Goal: Task Accomplishment & Management: Complete application form

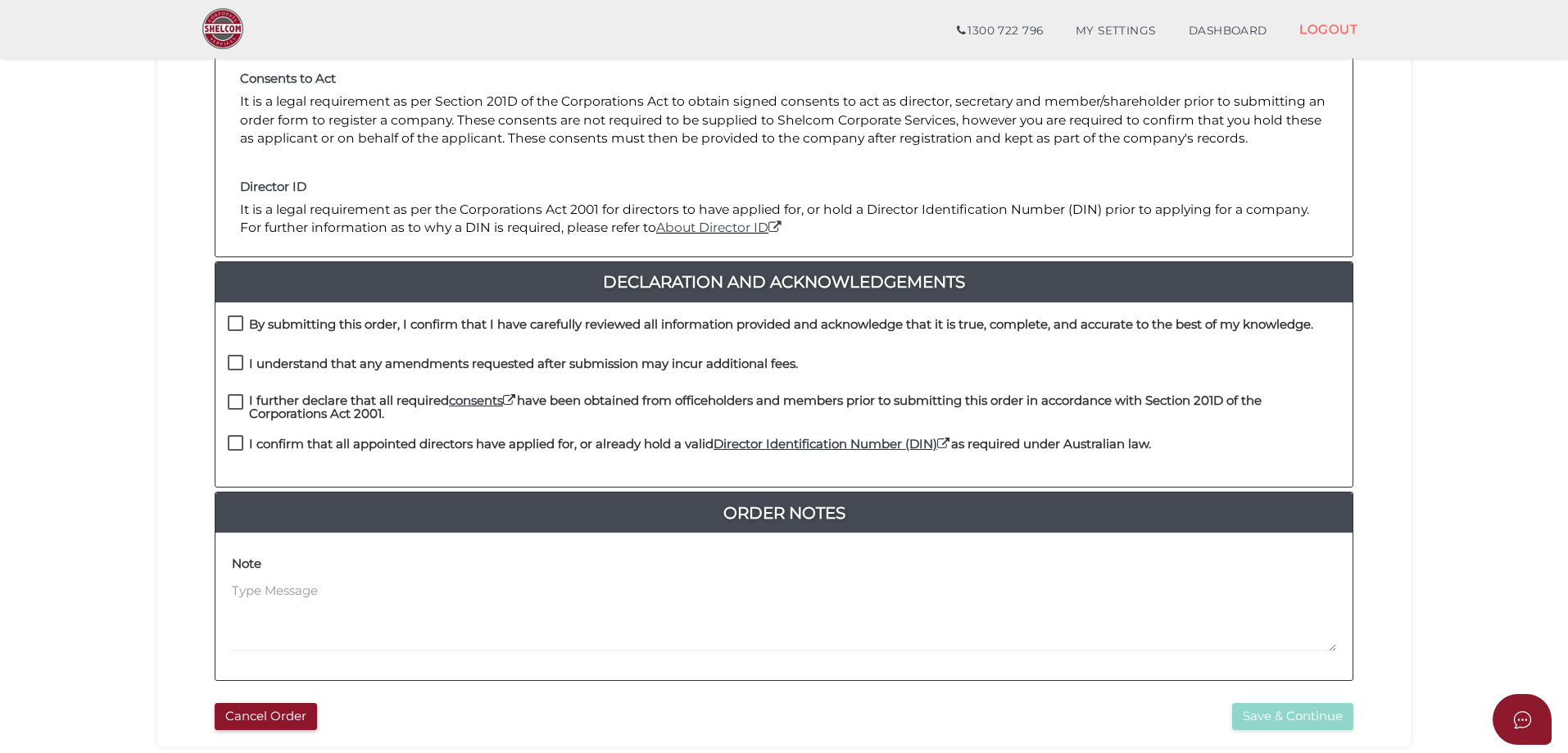
scroll to position [372, 0]
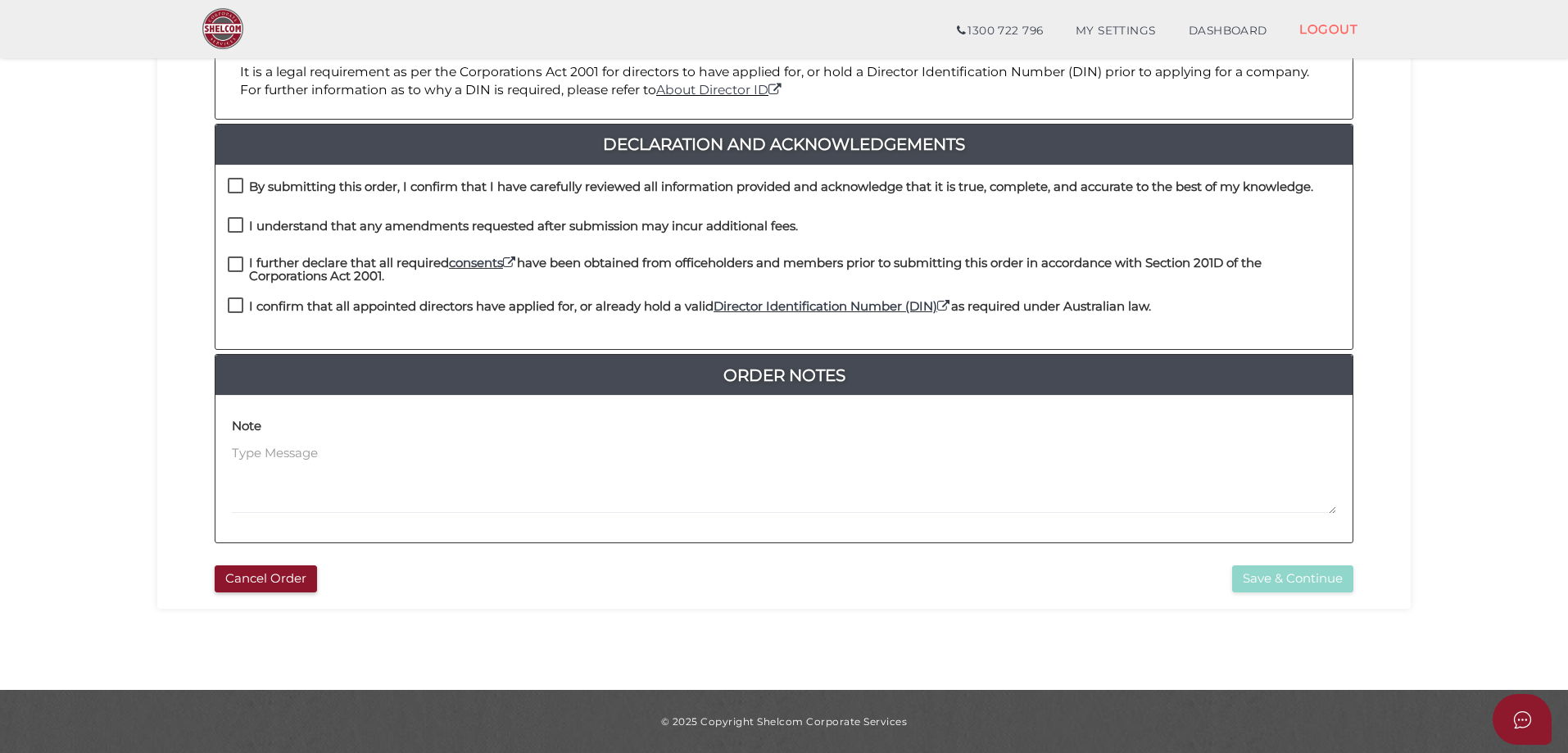
drag, startPoint x: 262, startPoint y: 175, endPoint x: 259, endPoint y: 213, distance: 38.1
click at [262, 175] on div "By submitting this order, I confirm that I have carefully reviewed all informat…" at bounding box center [784, 257] width 1137 height 185
click at [258, 221] on h4 "I understand that any amendments requested after submission may incur additiona…" at bounding box center [523, 227] width 549 height 14
checkbox input "true"
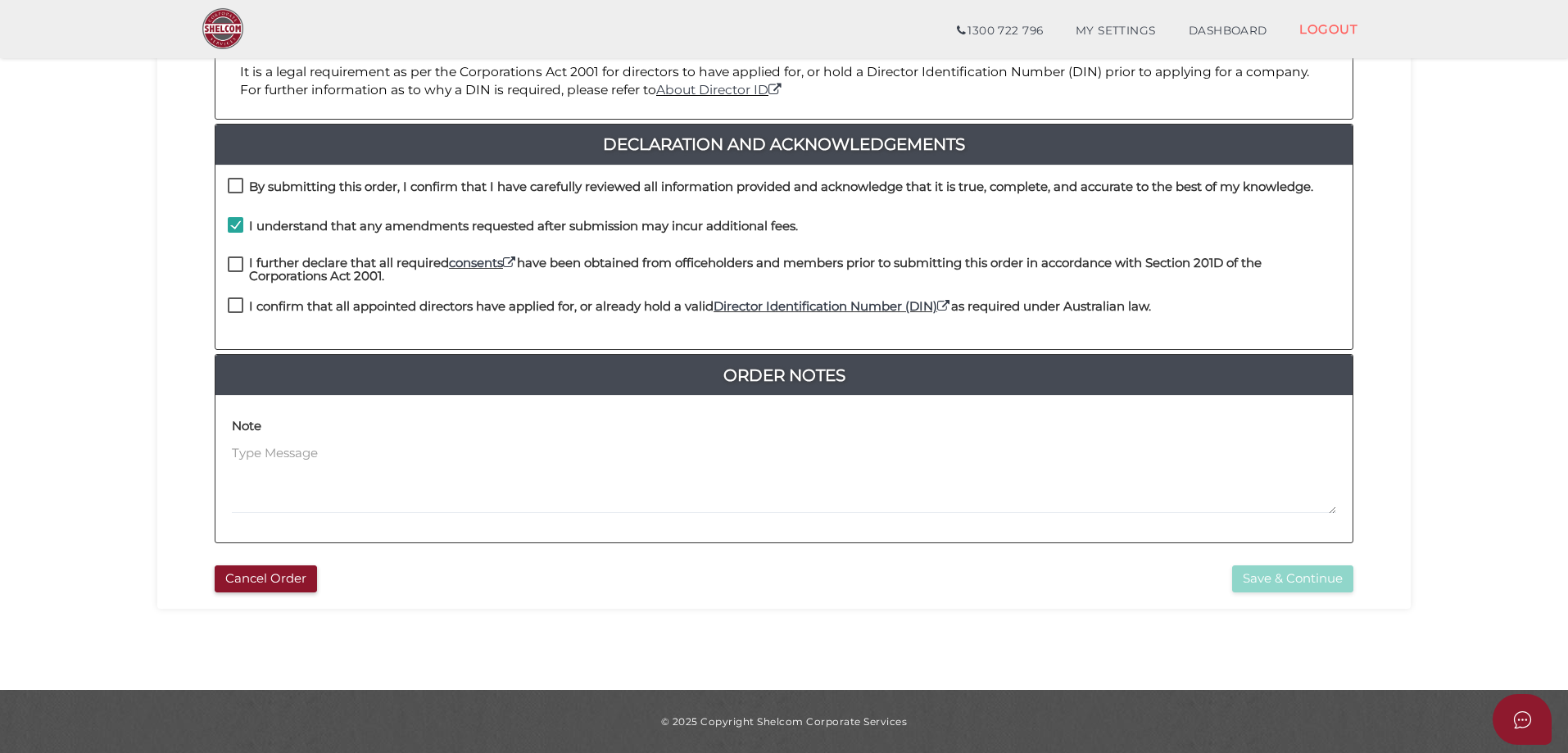
click at [245, 186] on label "By submitting this order, I confirm that I have carefully reviewed all informat…" at bounding box center [770, 190] width 1085 height 20
checkbox input "true"
click at [252, 254] on div "I understand that any amendments requested after submission may incur additiona…" at bounding box center [784, 236] width 1137 height 39
click at [242, 293] on div "I further declare that all required consents have been obtained from officehold…" at bounding box center [784, 277] width 1137 height 42
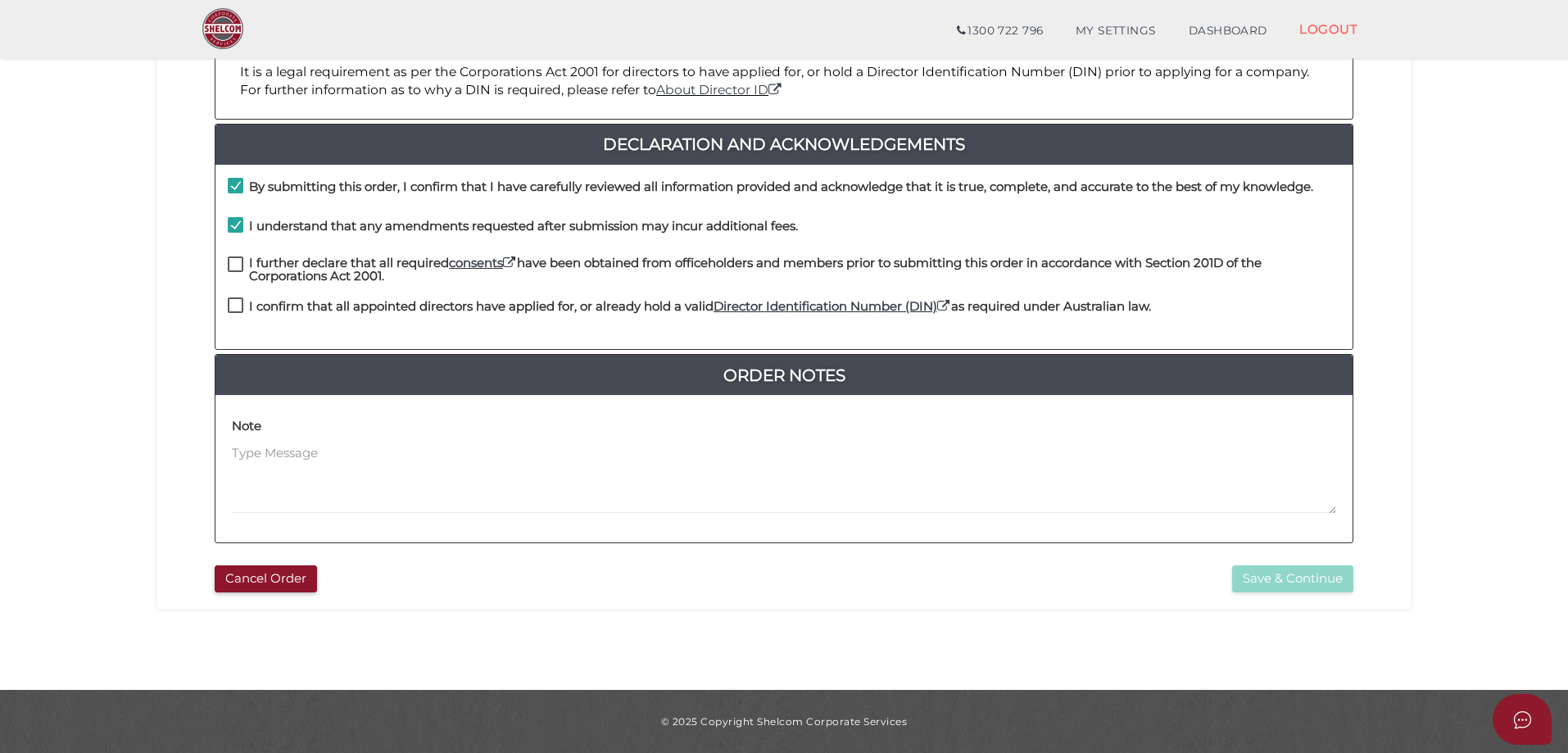
click at [244, 267] on label "I further declare that all required consents have been obtained from officehold…" at bounding box center [784, 266] width 1113 height 20
checkbox input "true"
click at [239, 302] on label "I confirm that all appointed directors have applied for, or already hold a vali…" at bounding box center [689, 310] width 923 height 20
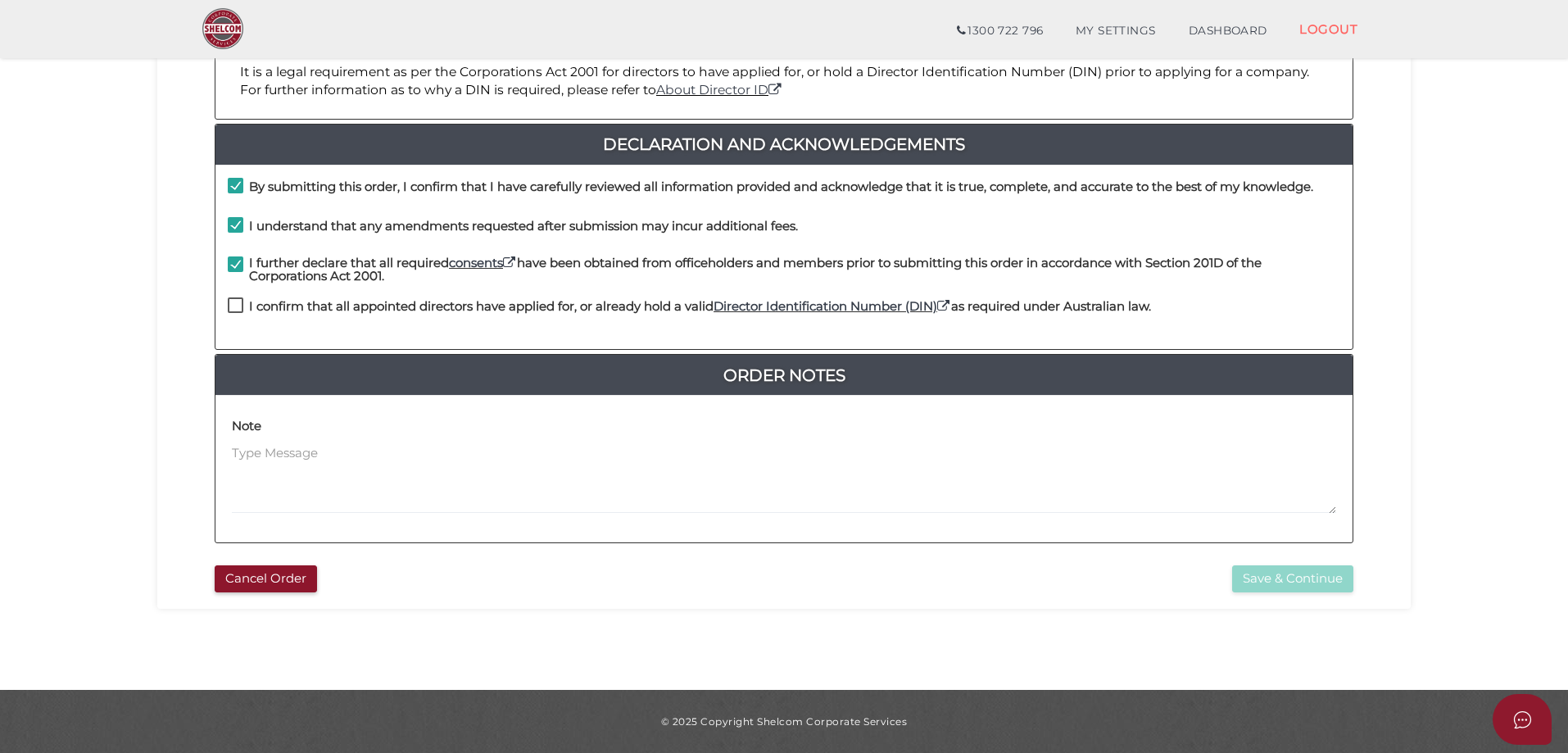
checkbox input "true"
click at [1297, 585] on button "Save & Continue" at bounding box center [1292, 578] width 121 height 27
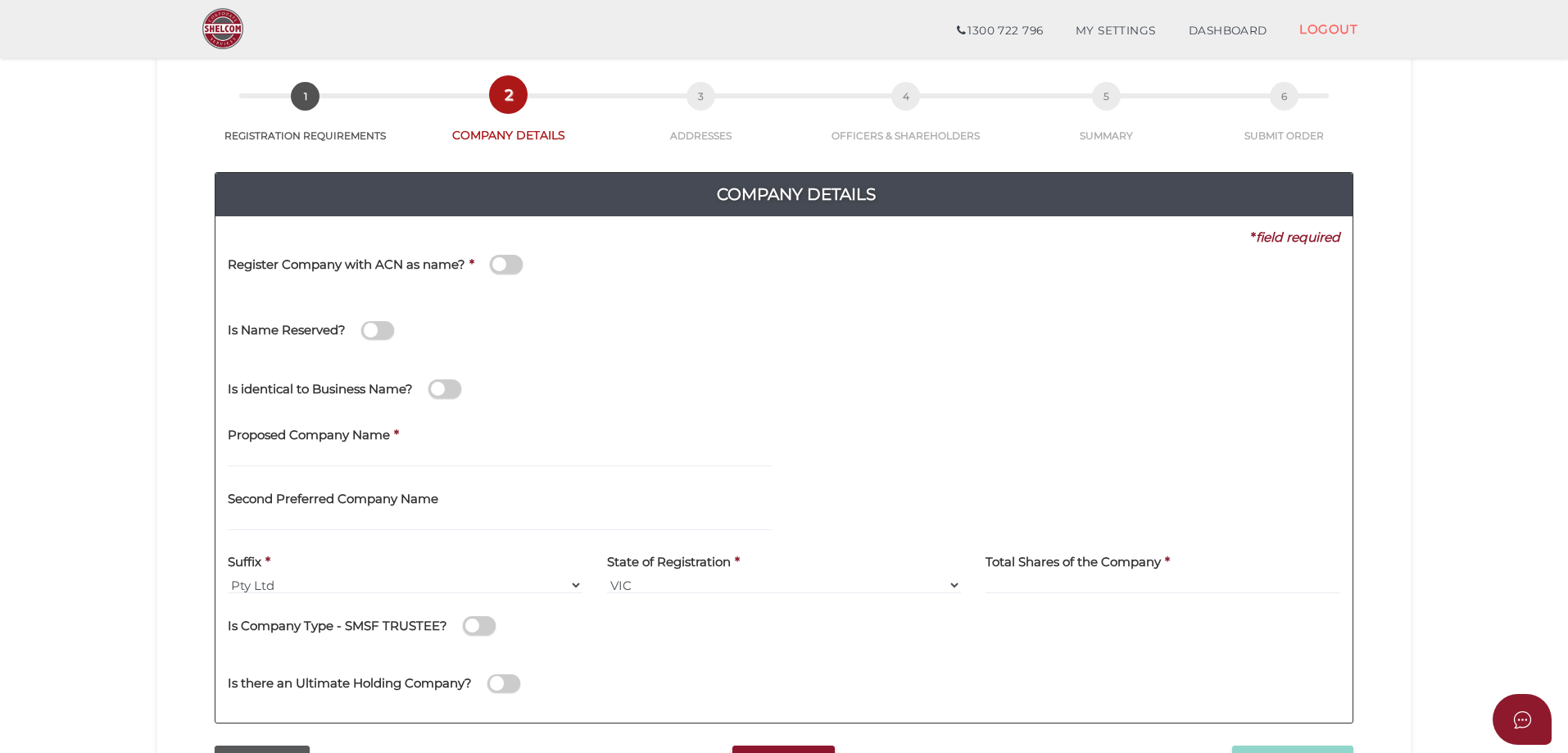
scroll to position [328, 0]
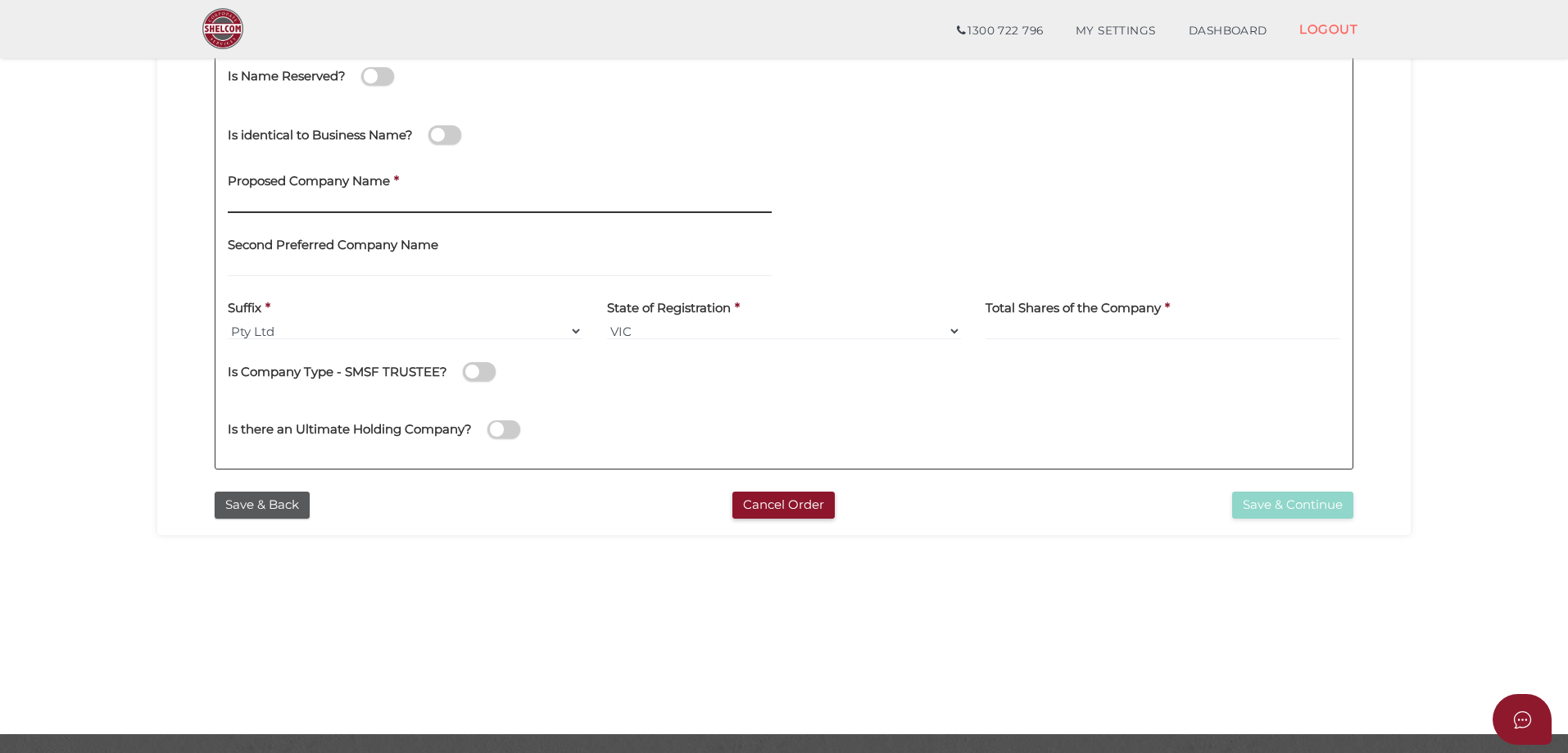
click at [244, 210] on input "text" at bounding box center [499, 203] width 544 height 18
type input "Helian Group Holdings"
click at [1056, 337] on input at bounding box center [1163, 331] width 355 height 18
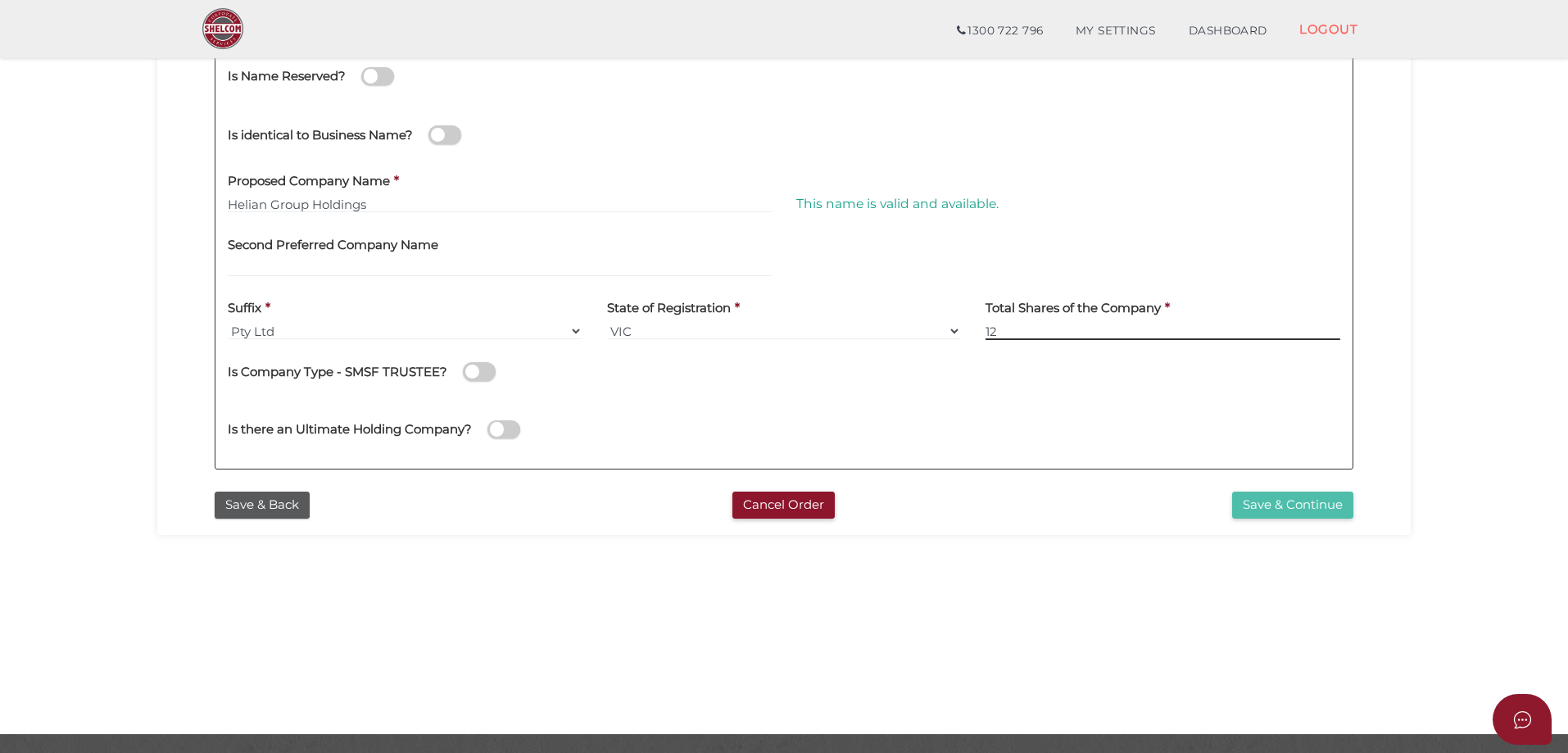
type input "12"
click at [1256, 494] on button "Save & Continue" at bounding box center [1292, 504] width 121 height 27
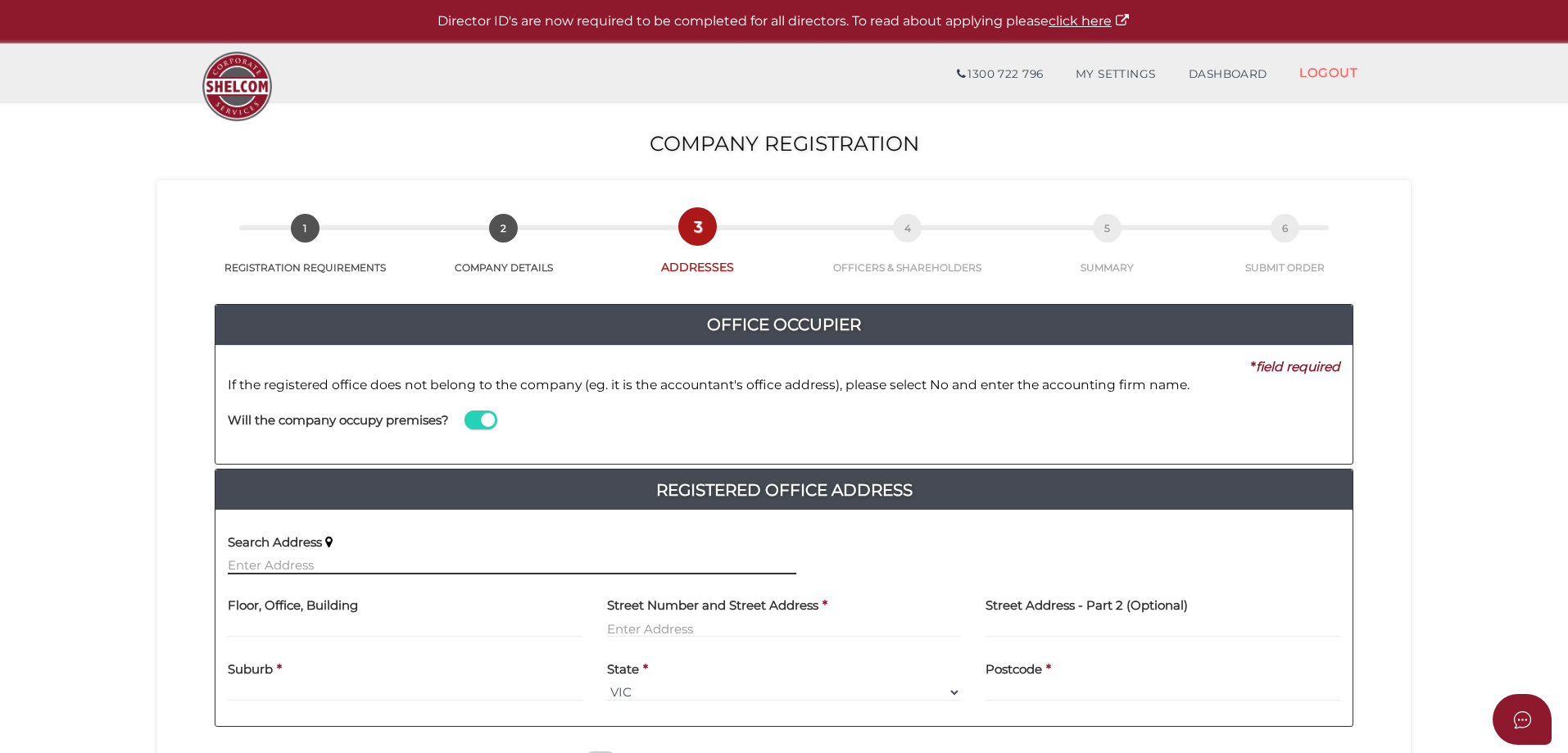
click at [359, 559] on input "text" at bounding box center [512, 565] width 569 height 18
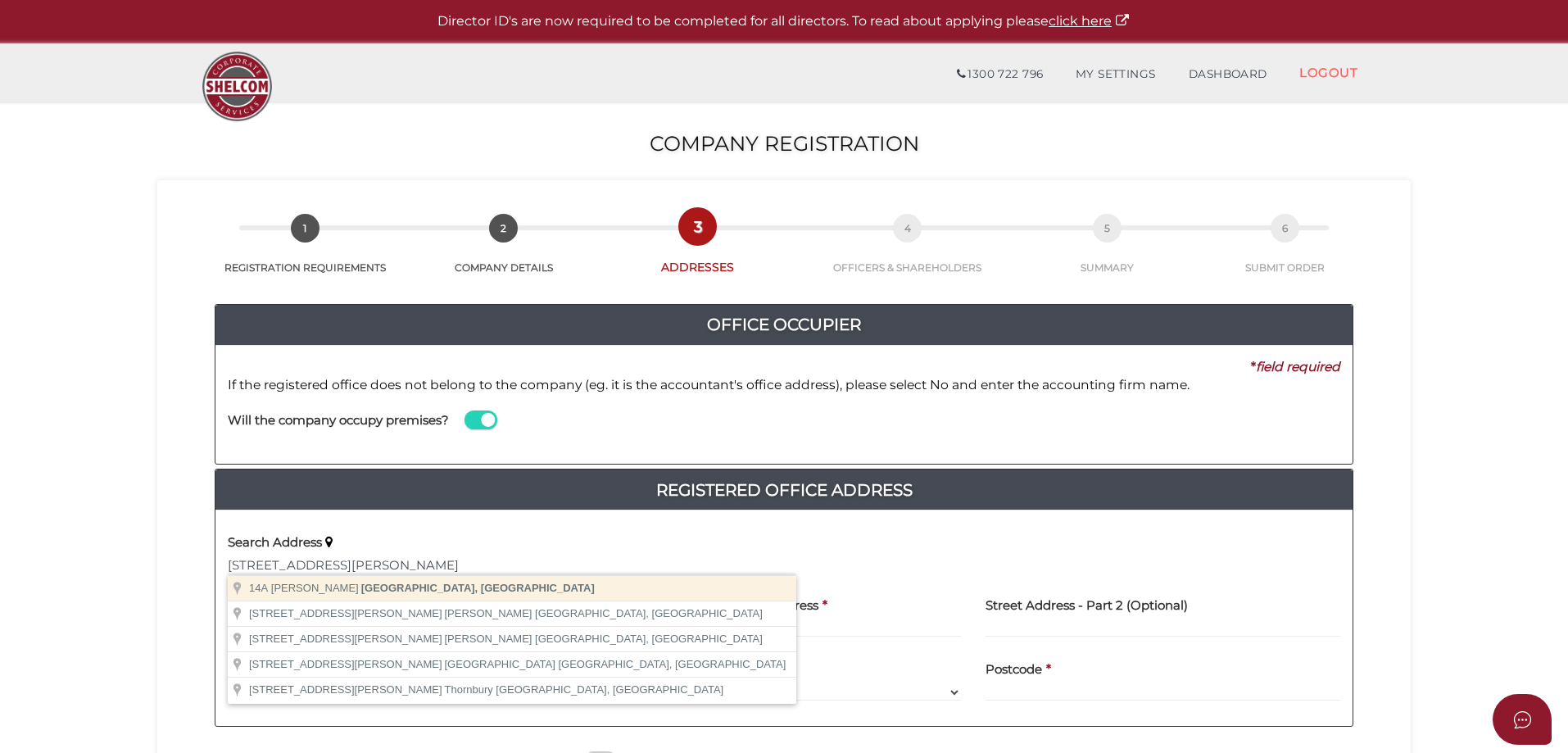
type input "[STREET_ADDRESS][PERSON_NAME]"
type input "[GEOGRAPHIC_DATA]"
select select "VIC"
type input "3183"
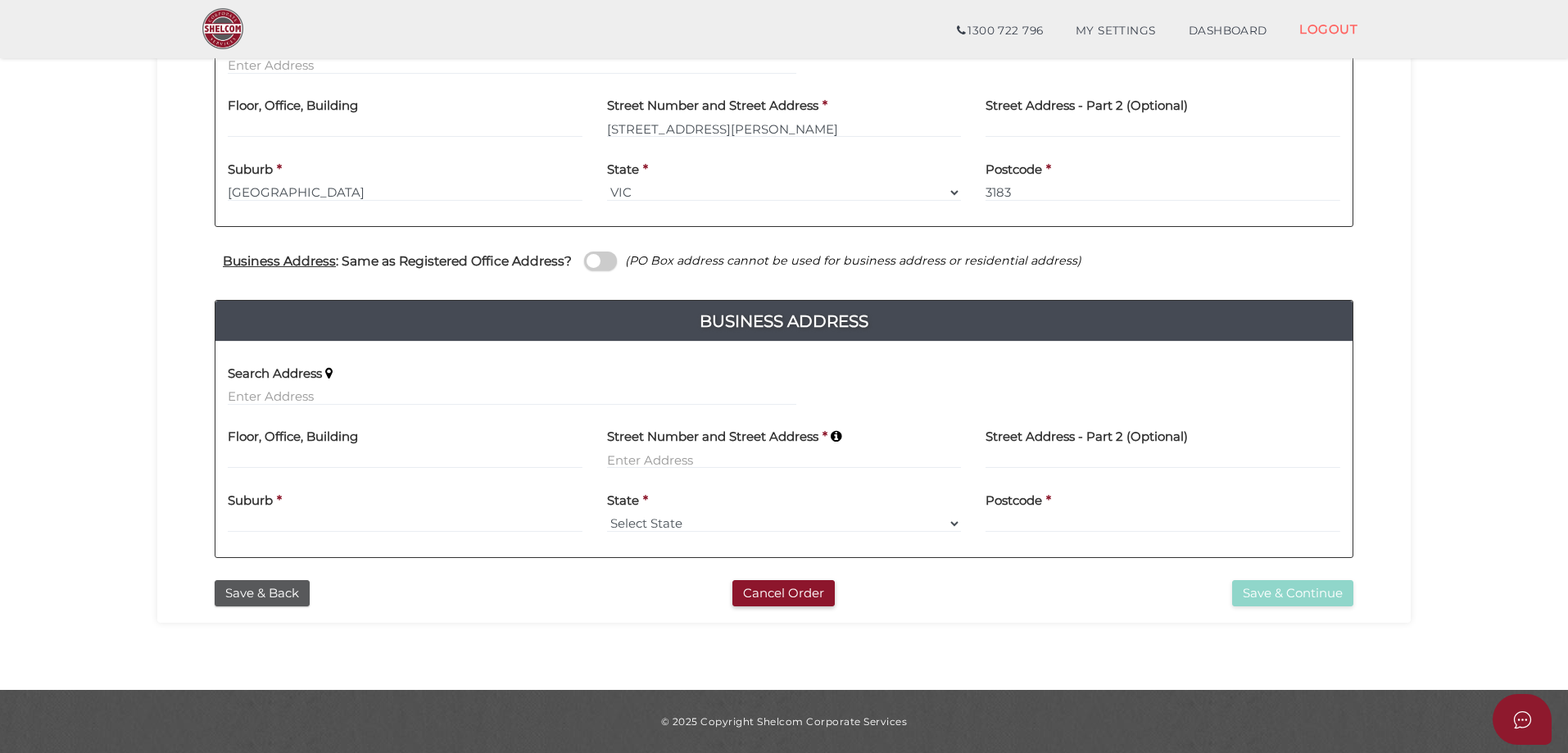
click at [590, 262] on span at bounding box center [600, 261] width 33 height 19
click at [0, 0] on input "checkbox" at bounding box center [0, 0] width 0 height 0
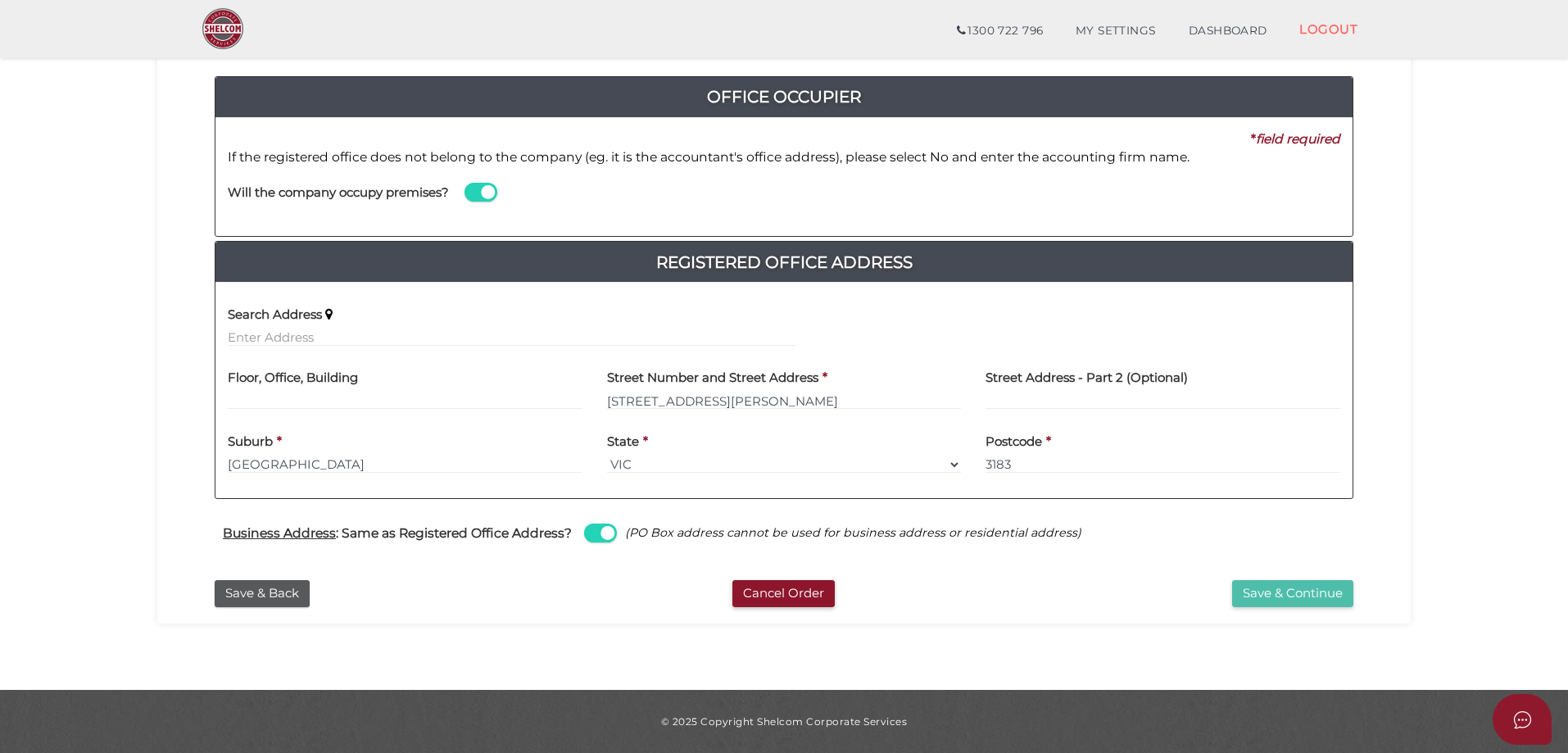
click at [1308, 587] on button "Save & Continue" at bounding box center [1292, 593] width 121 height 27
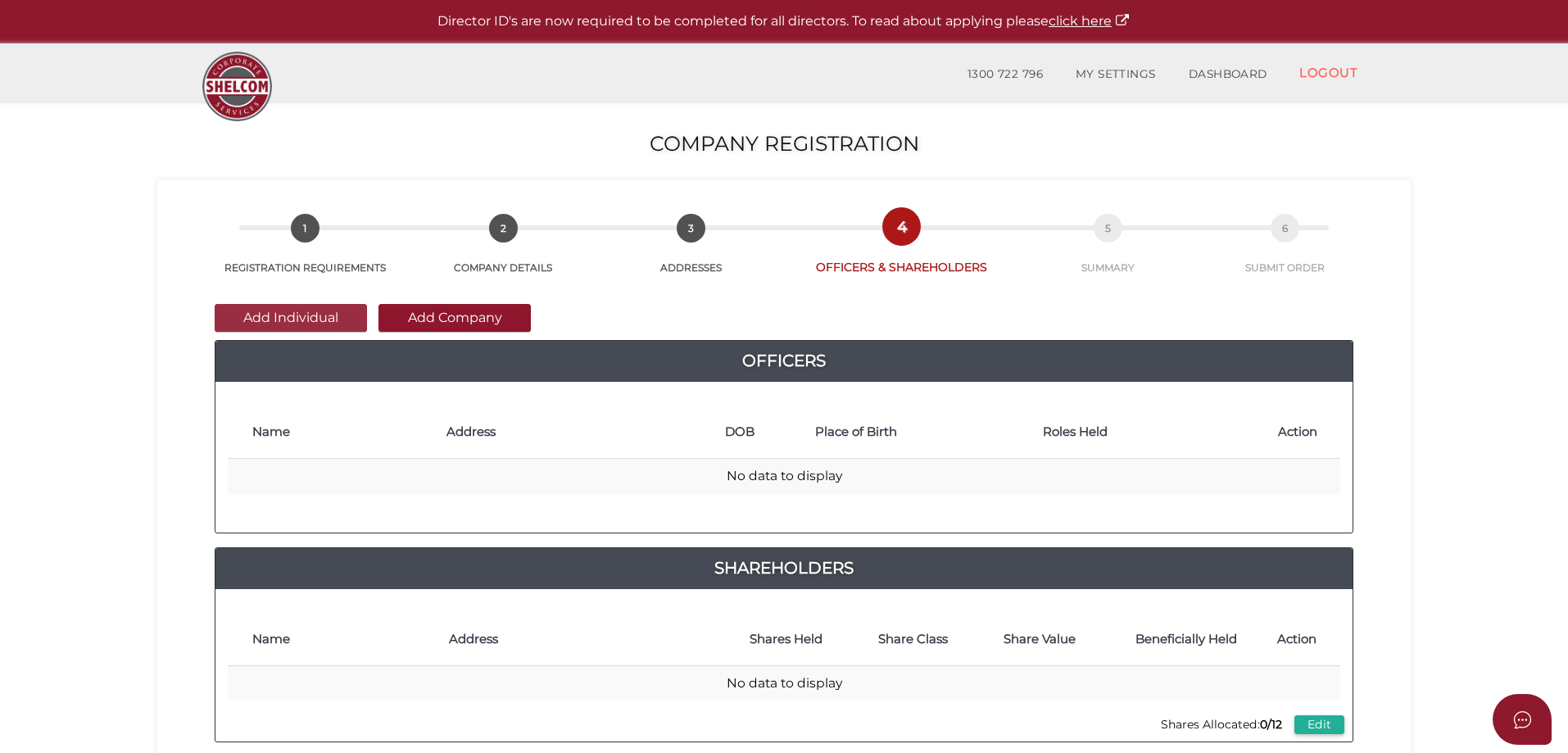
click at [306, 320] on button "Add Individual" at bounding box center [291, 318] width 153 height 28
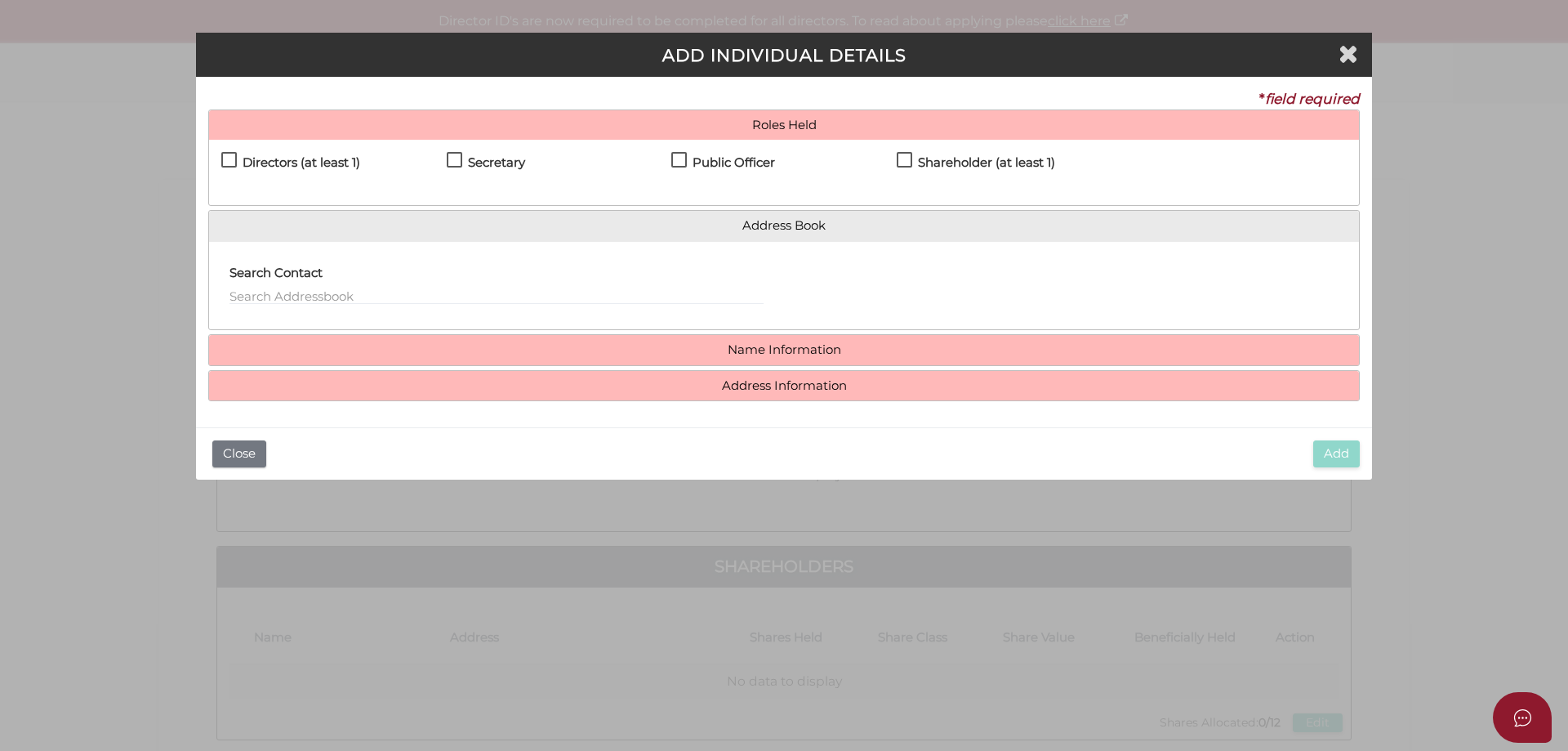
click at [290, 160] on h4 "Directors (at least 1)" at bounding box center [301, 163] width 117 height 14
checkbox input "true"
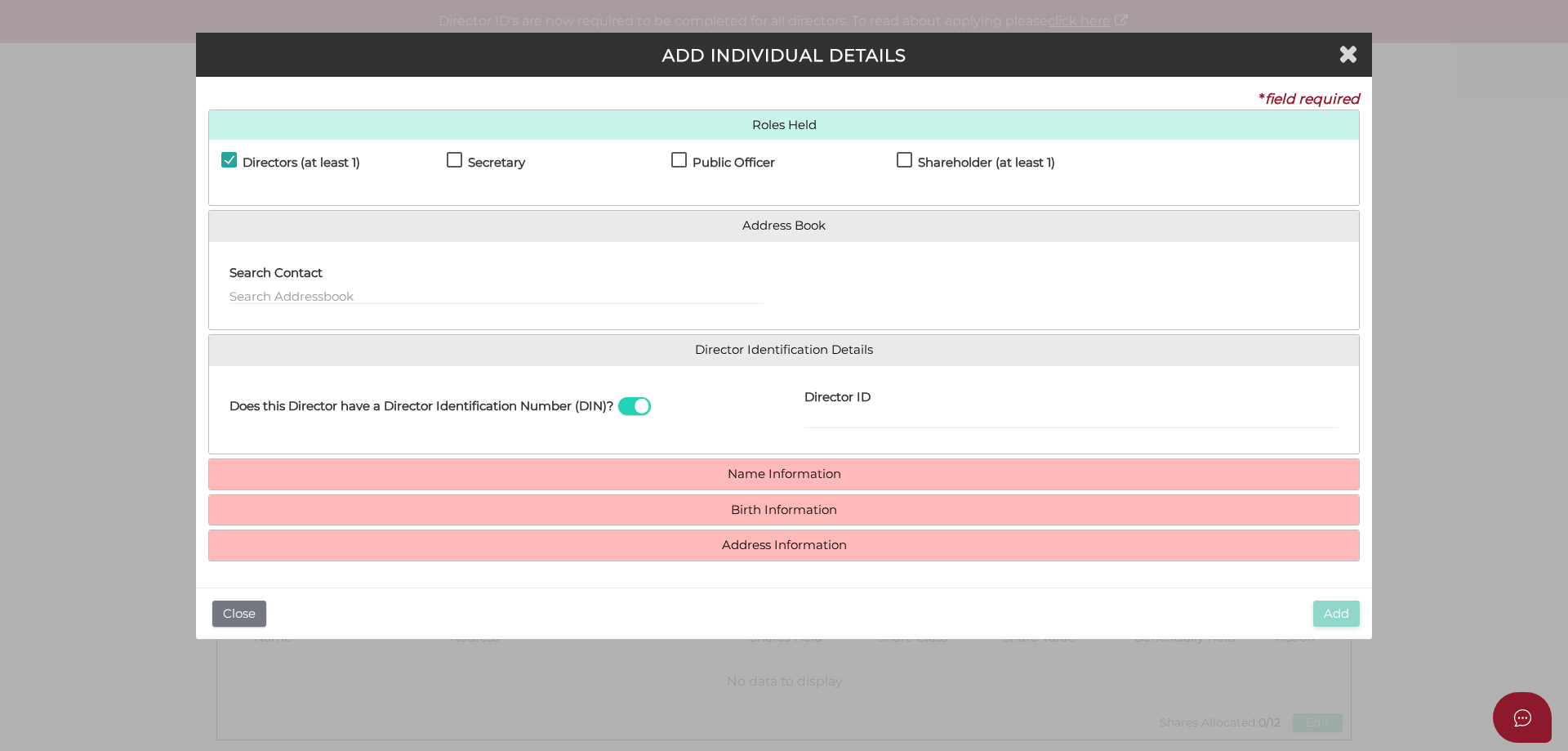
click at [458, 167] on label "Secretary" at bounding box center [486, 165] width 78 height 20
checkbox input "true"
click at [717, 163] on h4 "Public Officer" at bounding box center [733, 163] width 83 height 14
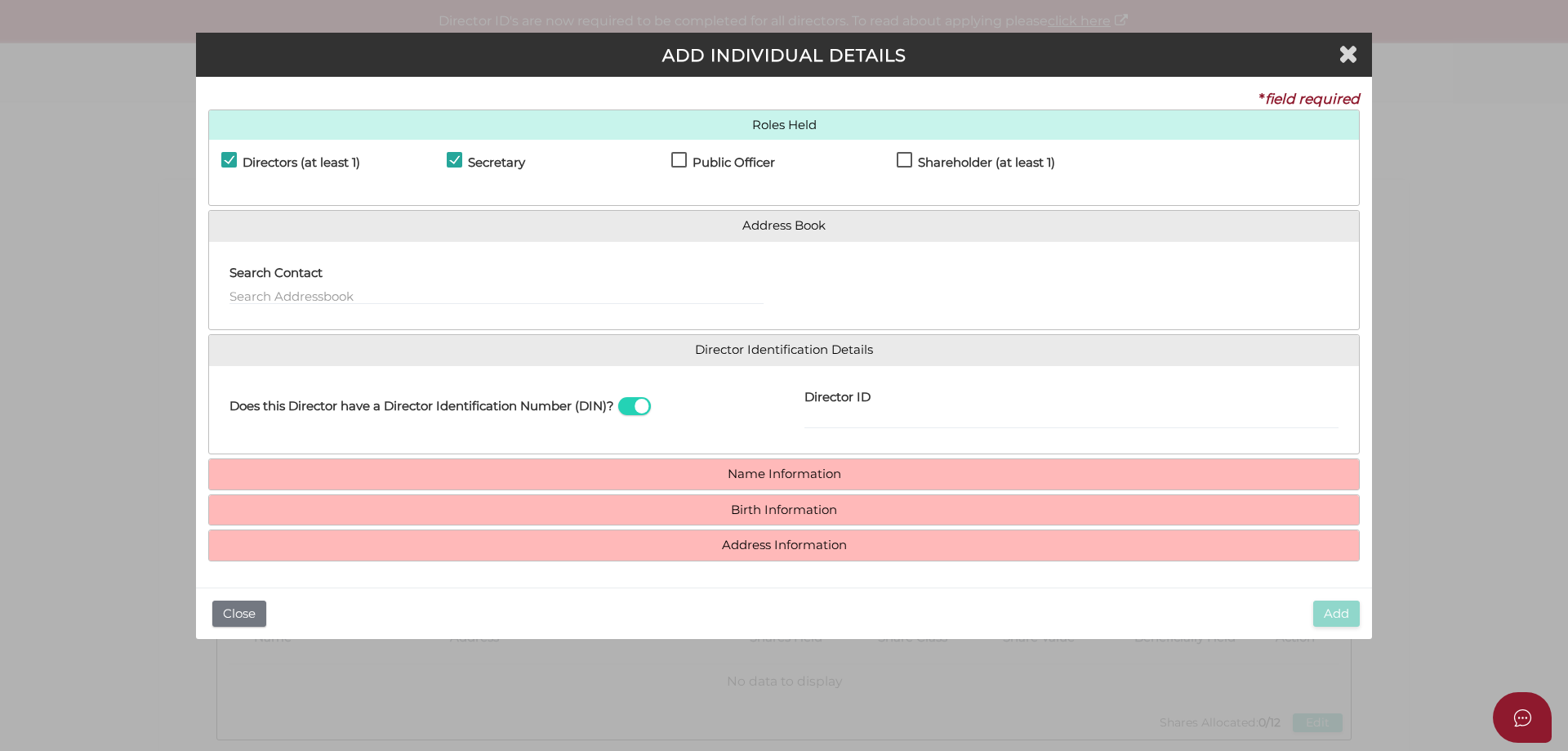
checkbox input "true"
click at [943, 153] on div "Shareholder (at least 1)" at bounding box center [1009, 166] width 225 height 29
click at [944, 158] on h4 "Shareholder (at least 1)" at bounding box center [986, 163] width 137 height 14
checkbox input "true"
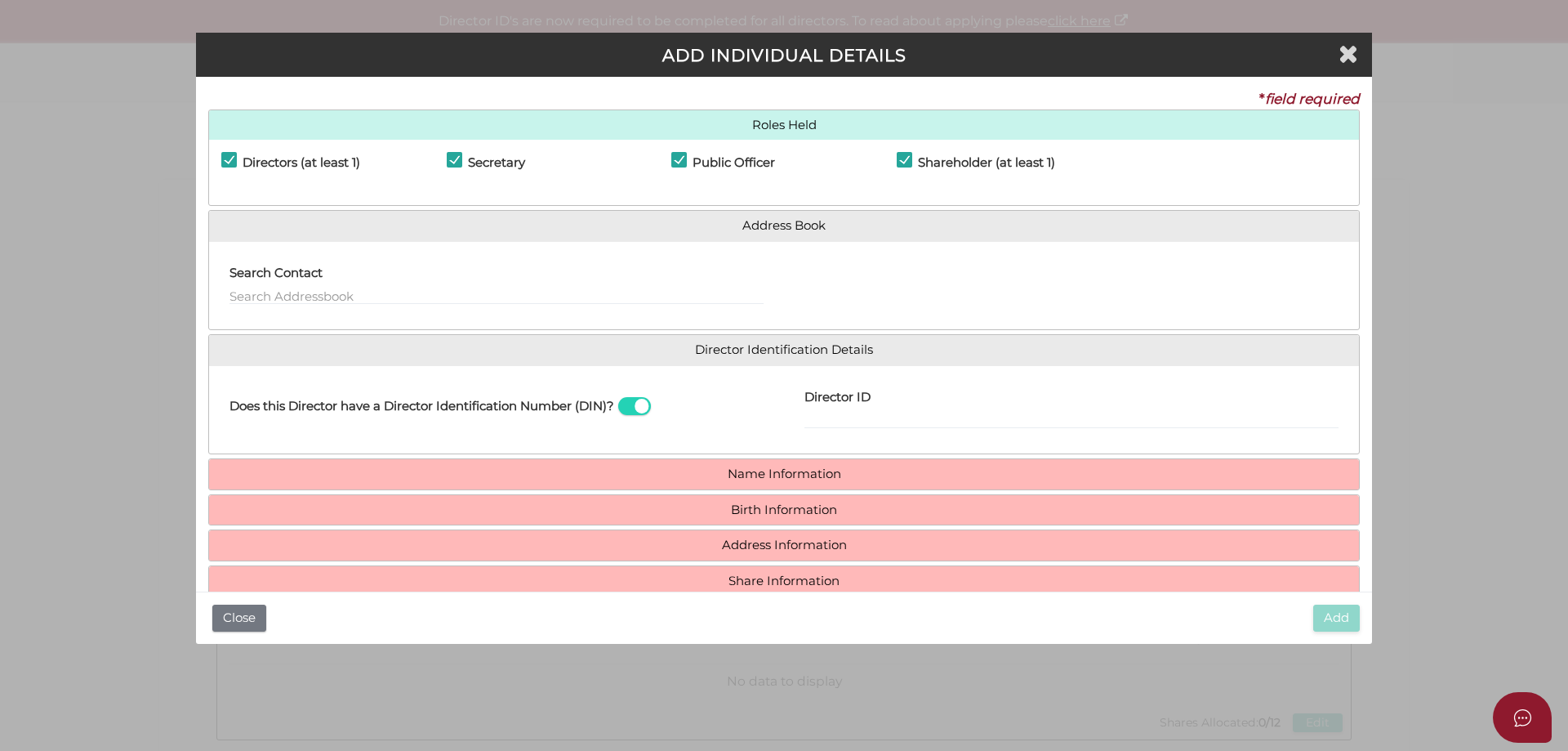
click at [827, 409] on label "Director ID" at bounding box center [837, 395] width 66 height 33
click at [827, 411] on input "Director ID" at bounding box center [1071, 419] width 534 height 18
paste input "036117309317774"
type input "036117309317774"
click at [800, 484] on h4 "Name Information" at bounding box center [784, 474] width 1150 height 30
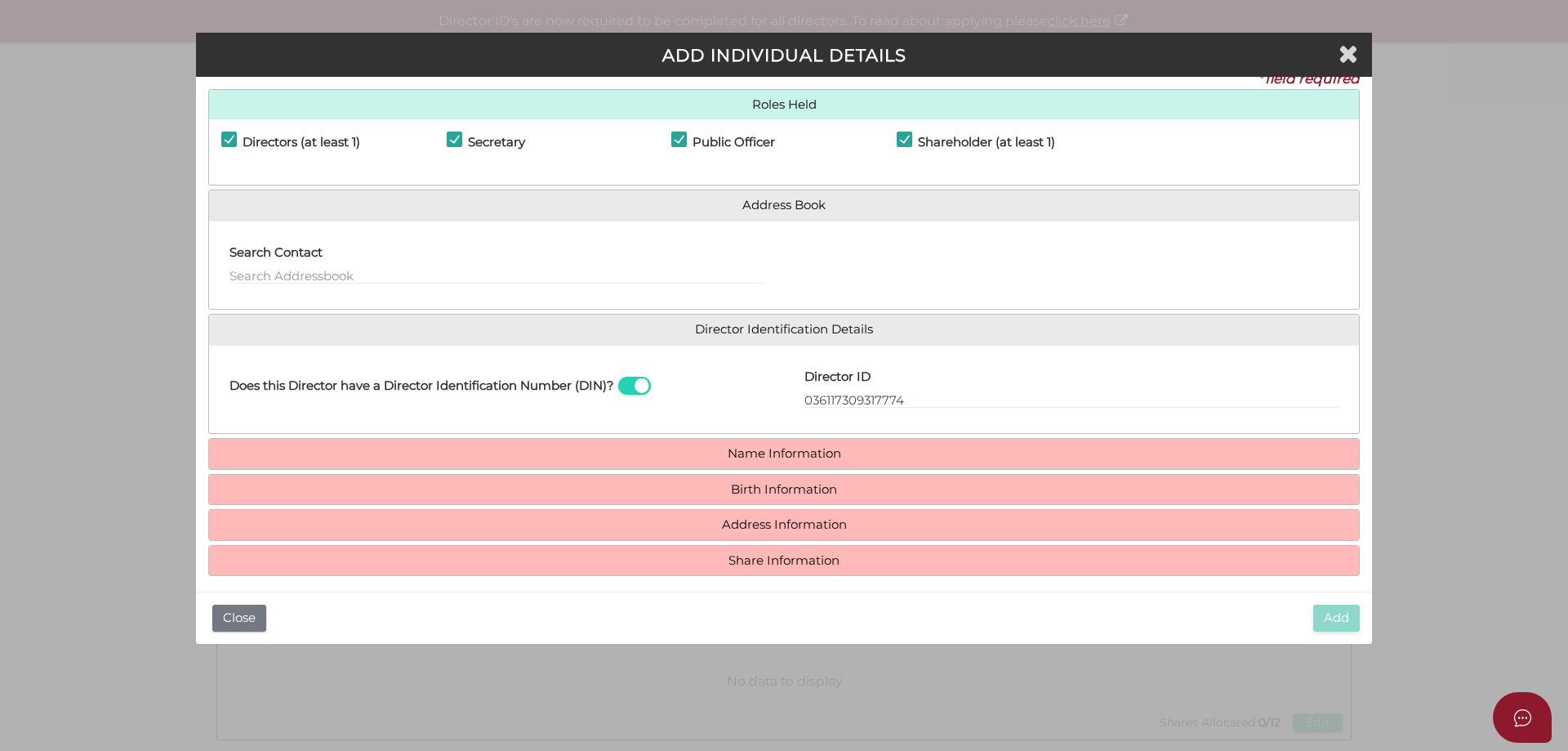
scroll to position [31, 0]
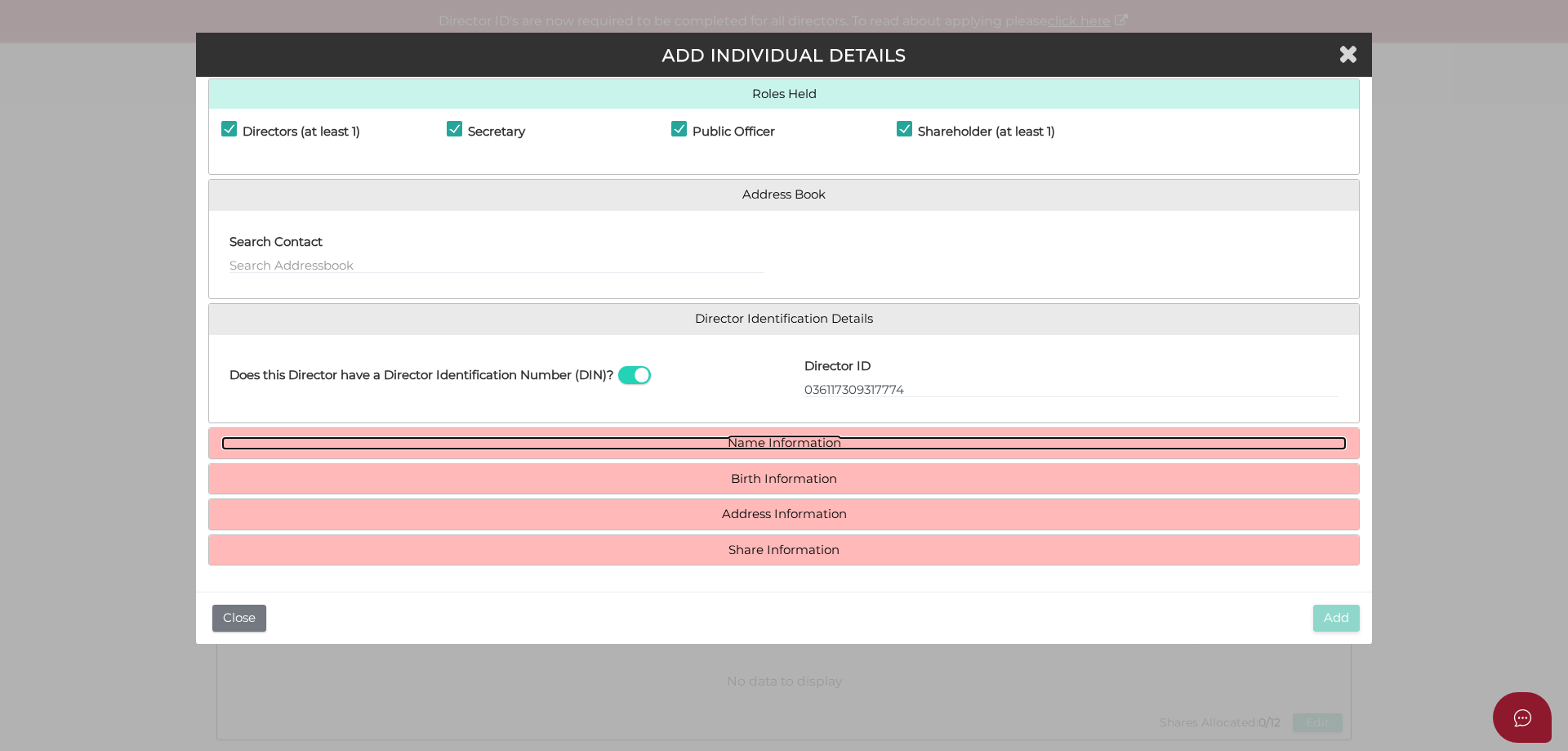
click at [821, 437] on link "Name Information" at bounding box center [784, 443] width 1125 height 14
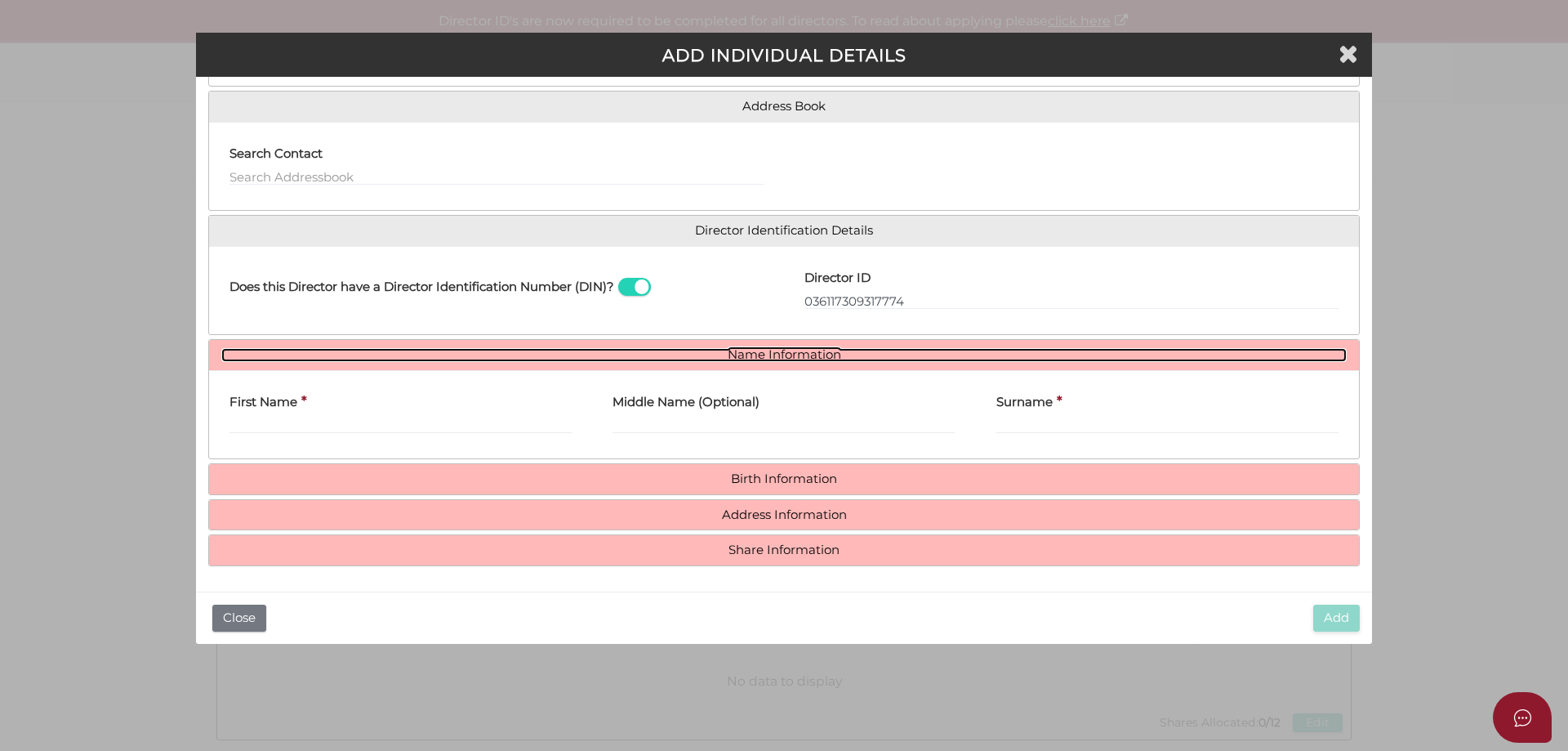
scroll to position [120, 0]
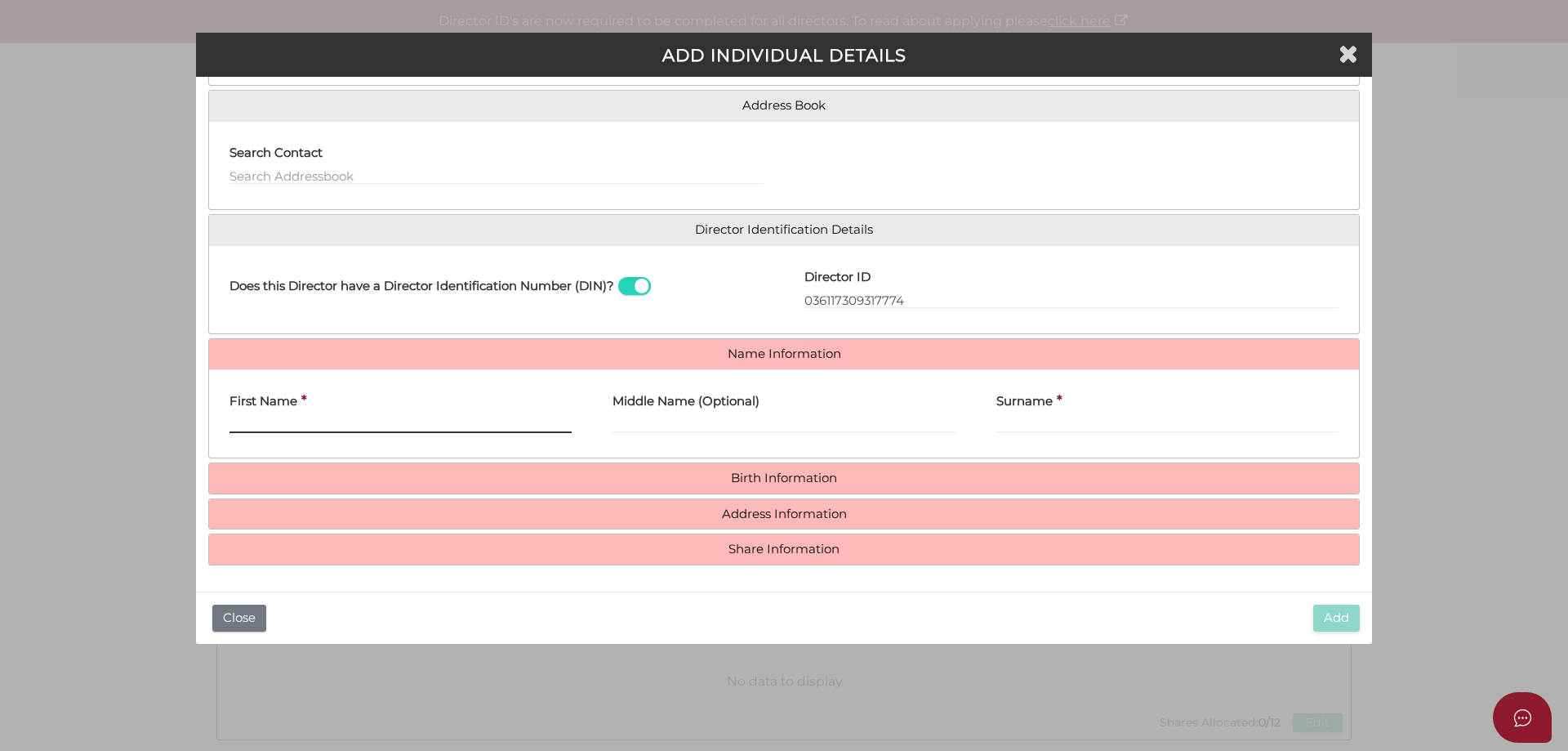
click at [270, 419] on input "First Name" at bounding box center [400, 424] width 342 height 18
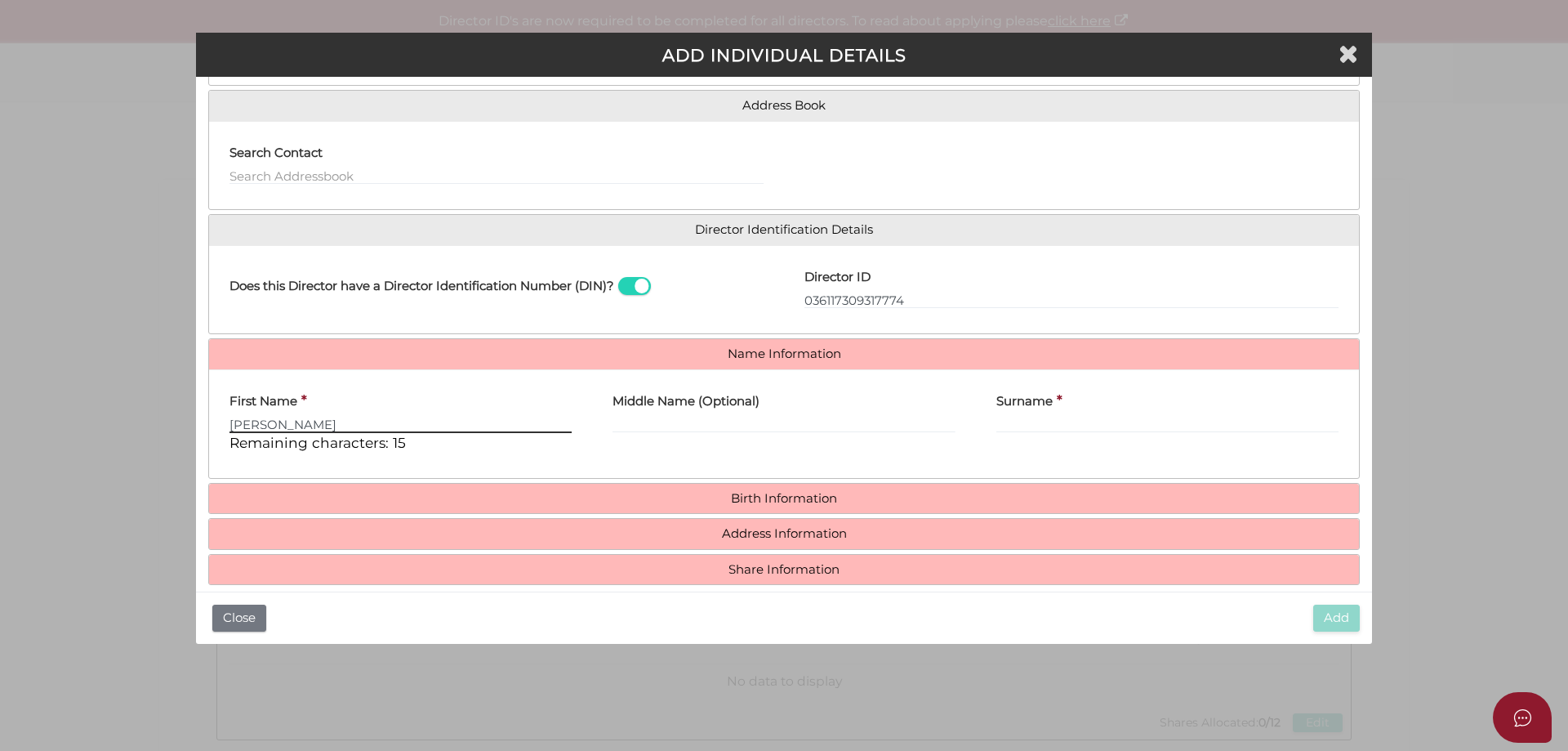
type input "Helen"
click at [976, 421] on div "Surname *" at bounding box center [1167, 424] width 383 height 84
click at [1008, 420] on input "Surname" at bounding box center [1167, 424] width 342 height 18
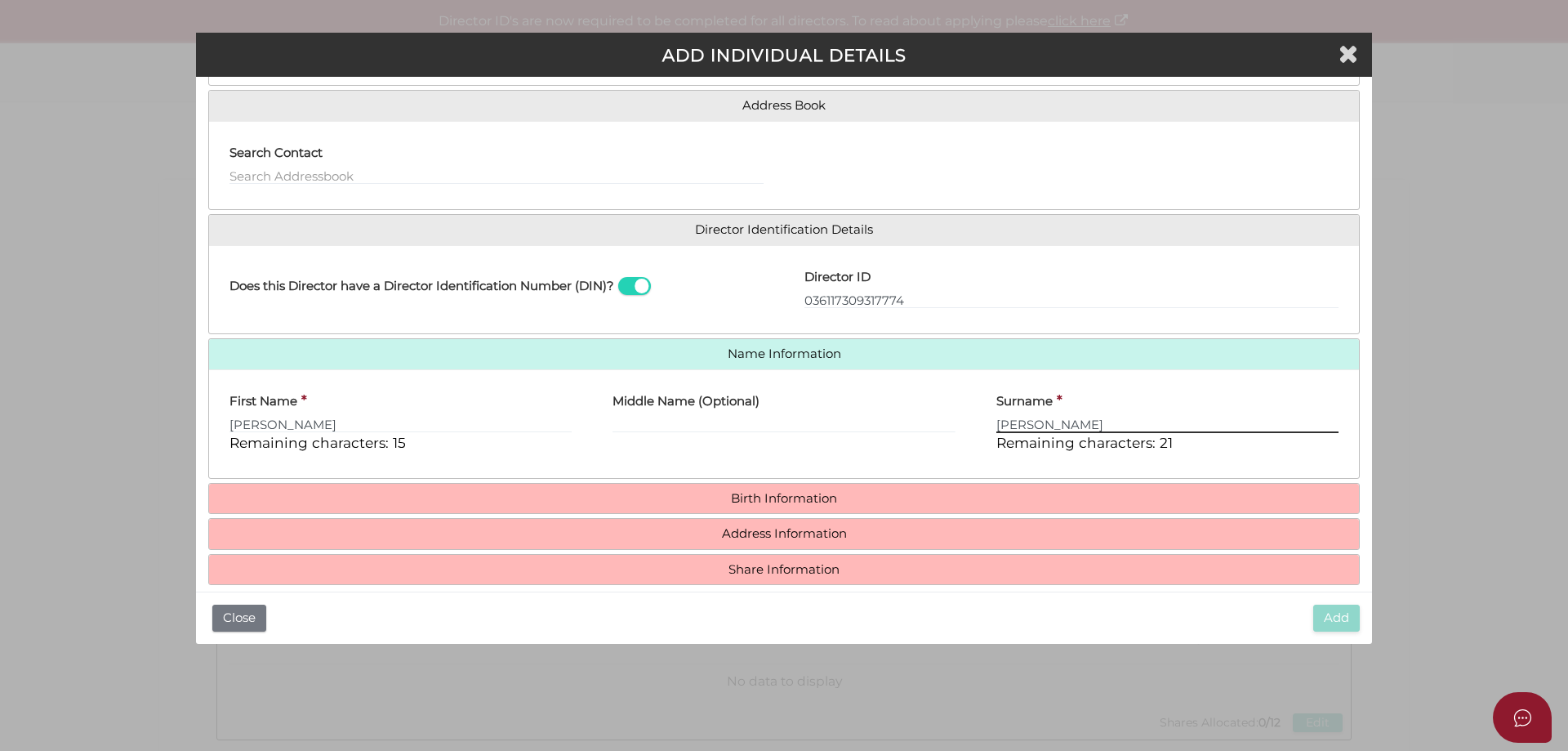
type input "Tuszynski"
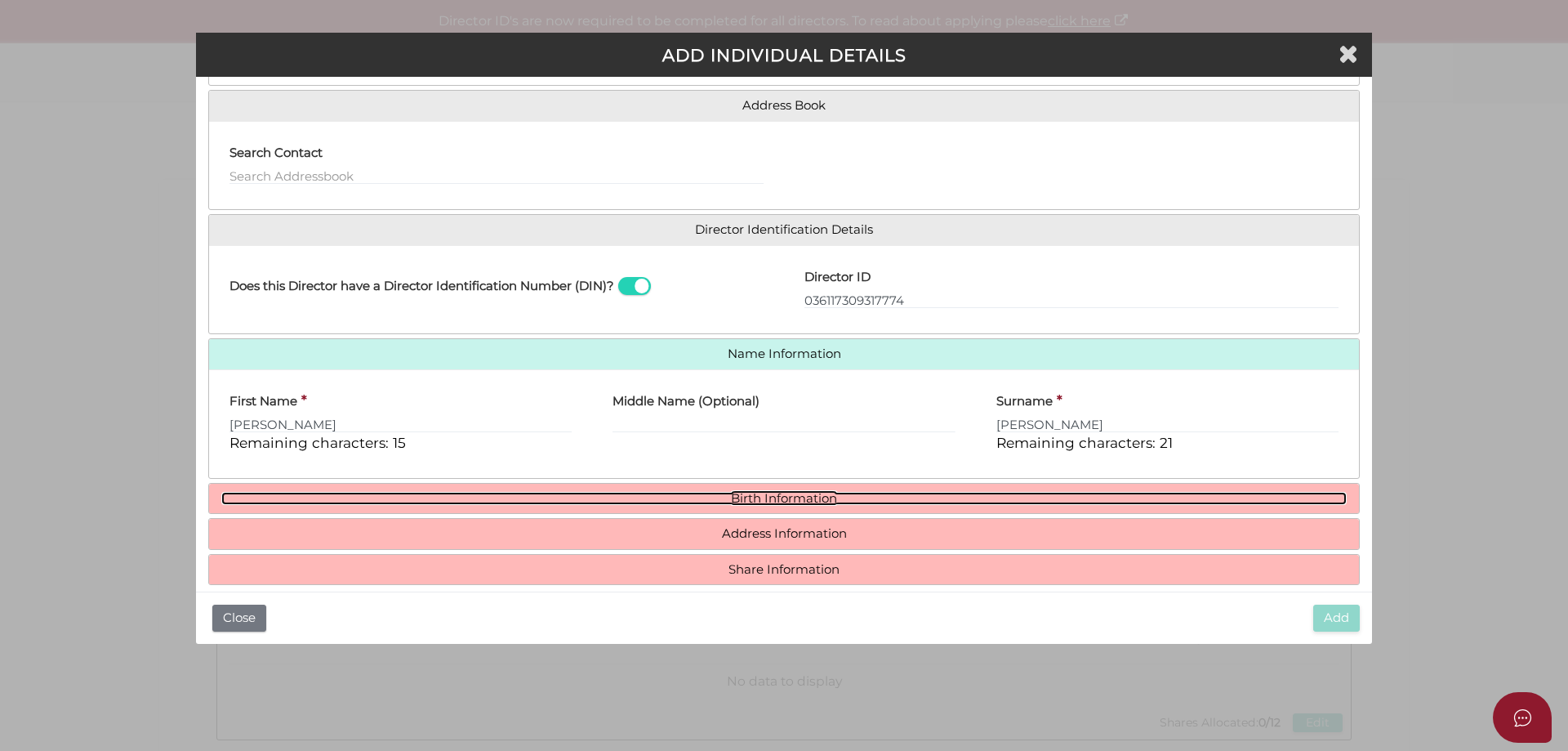
click at [809, 494] on link "Birth Information" at bounding box center [784, 499] width 1125 height 14
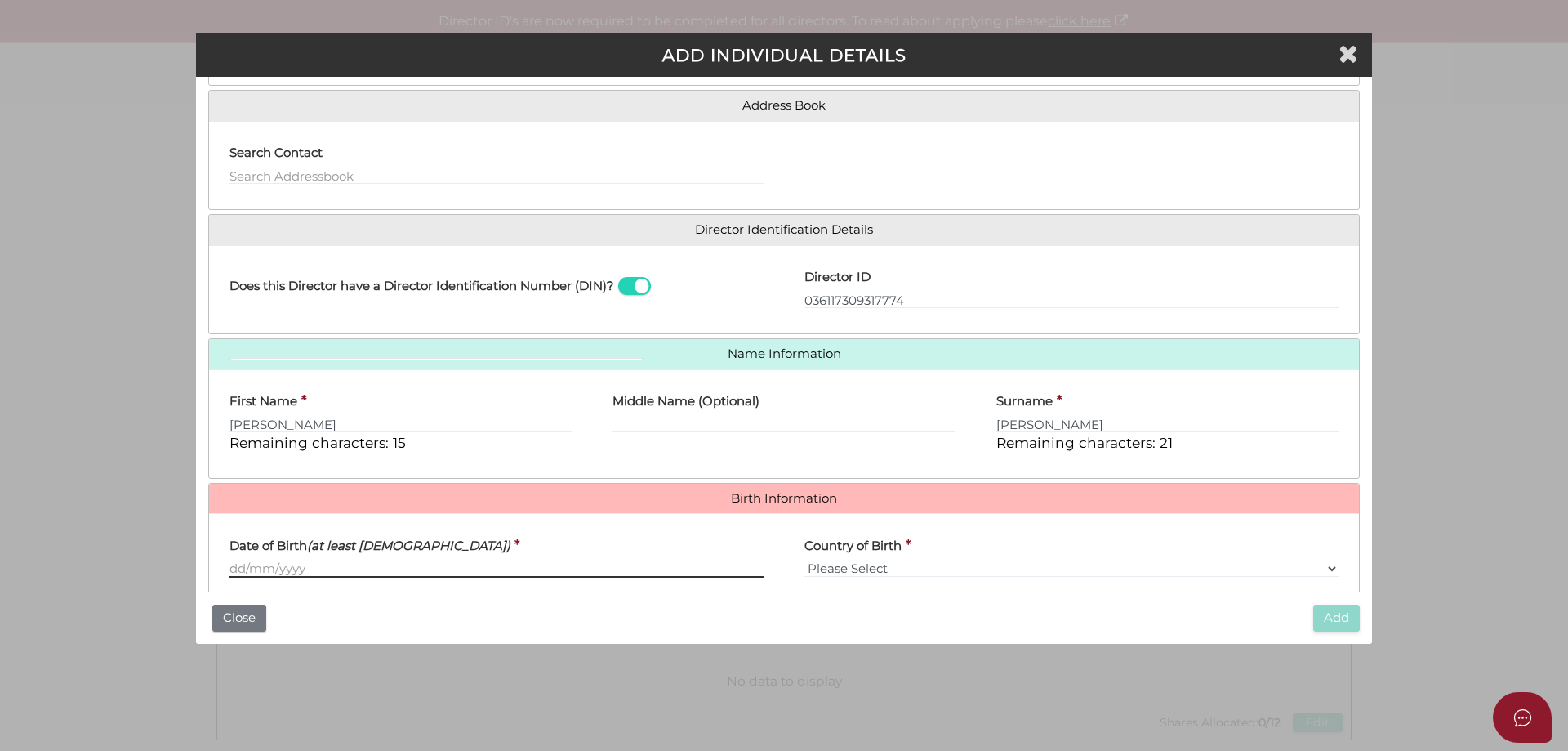
click at [324, 565] on input "Date of Birth (at least 18 years old)" at bounding box center [497, 568] width 534 height 18
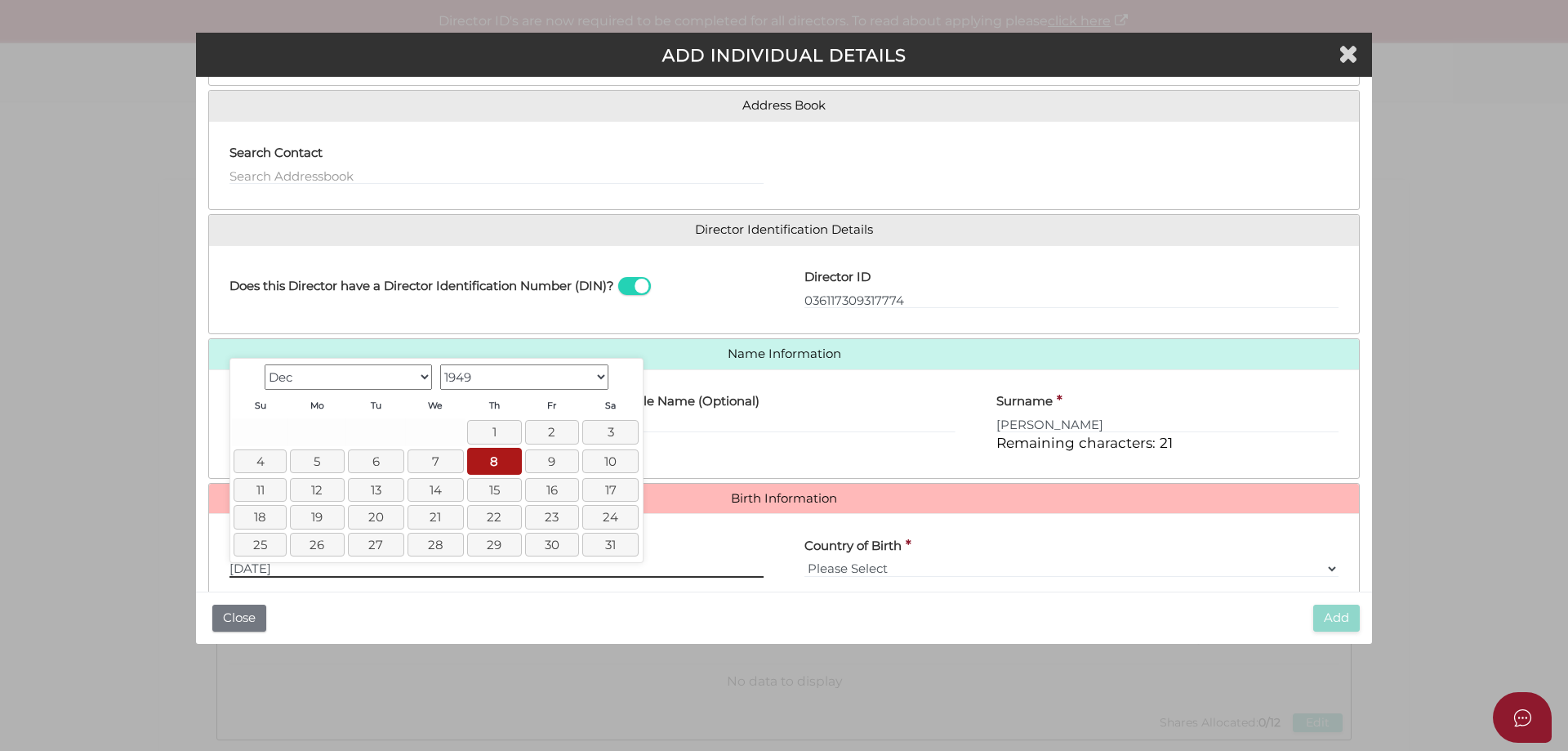
type input "08/12/1949"
click at [915, 575] on select "Please Select v Australia Afghanistan Albania Algeria American Samoa Andorra An…" at bounding box center [1071, 568] width 534 height 18
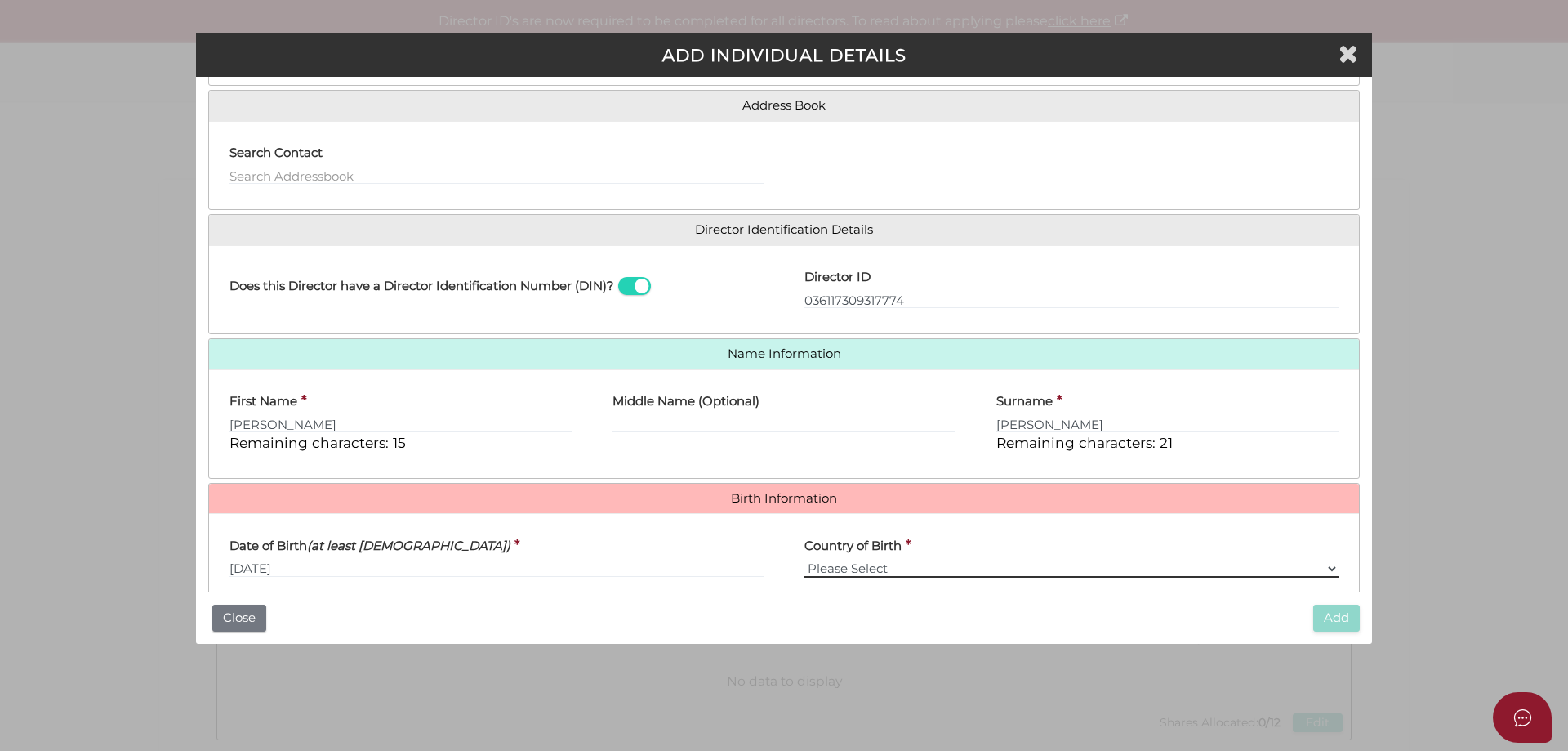
select select "Australia"
click at [804, 560] on select "Please Select v Australia Afghanistan Albania Algeria American Samoa Andorra An…" at bounding box center [1071, 568] width 534 height 18
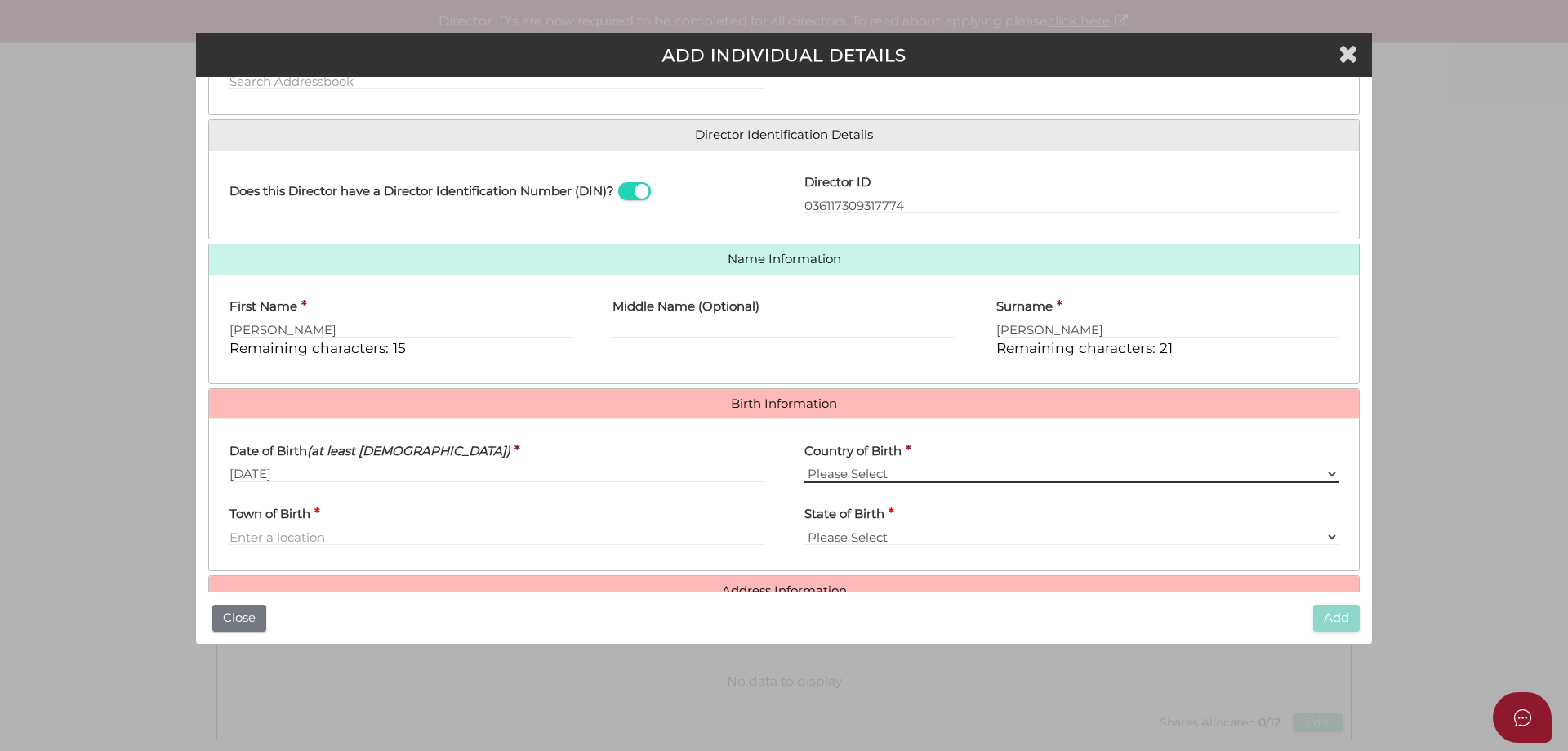
scroll to position [292, 0]
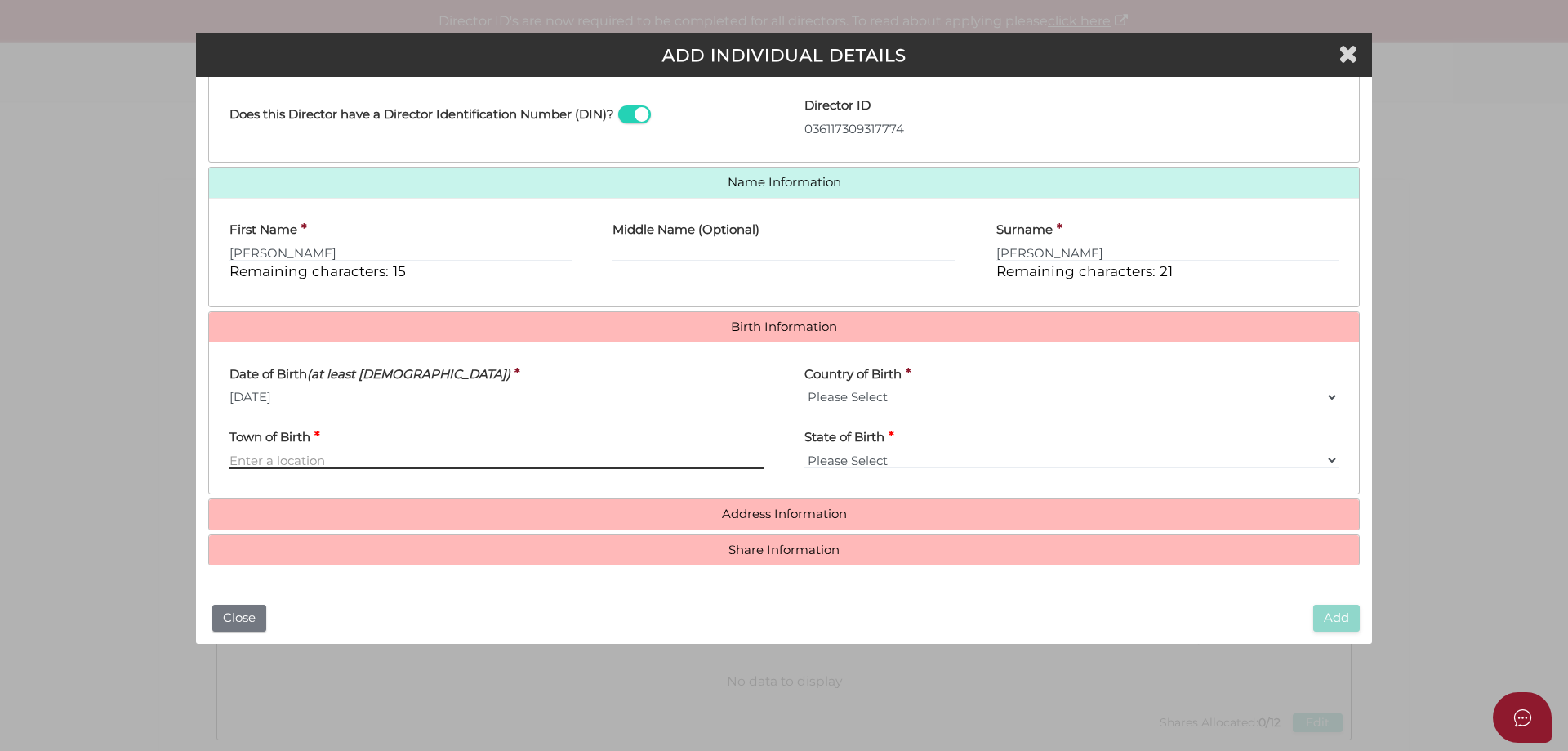
click at [323, 451] on input "Town of Birth" at bounding box center [497, 459] width 534 height 18
type input "Melbourne"
select select "VIC"
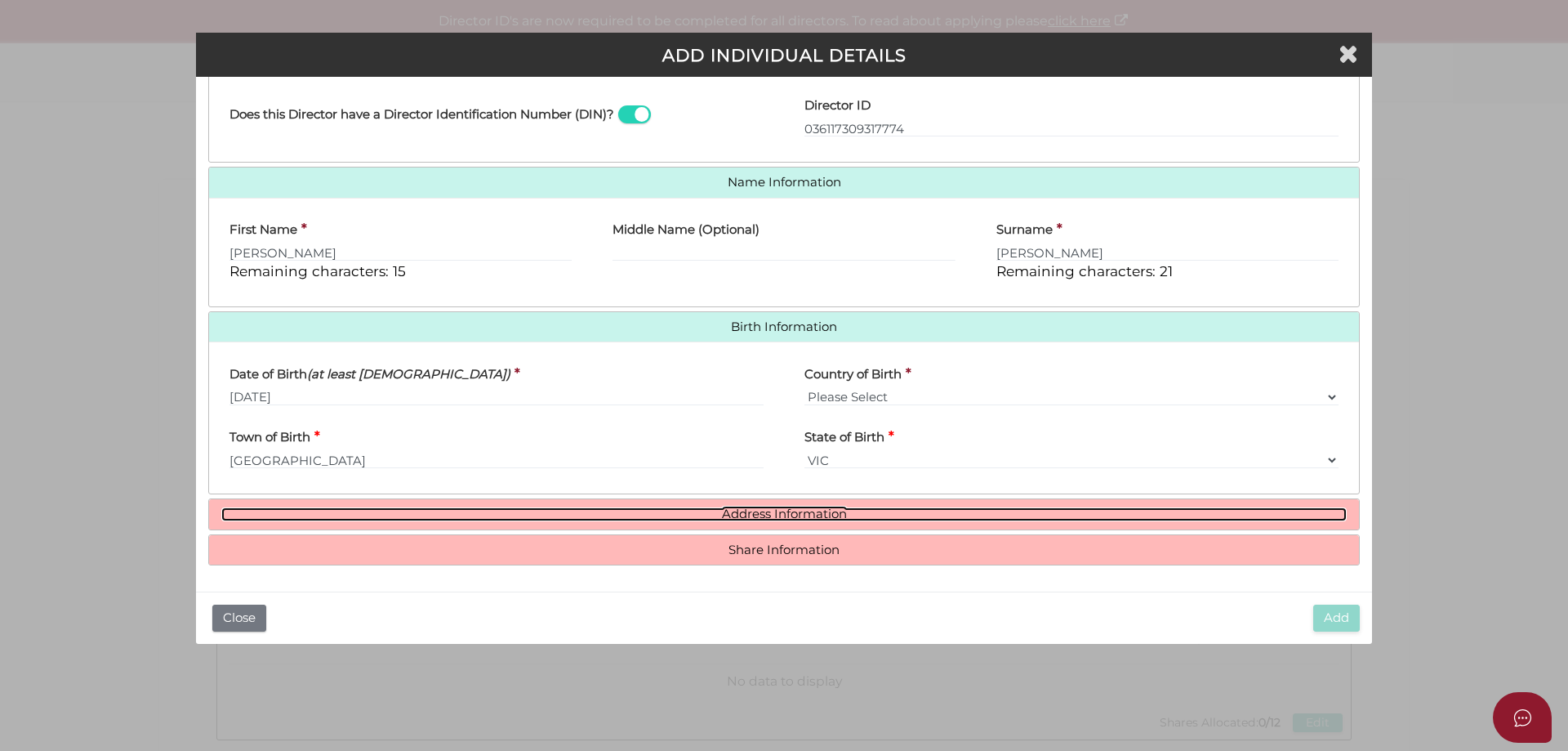
click at [789, 507] on link "Address Information" at bounding box center [784, 514] width 1125 height 14
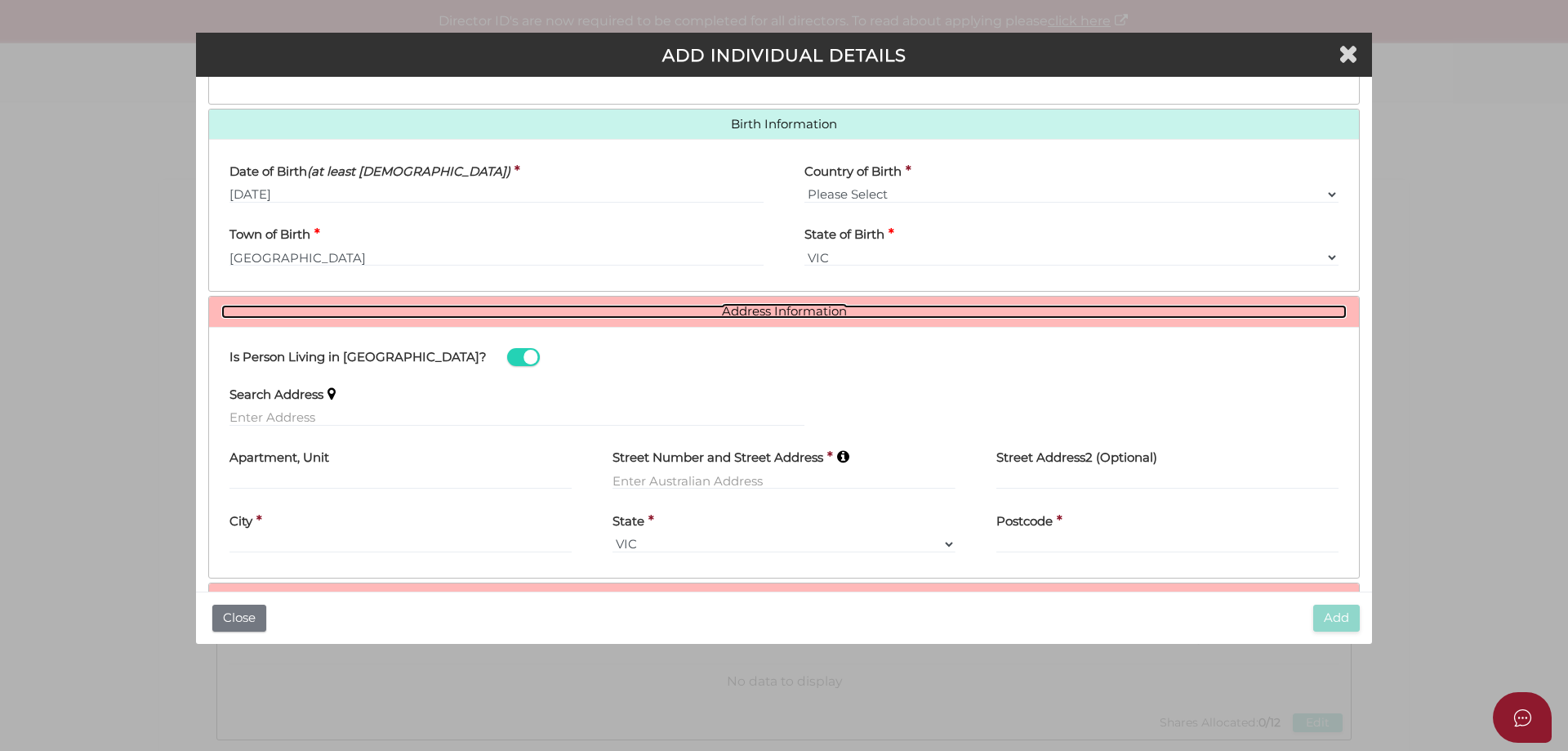
scroll to position [537, 0]
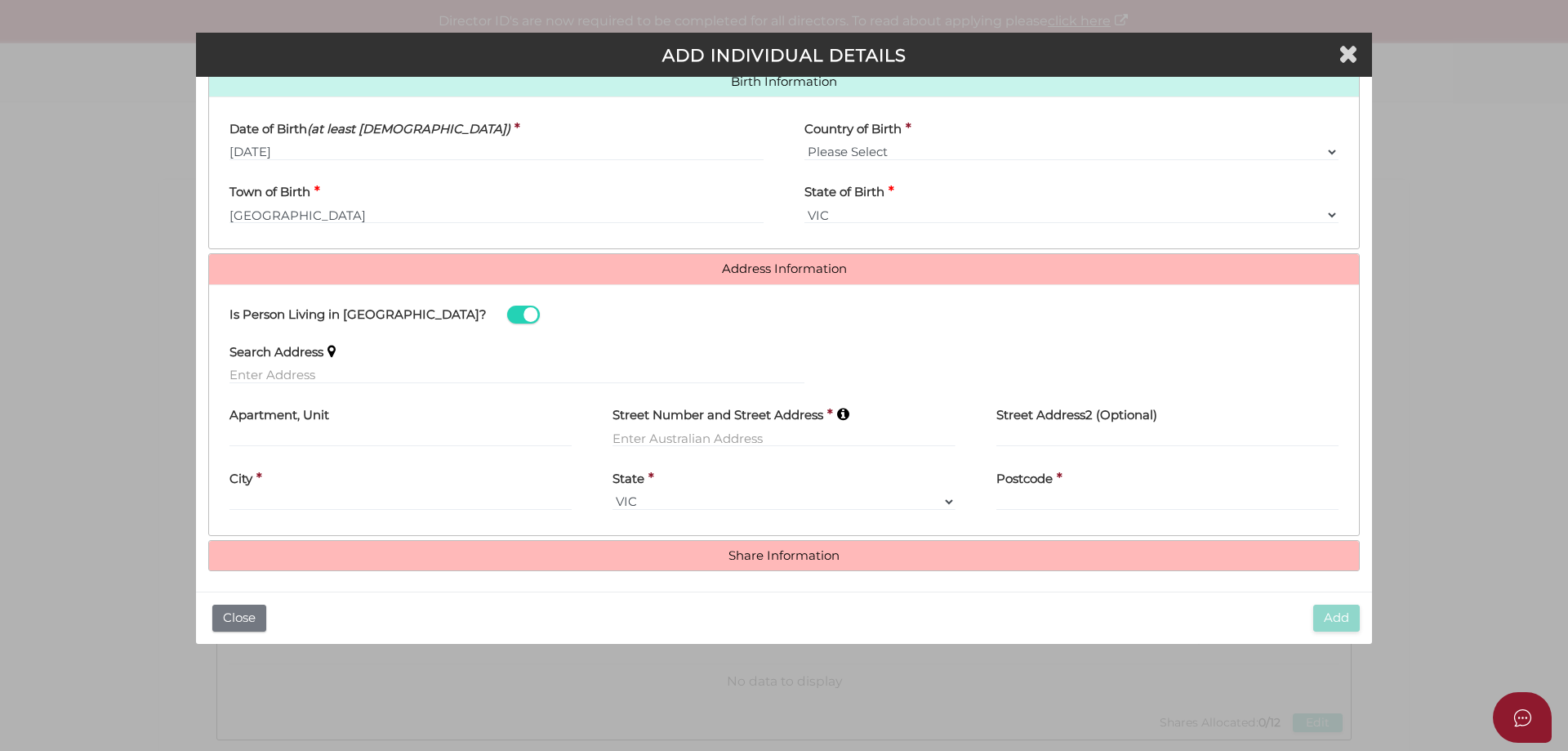
click at [364, 359] on div "Search Address" at bounding box center [517, 358] width 575 height 51
click at [354, 369] on input "text" at bounding box center [517, 375] width 575 height 18
type input "14A Alston Grove, St Kilda East VIC, Australia"
type input "14A Alston Grove"
type input "Saint Kilda East"
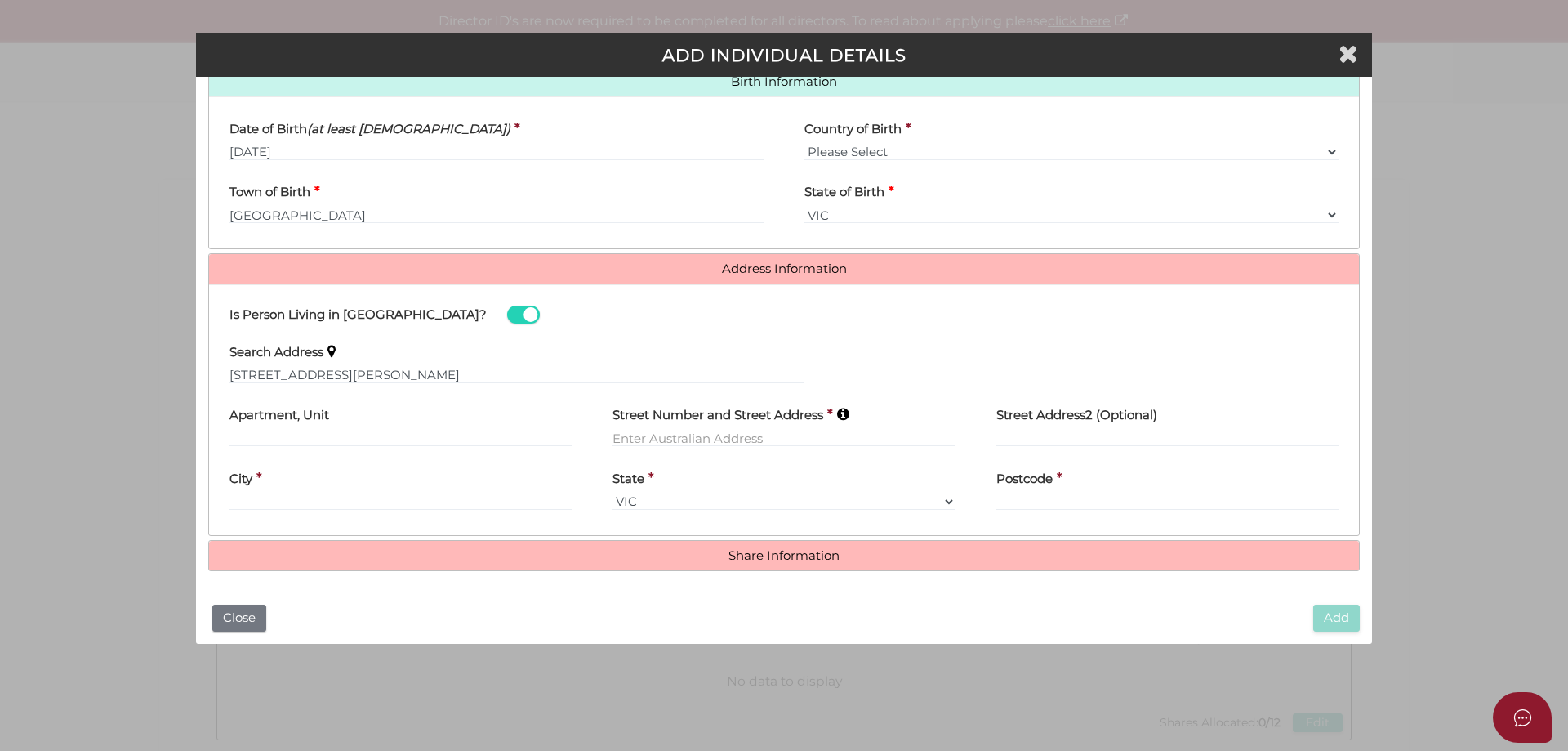
select select "VIC"
type input "3183"
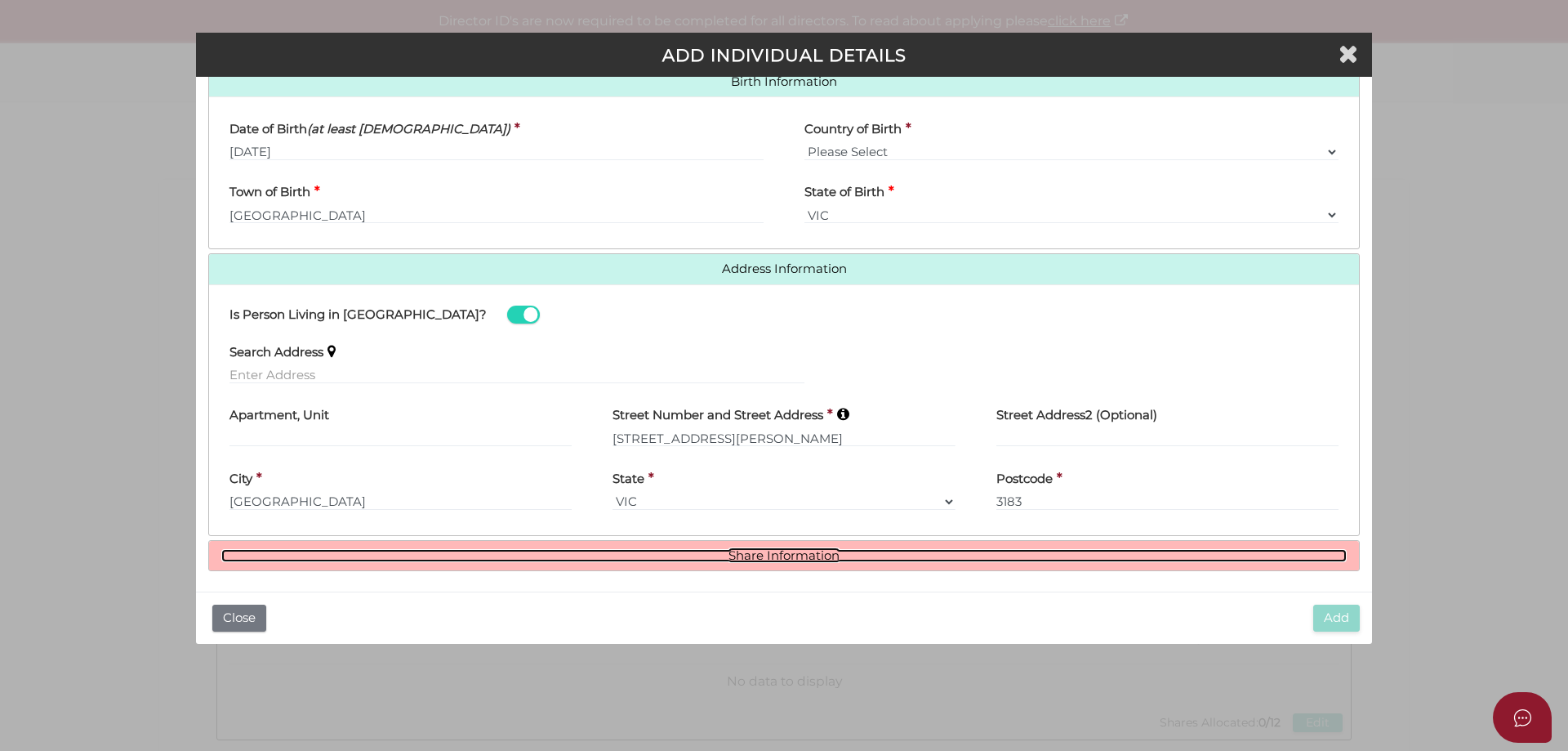
click at [792, 561] on link "Share Information" at bounding box center [784, 556] width 1125 height 14
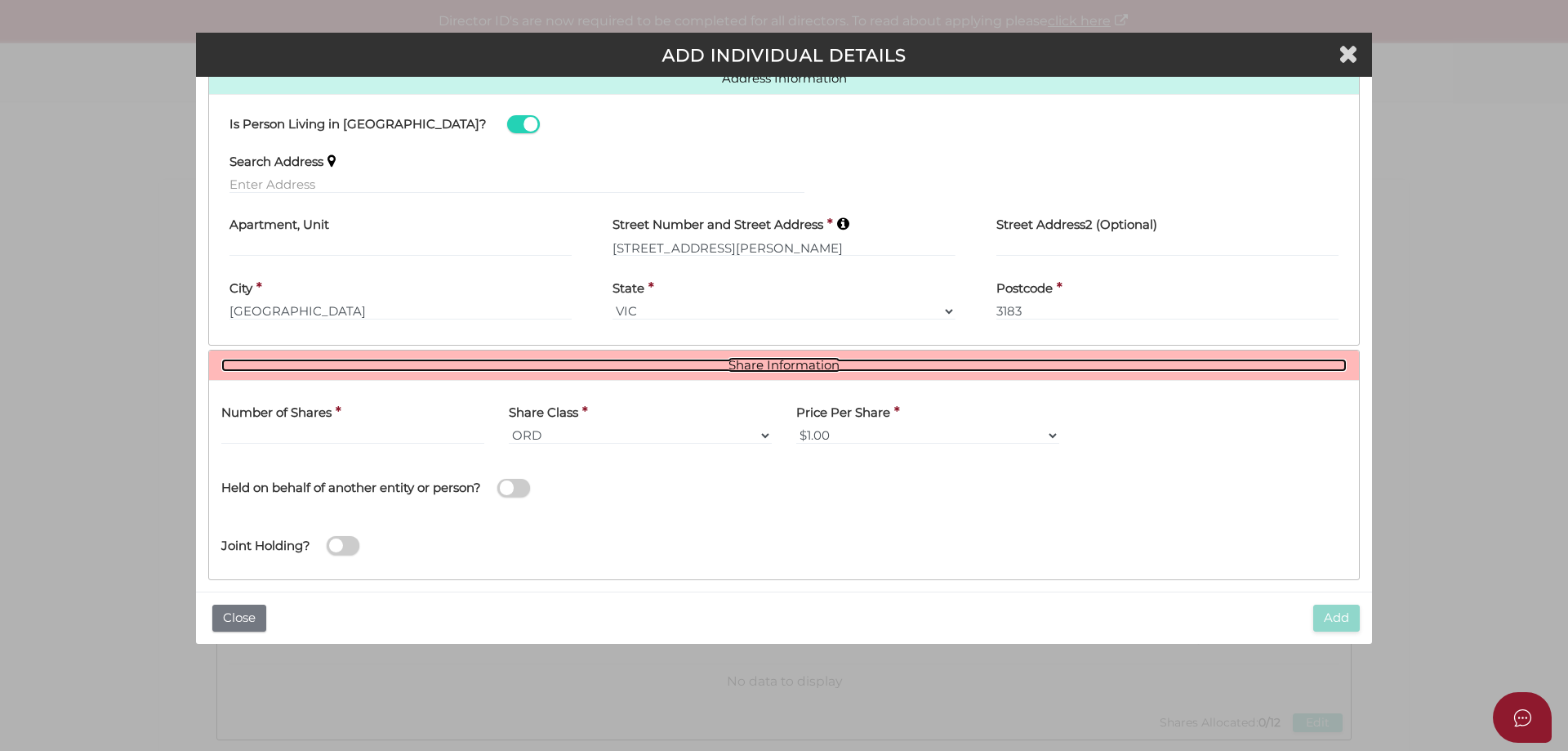
scroll to position [738, 0]
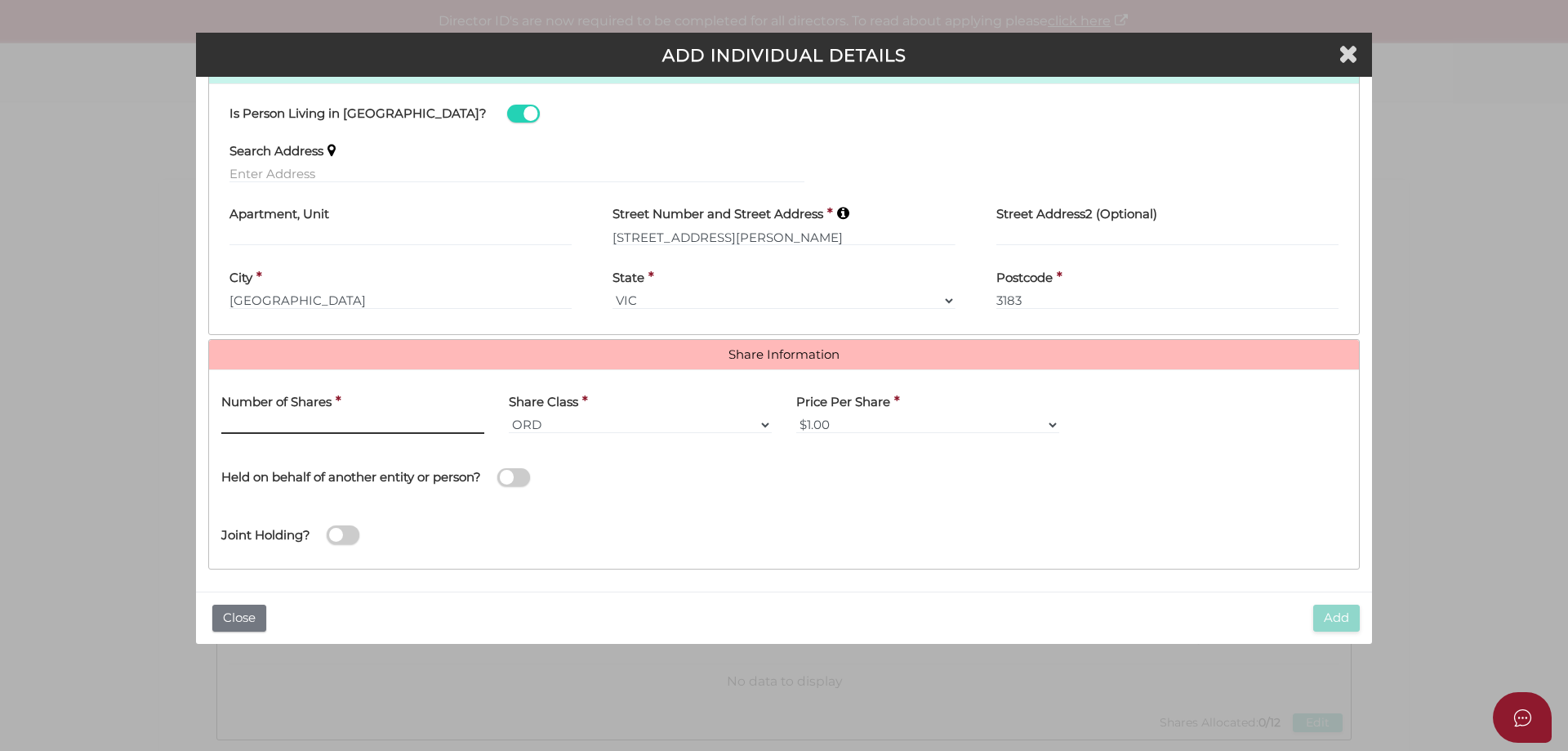
click at [359, 420] on input "text" at bounding box center [352, 425] width 263 height 18
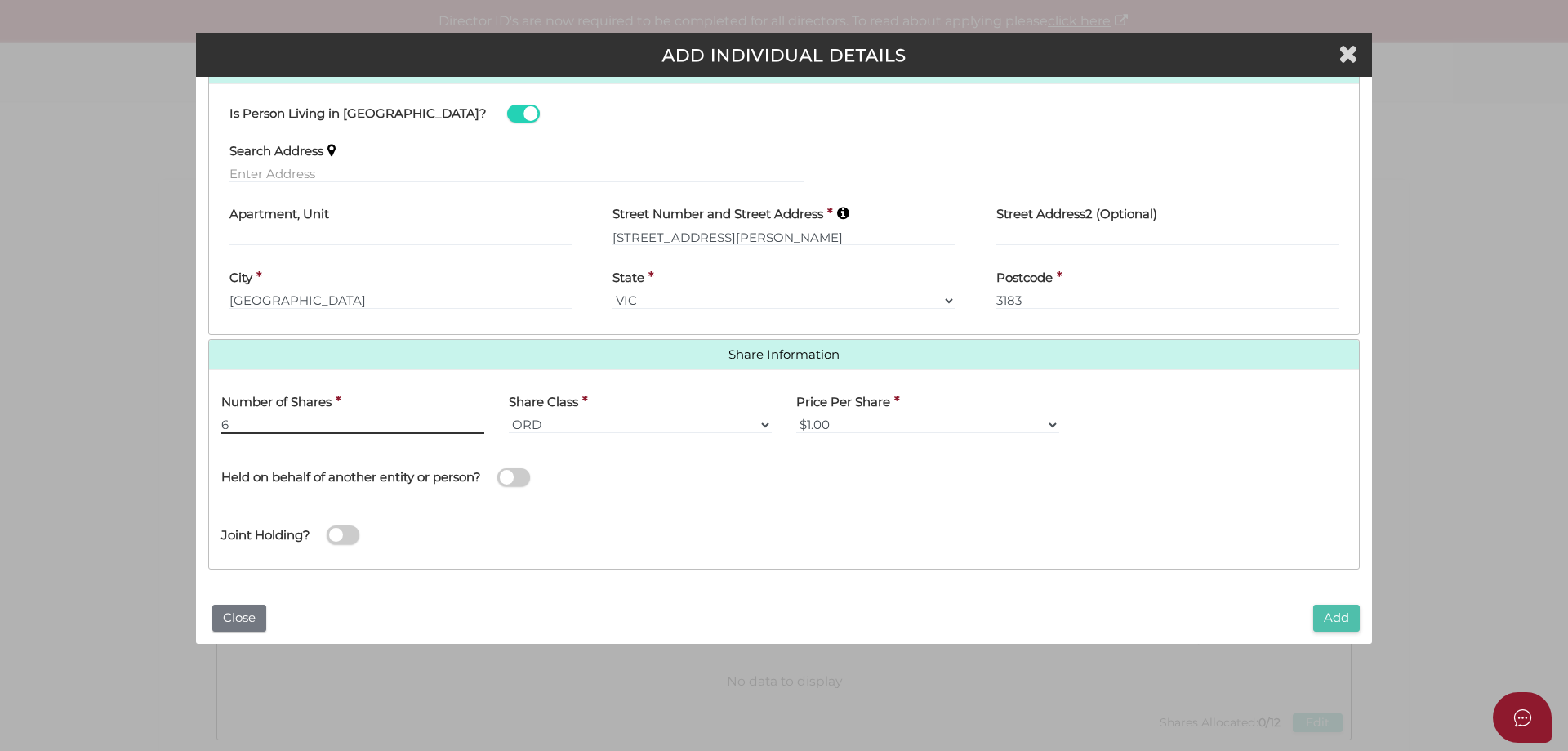
type input "6"
click at [1323, 620] on button "Add" at bounding box center [1337, 618] width 47 height 27
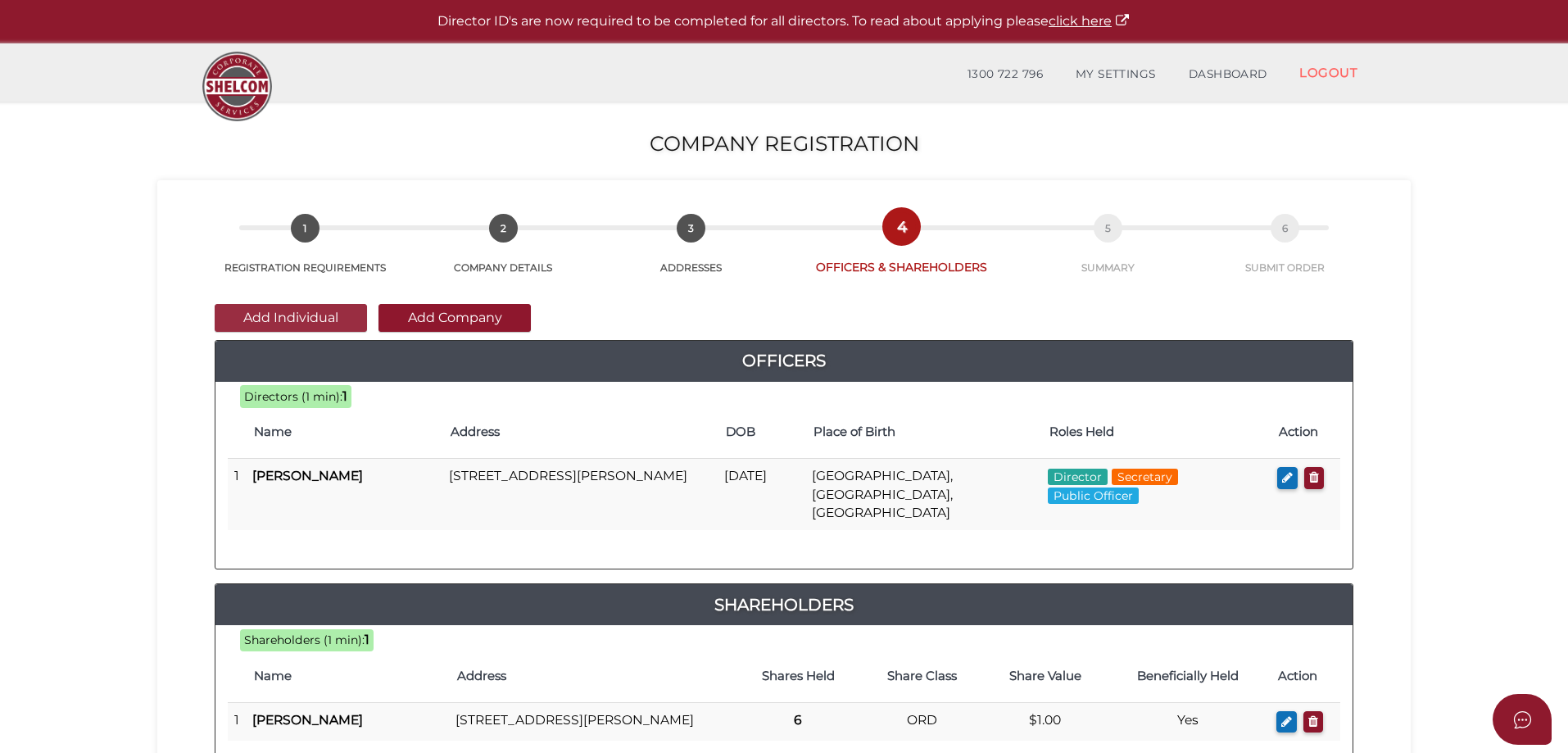
click at [314, 314] on button "Add Individual" at bounding box center [291, 318] width 153 height 28
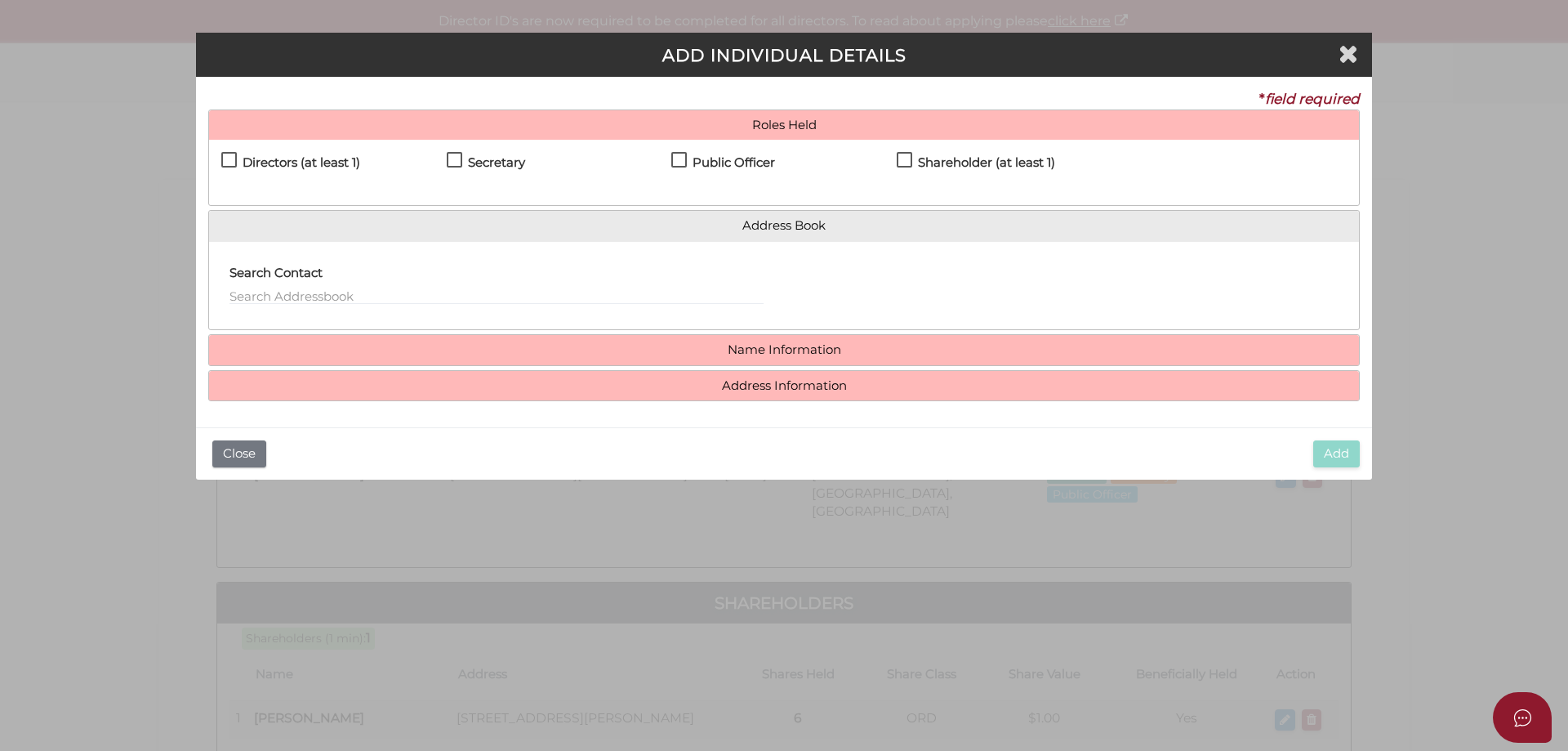
click at [303, 161] on h4 "Directors (at least 1)" at bounding box center [301, 163] width 117 height 14
checkbox input "true"
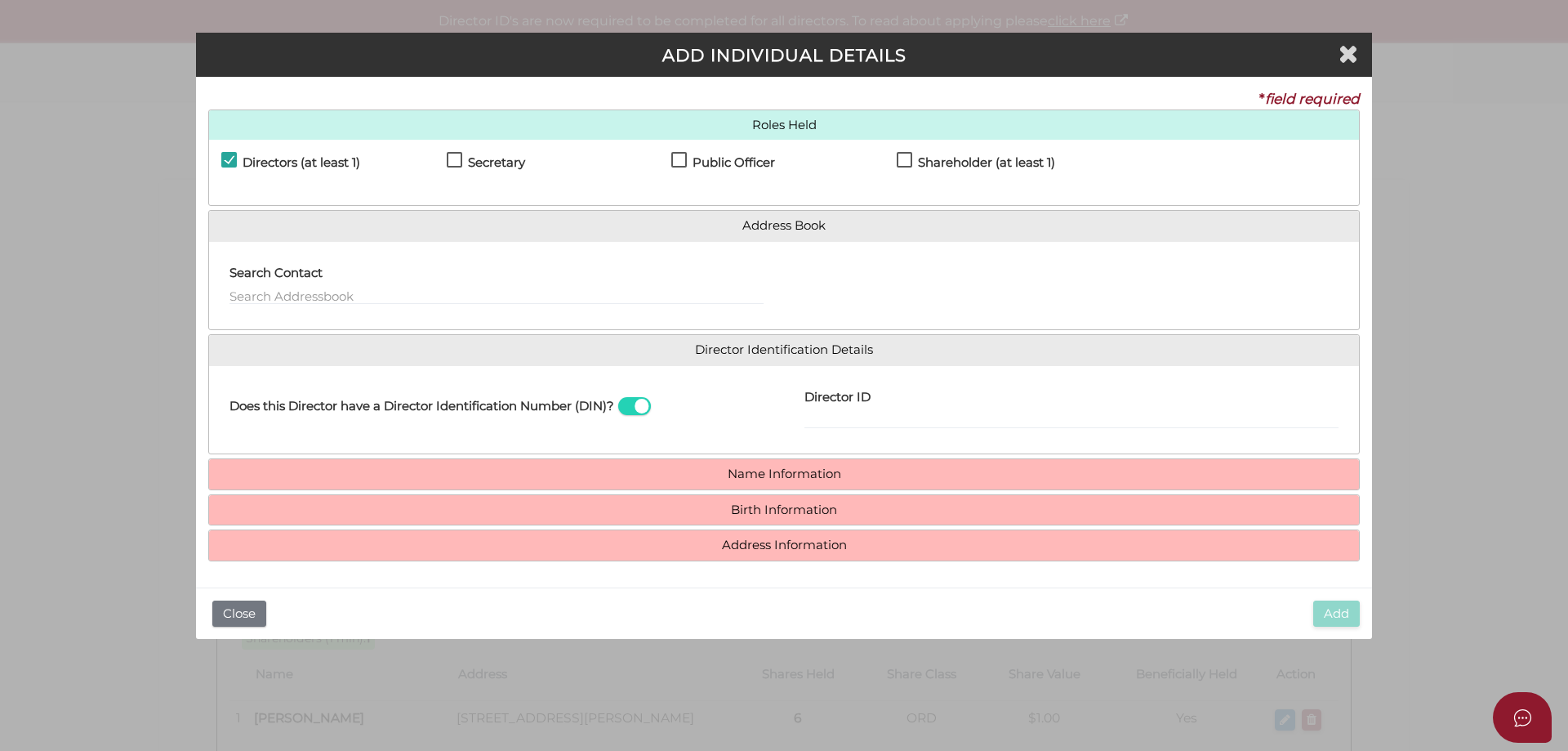
click at [922, 432] on div "Director ID Email Director About How To Apply for DIN" at bounding box center [1071, 410] width 575 height 64
click at [915, 423] on input "Director ID" at bounding box center [1071, 419] width 534 height 18
paste input "036643420030107"
type input "036643420030107"
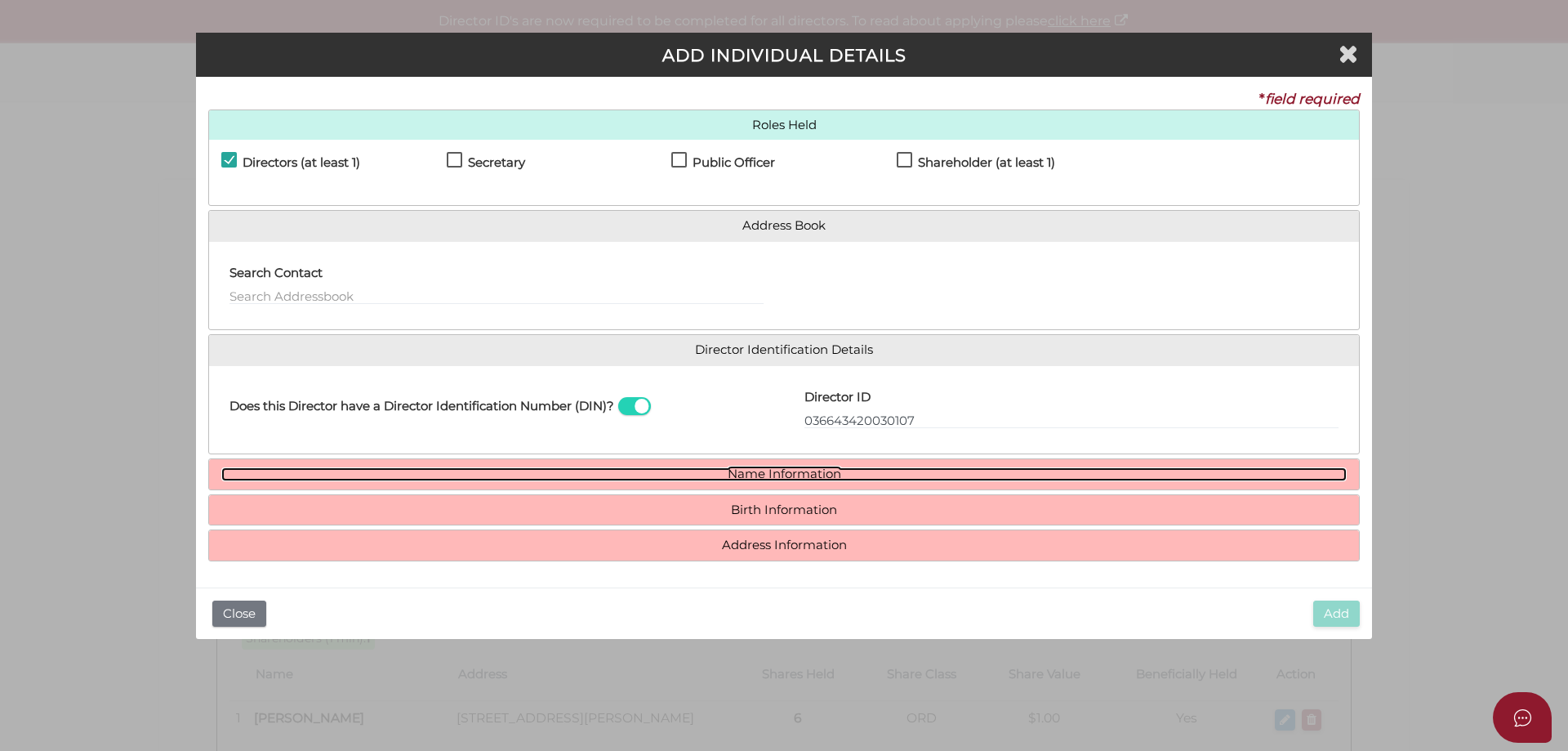
click at [817, 468] on link "Name Information" at bounding box center [784, 474] width 1125 height 14
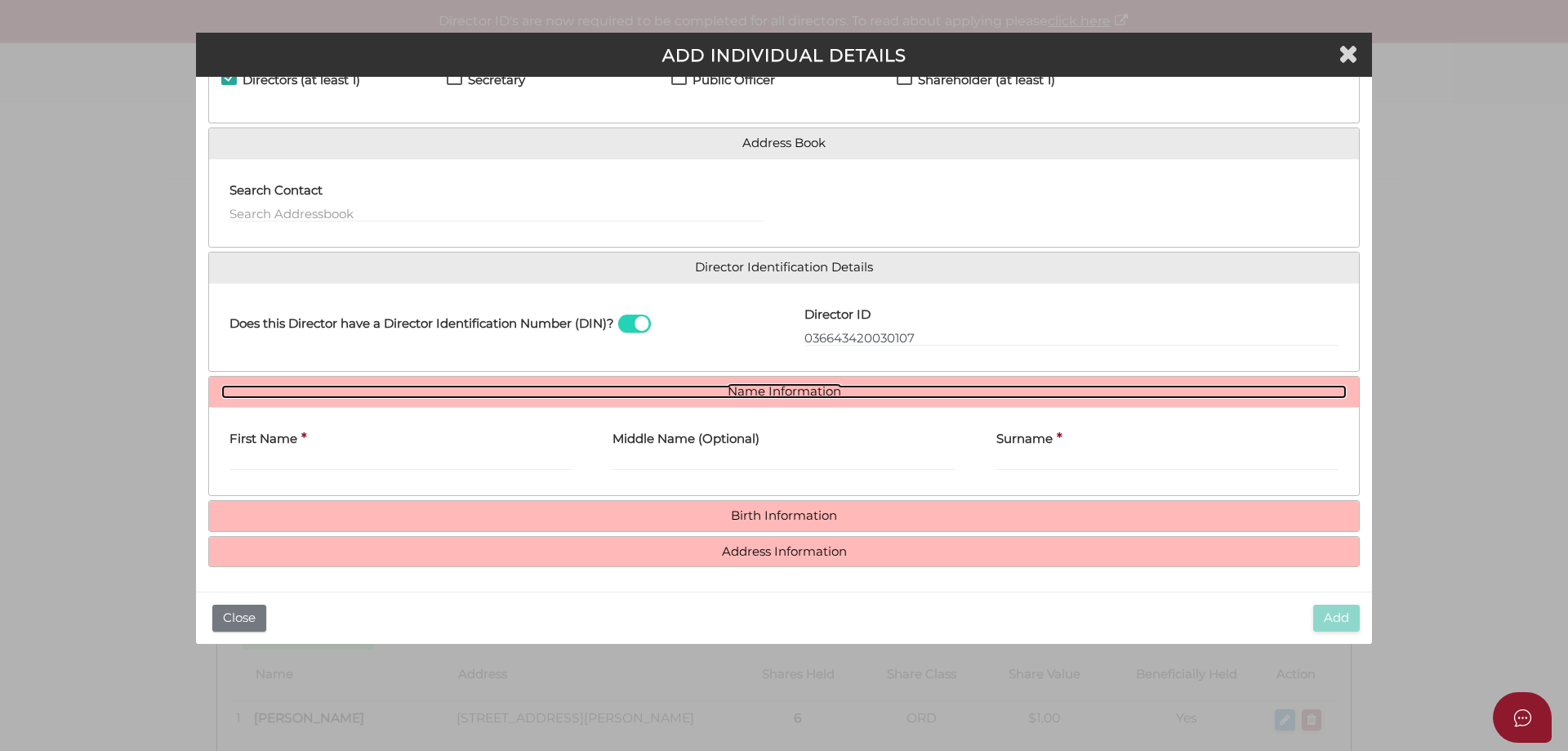
scroll to position [84, 0]
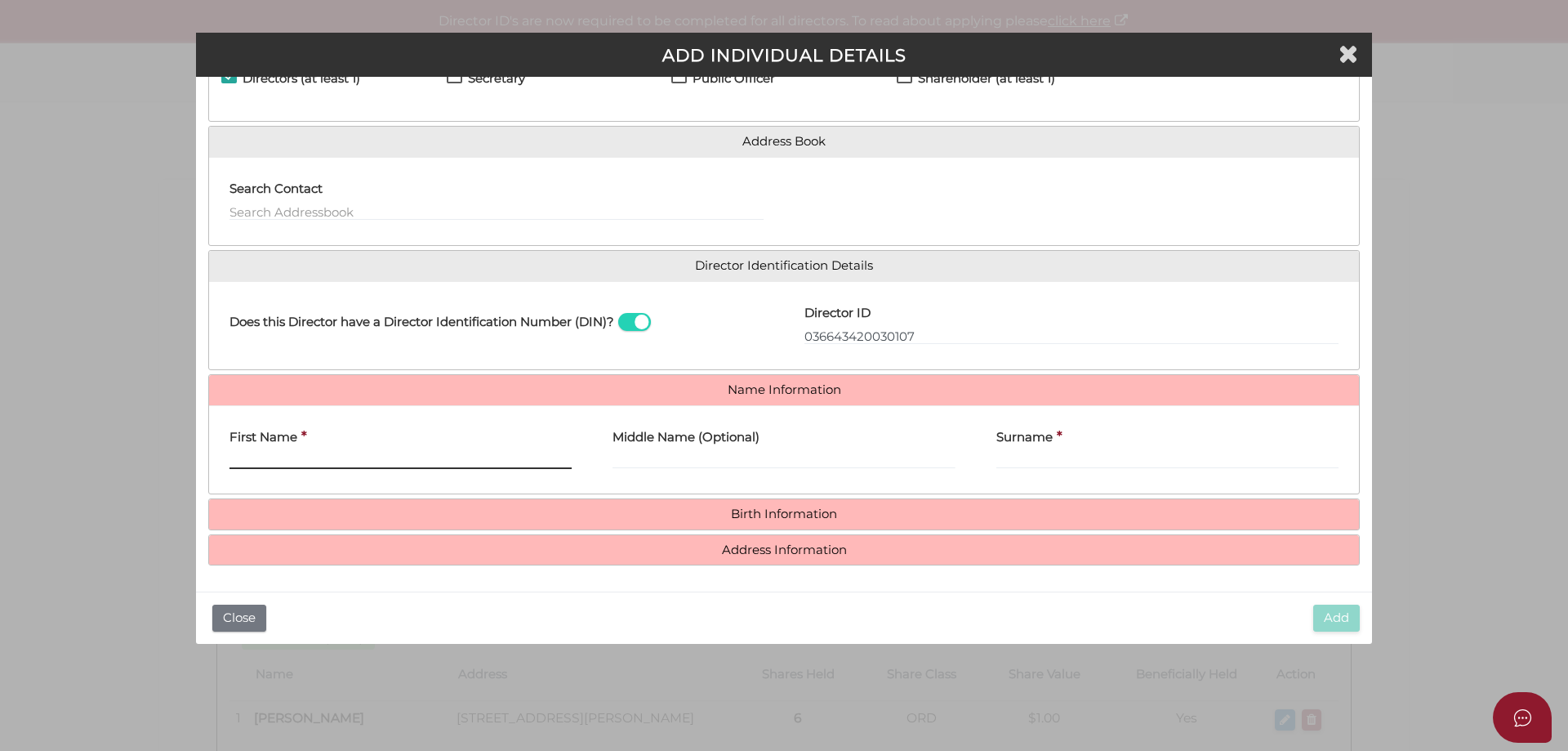
click at [417, 452] on input "First Name" at bounding box center [400, 459] width 342 height 18
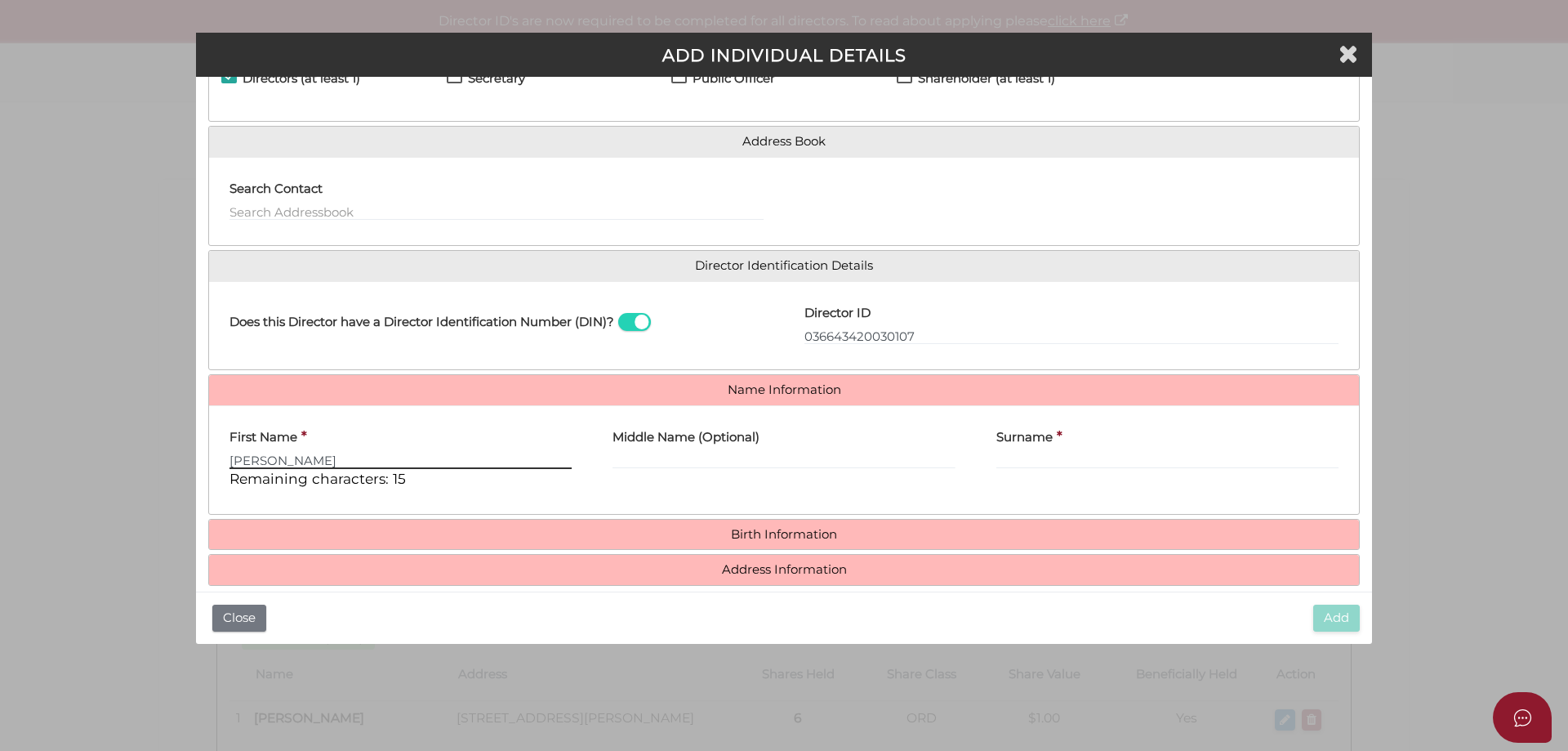
type input "Isaac"
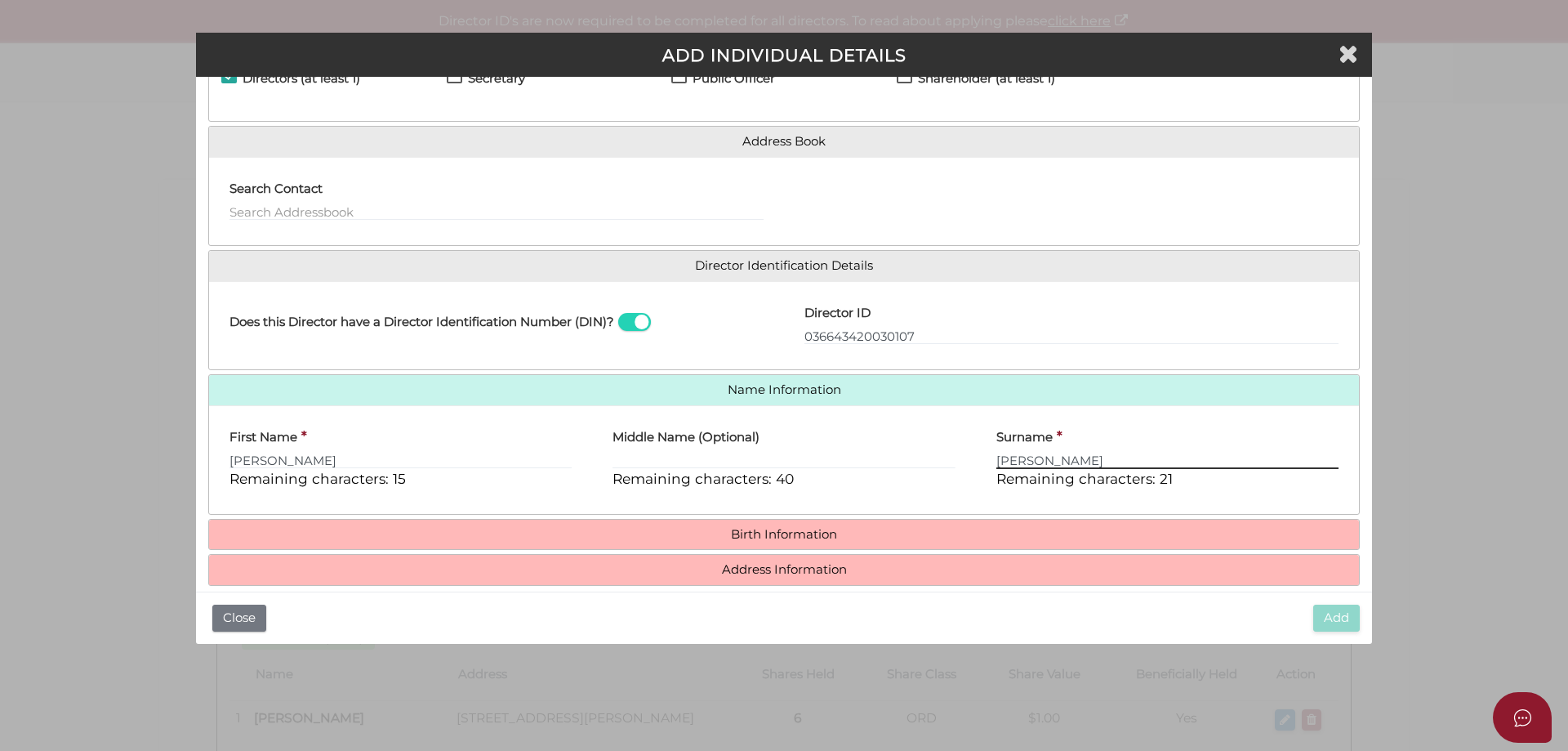
type input "Tuszynski"
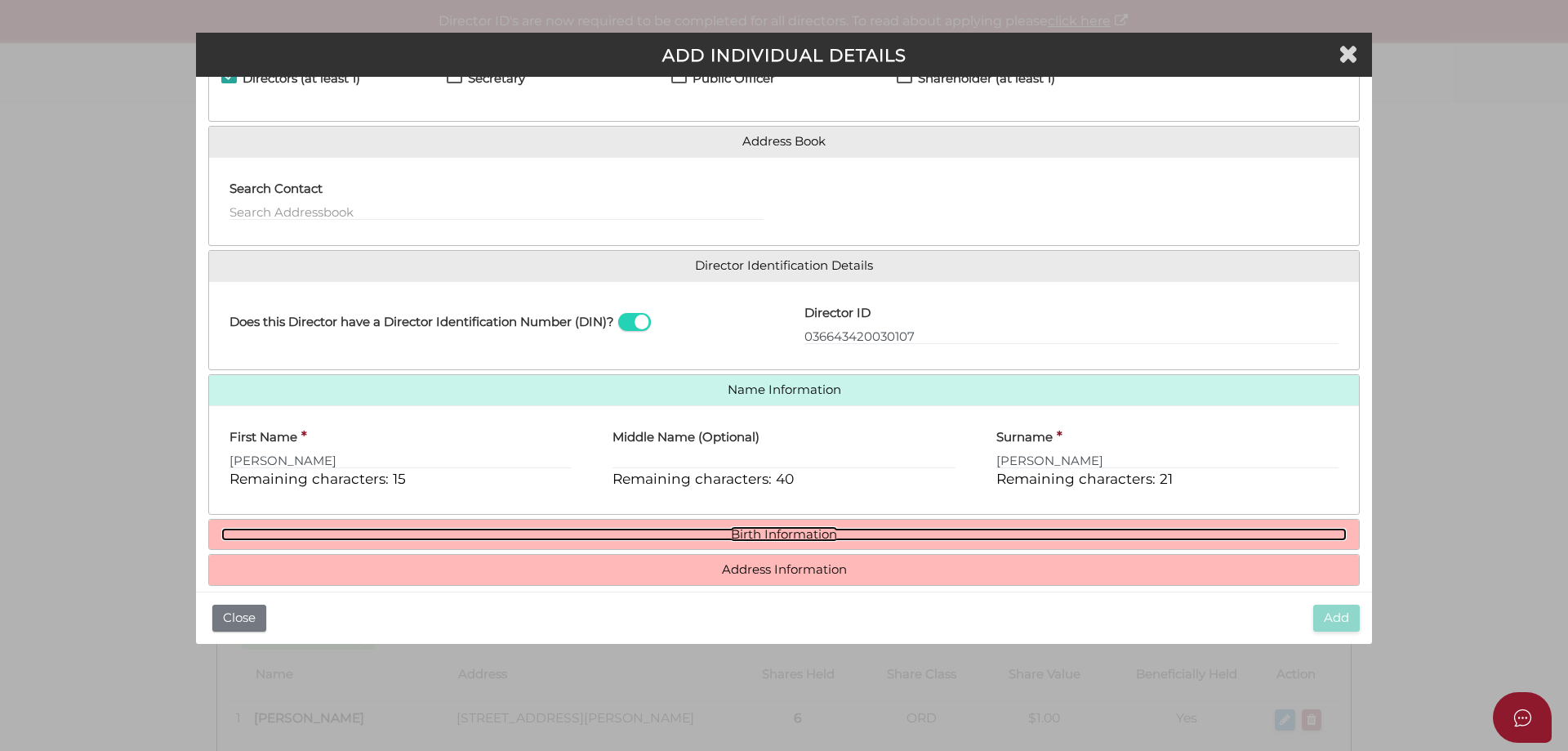
click at [748, 535] on link "Birth Information" at bounding box center [784, 535] width 1125 height 14
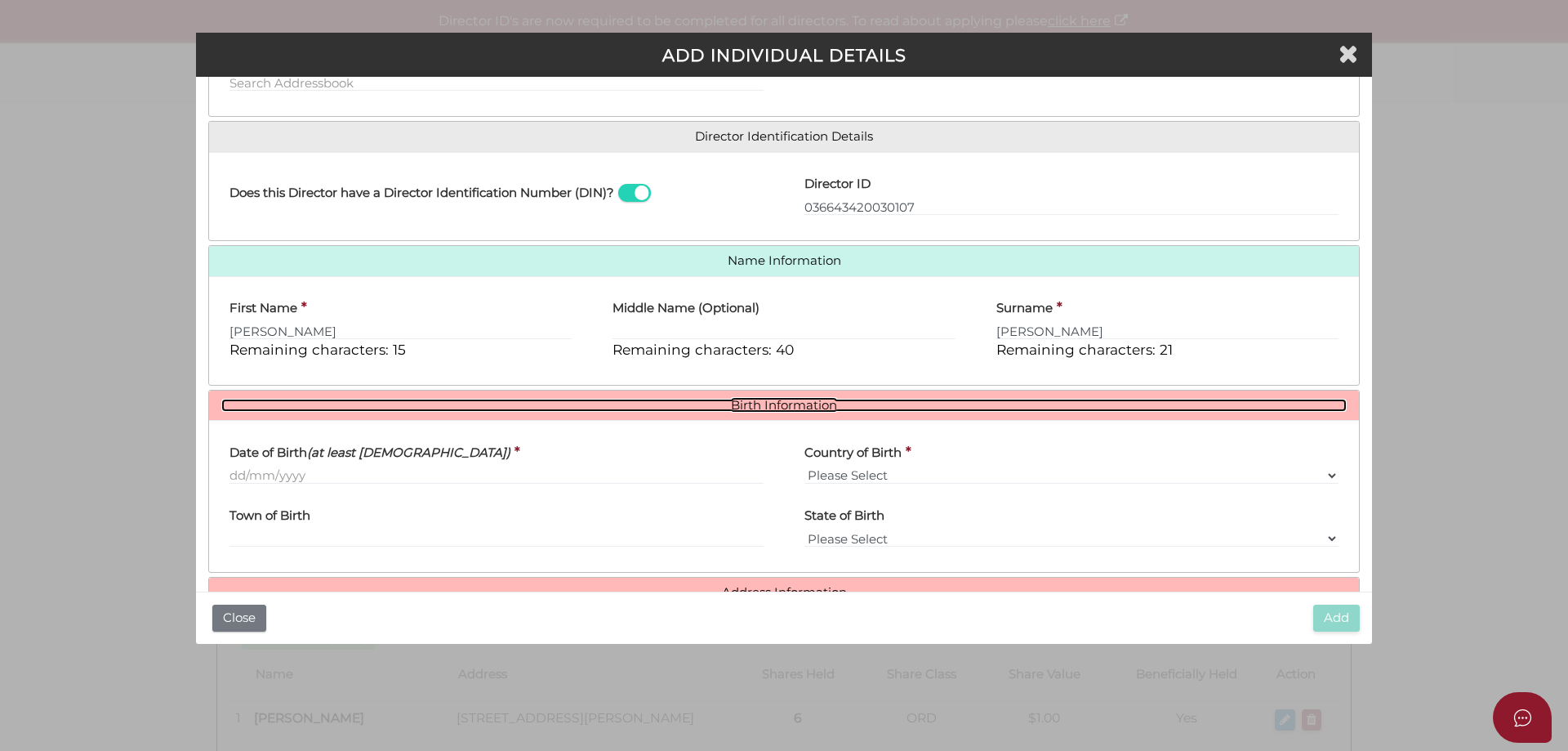
scroll to position [257, 0]
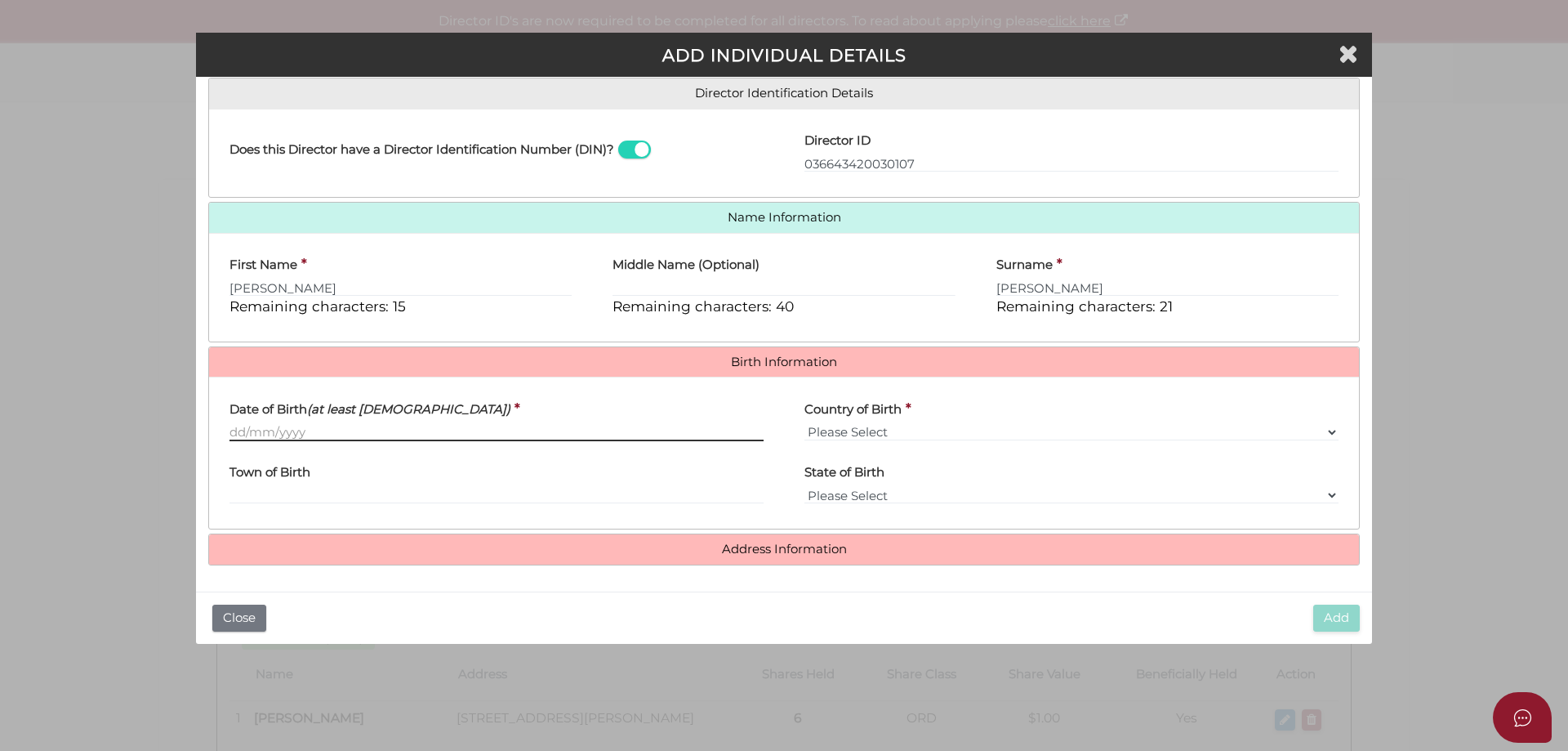
click at [368, 439] on input "Date of Birth (at least 18 years old)" at bounding box center [497, 432] width 534 height 18
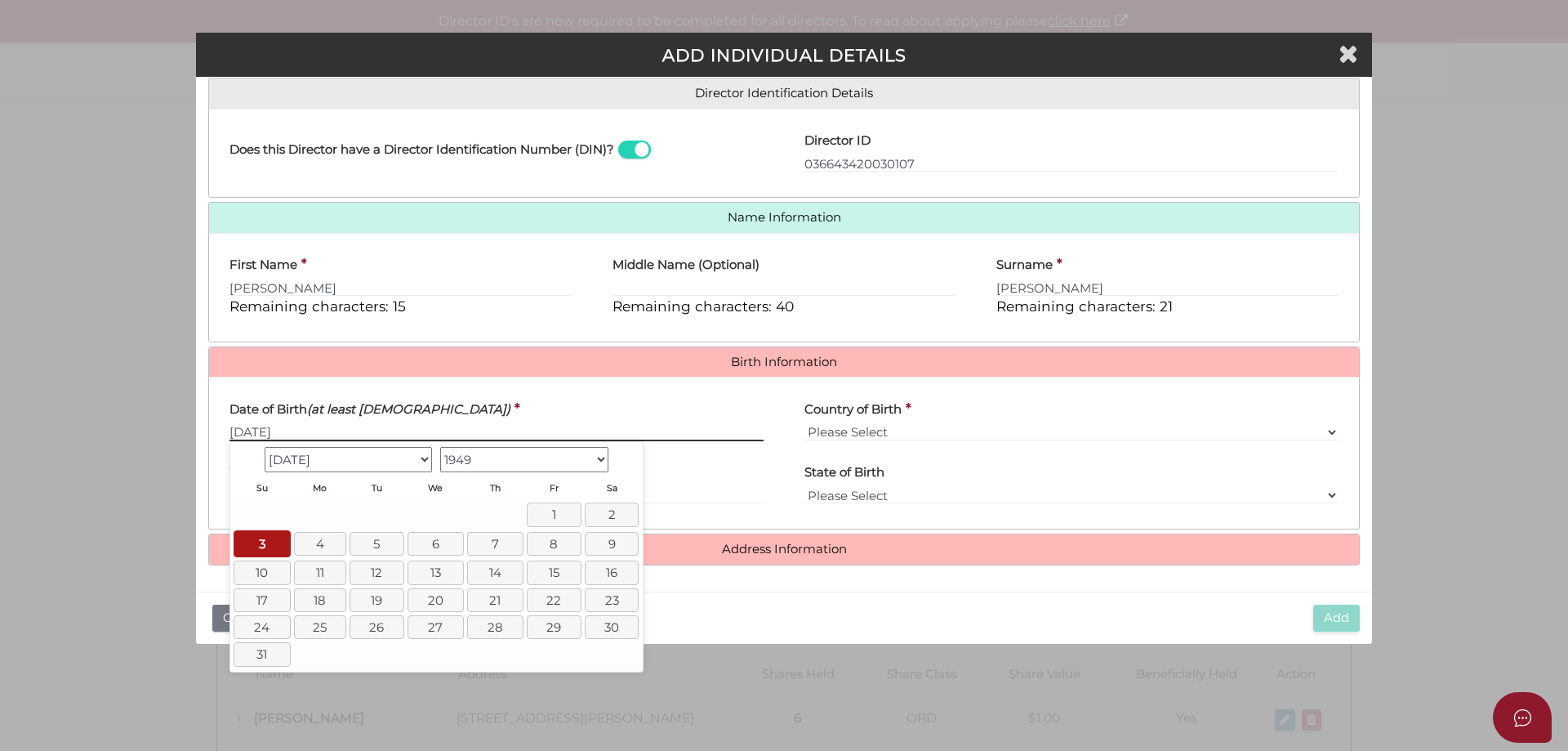
type input "03/07/1949"
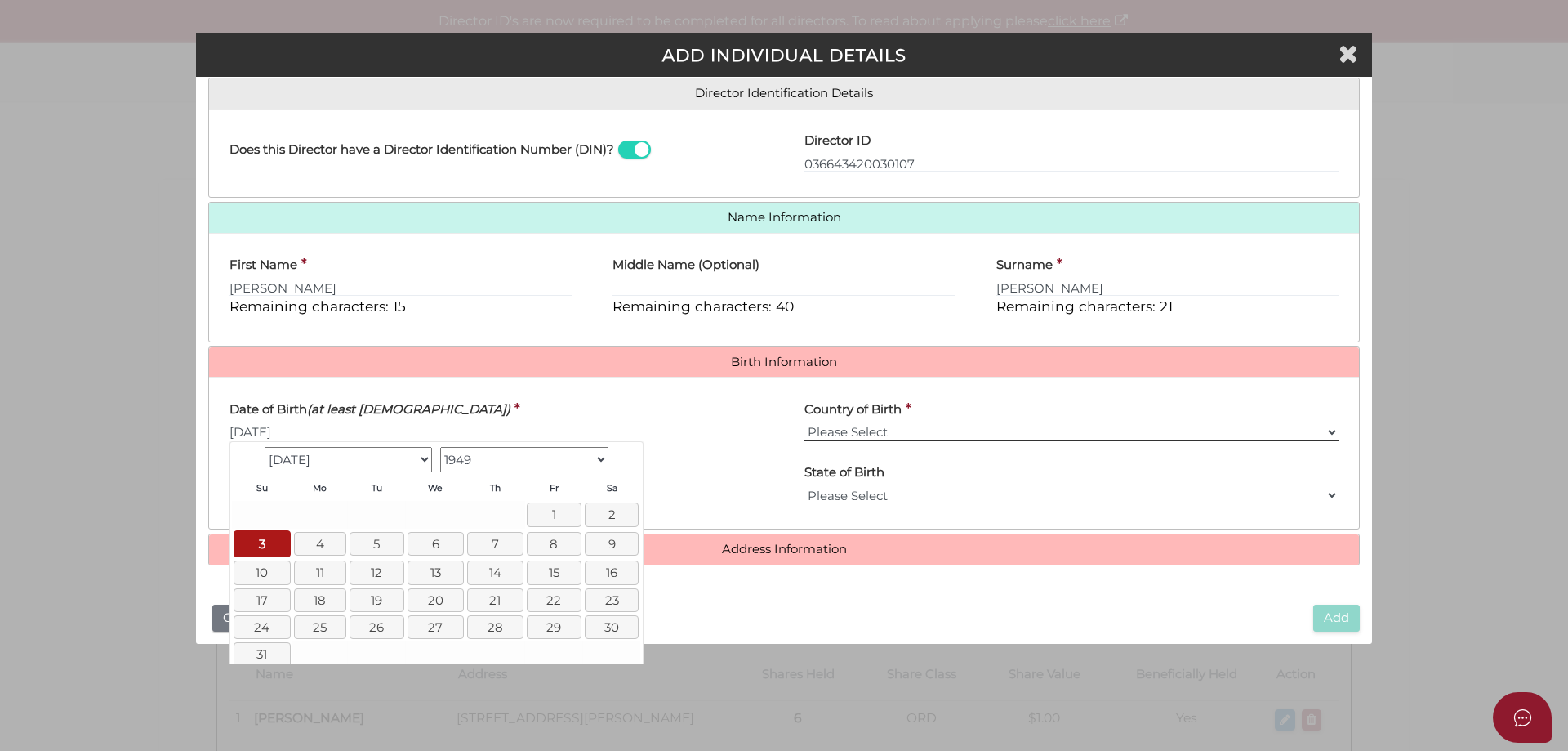
click at [967, 433] on select "Please Select v Australia Afghanistan Albania Algeria American Samoa Andorra An…" at bounding box center [1071, 432] width 534 height 18
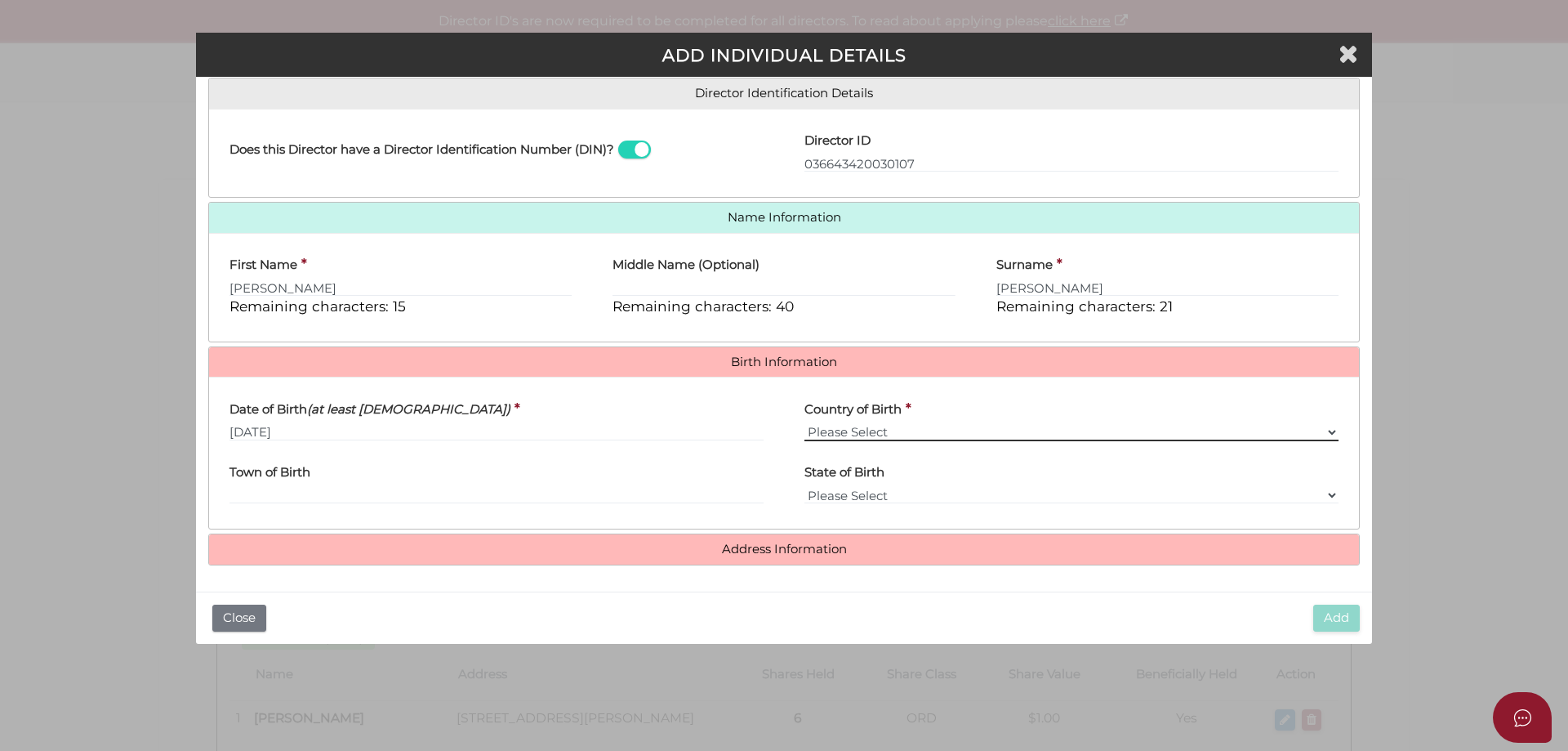
select select "Australia"
click at [804, 423] on select "Please Select v Australia Afghanistan Albania Algeria American Samoa Andorra An…" at bounding box center [1071, 432] width 534 height 18
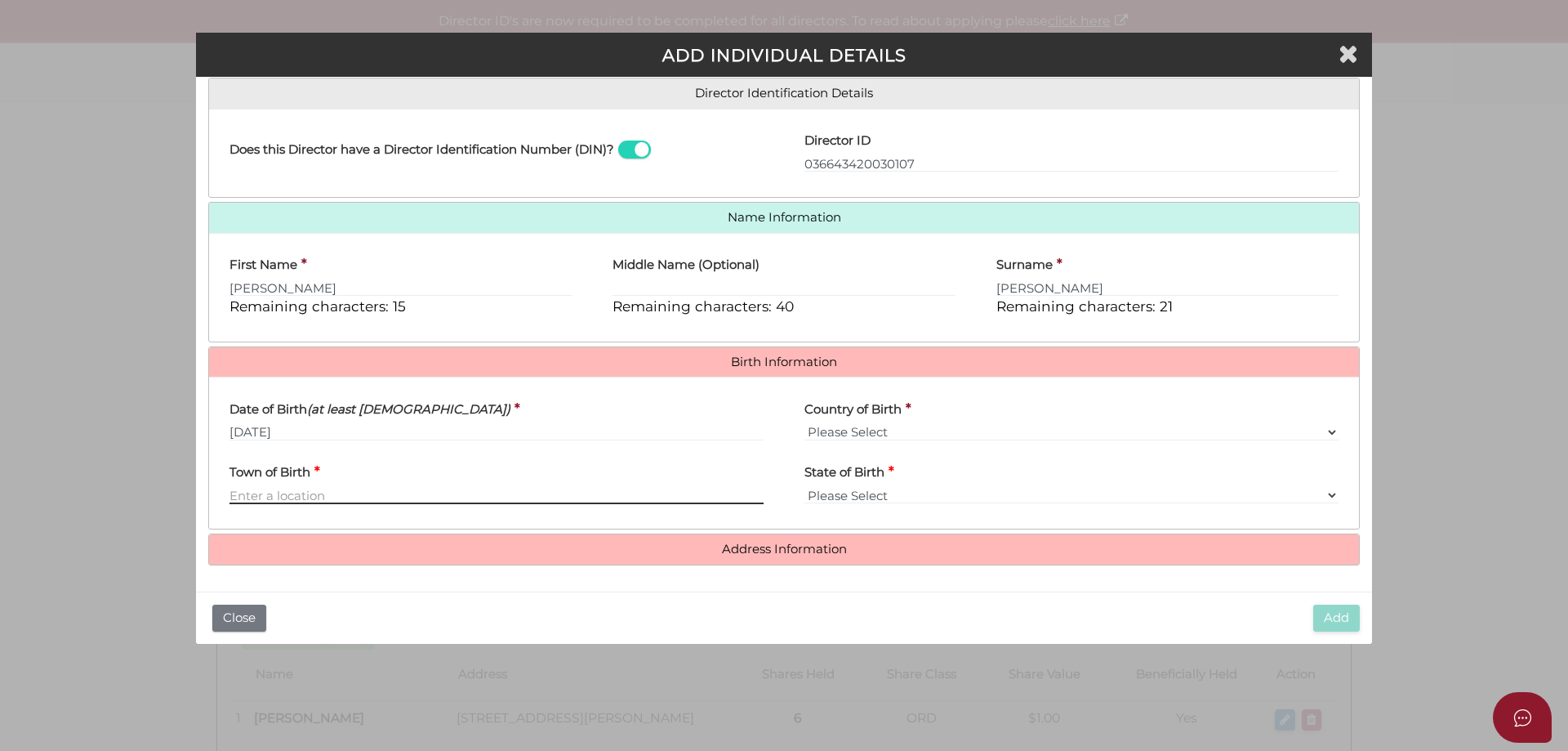
click at [367, 495] on input "Town of Birth" at bounding box center [497, 495] width 534 height 18
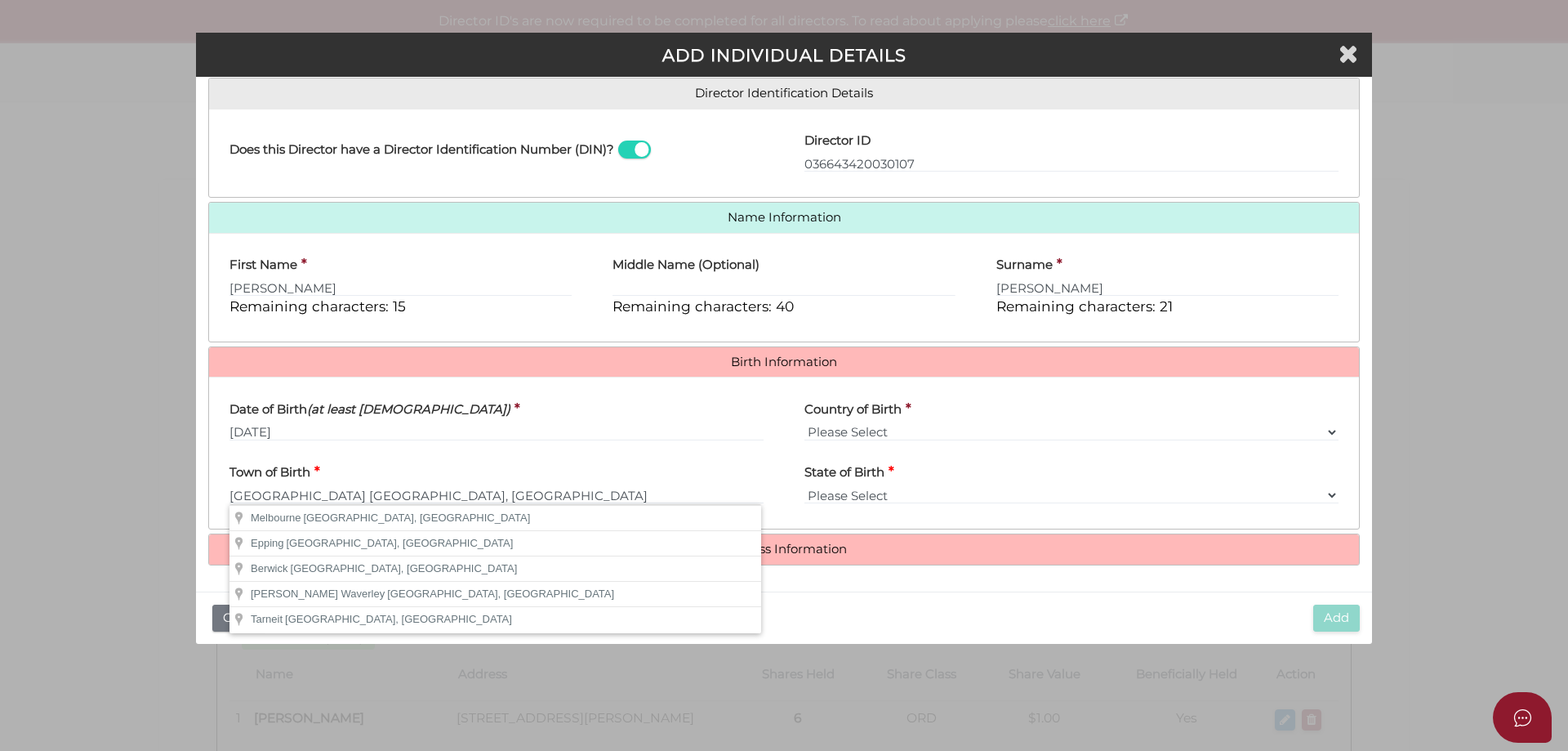
type input "Melbourne"
select select "VIC"
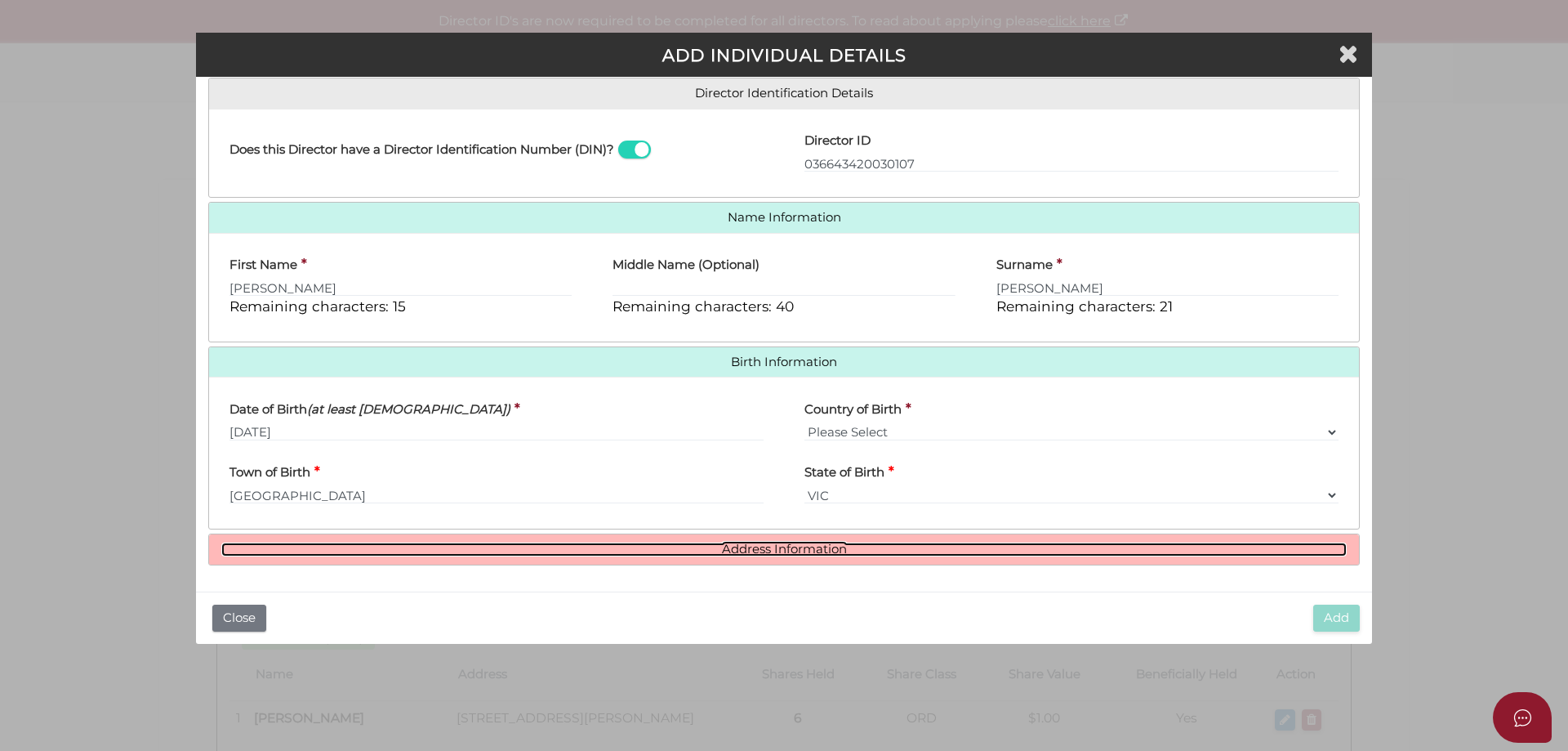
click at [716, 549] on link "Address Information" at bounding box center [784, 549] width 1125 height 14
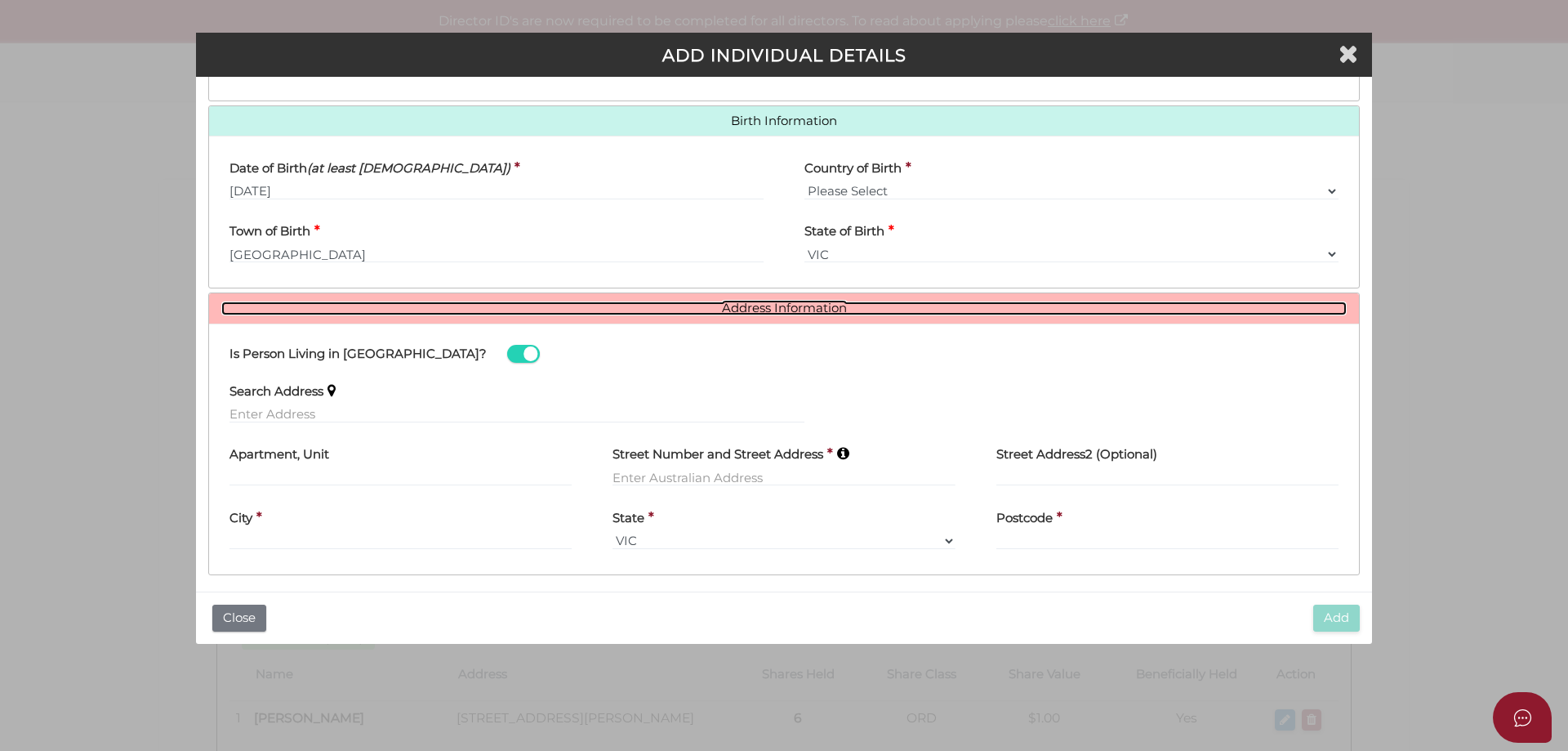
scroll to position [502, 0]
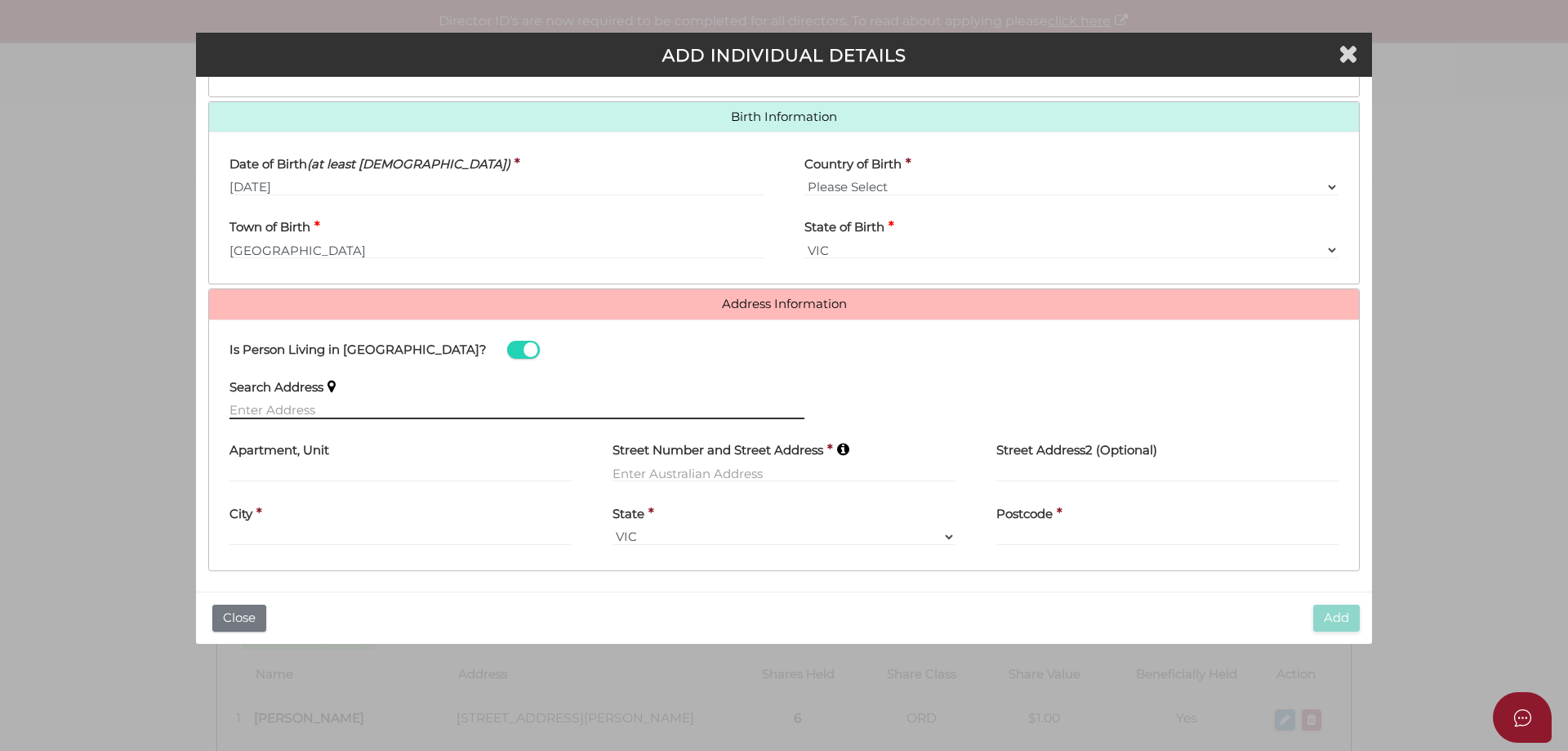
click at [320, 404] on input "text" at bounding box center [517, 410] width 575 height 18
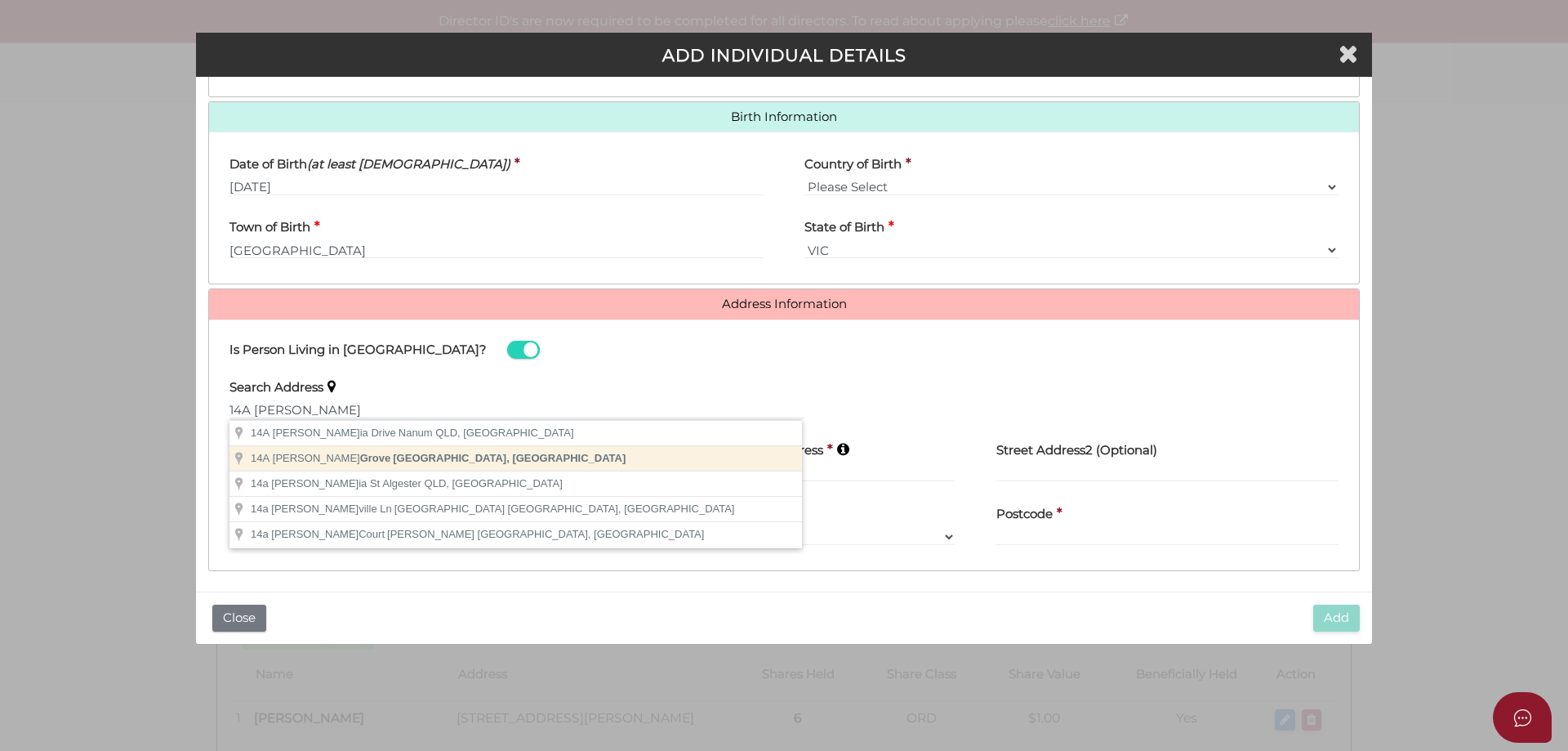
type input "14A Alston Grove, St Kilda East VIC, Australia"
type input "14A Alston Grove"
type input "Saint Kilda East"
select select "VIC"
type input "3183"
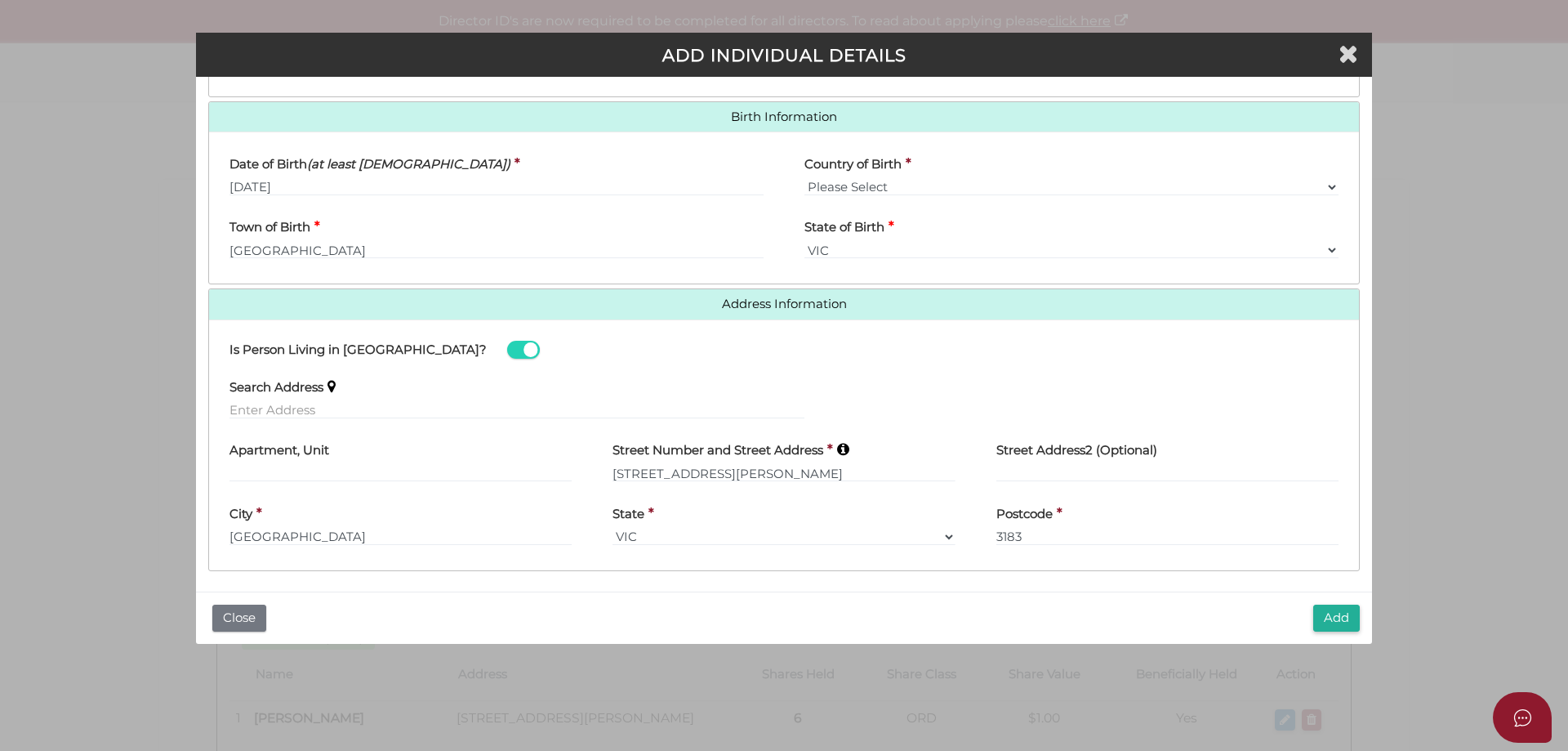
scroll to position [507, 0]
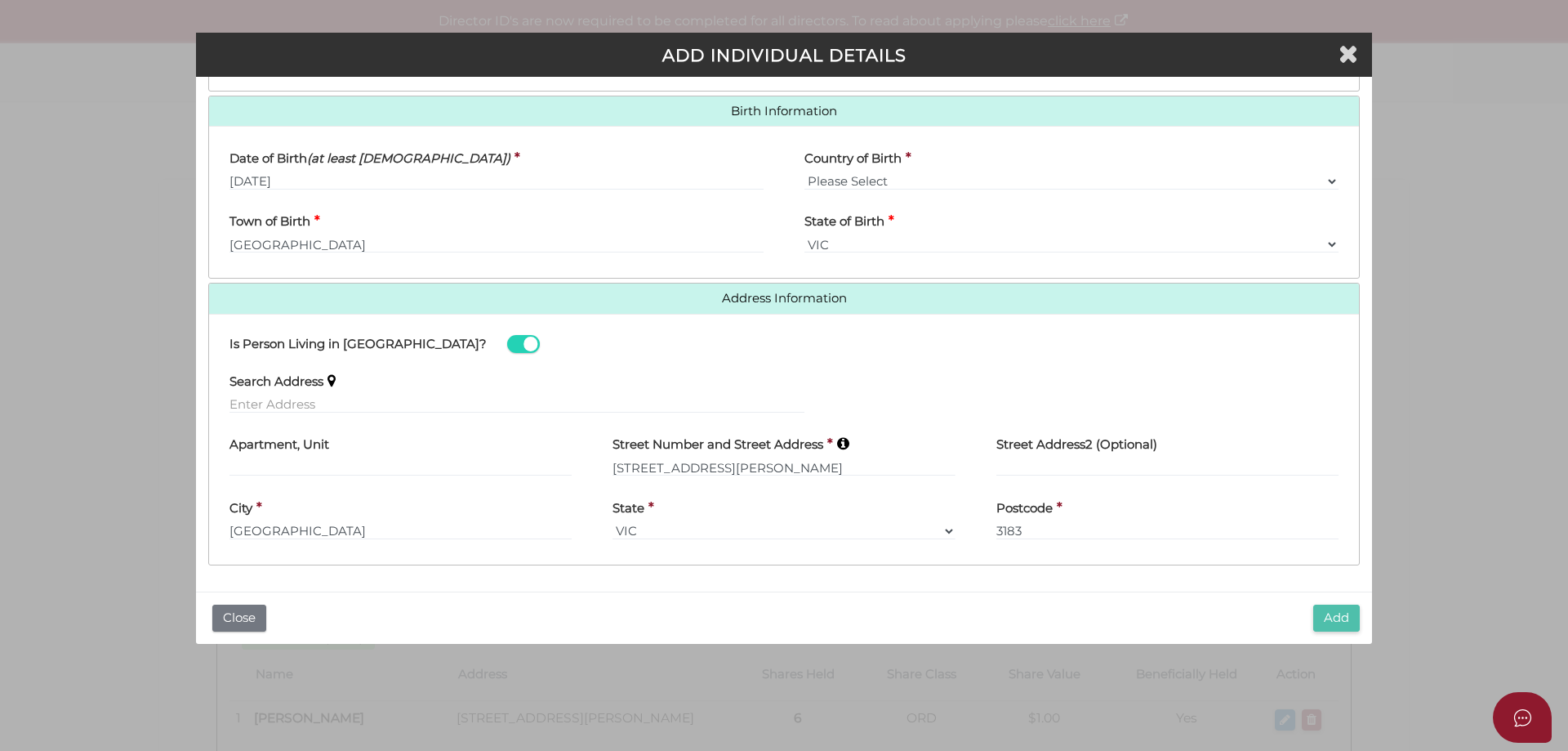
click at [1316, 618] on button "Add" at bounding box center [1337, 618] width 47 height 27
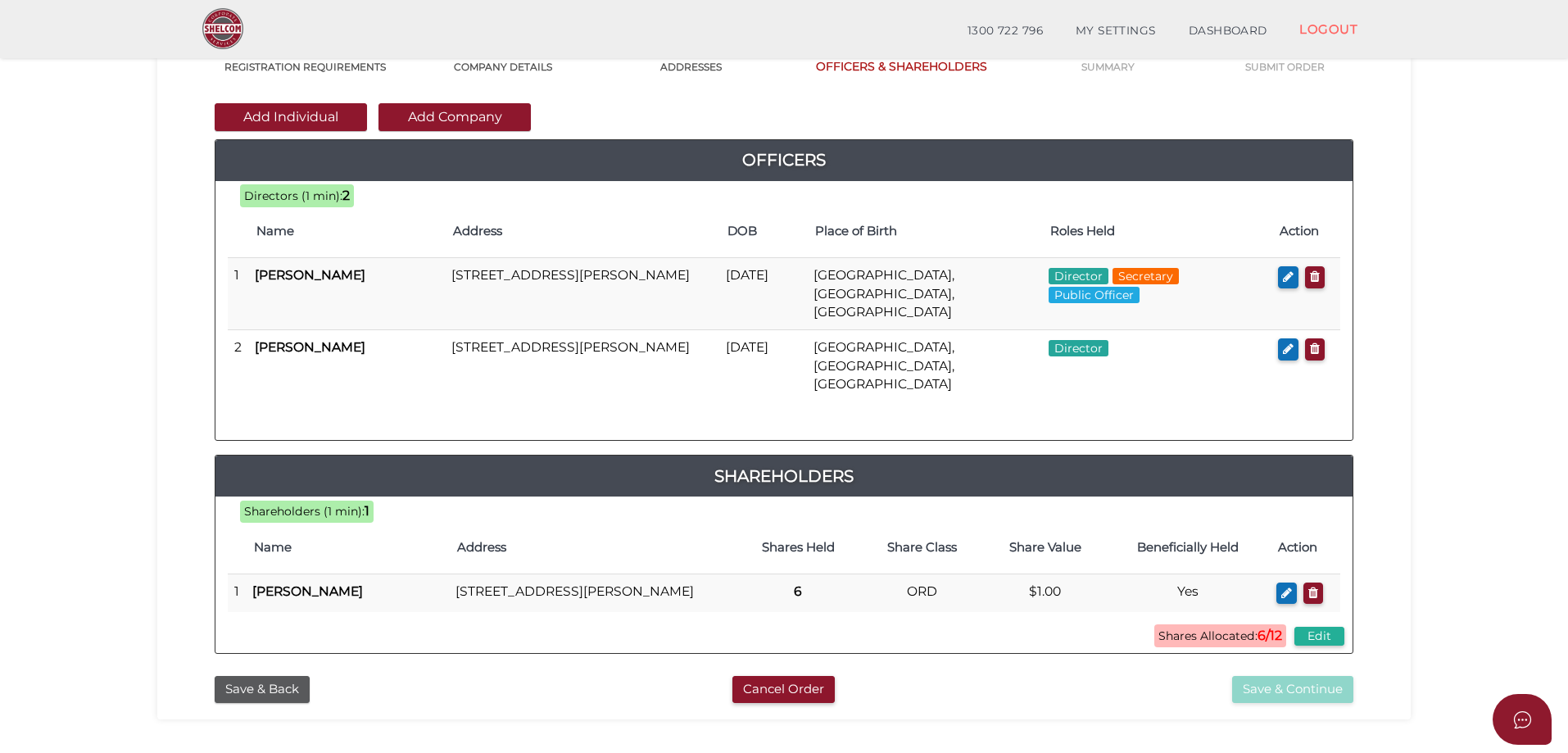
scroll to position [127, 0]
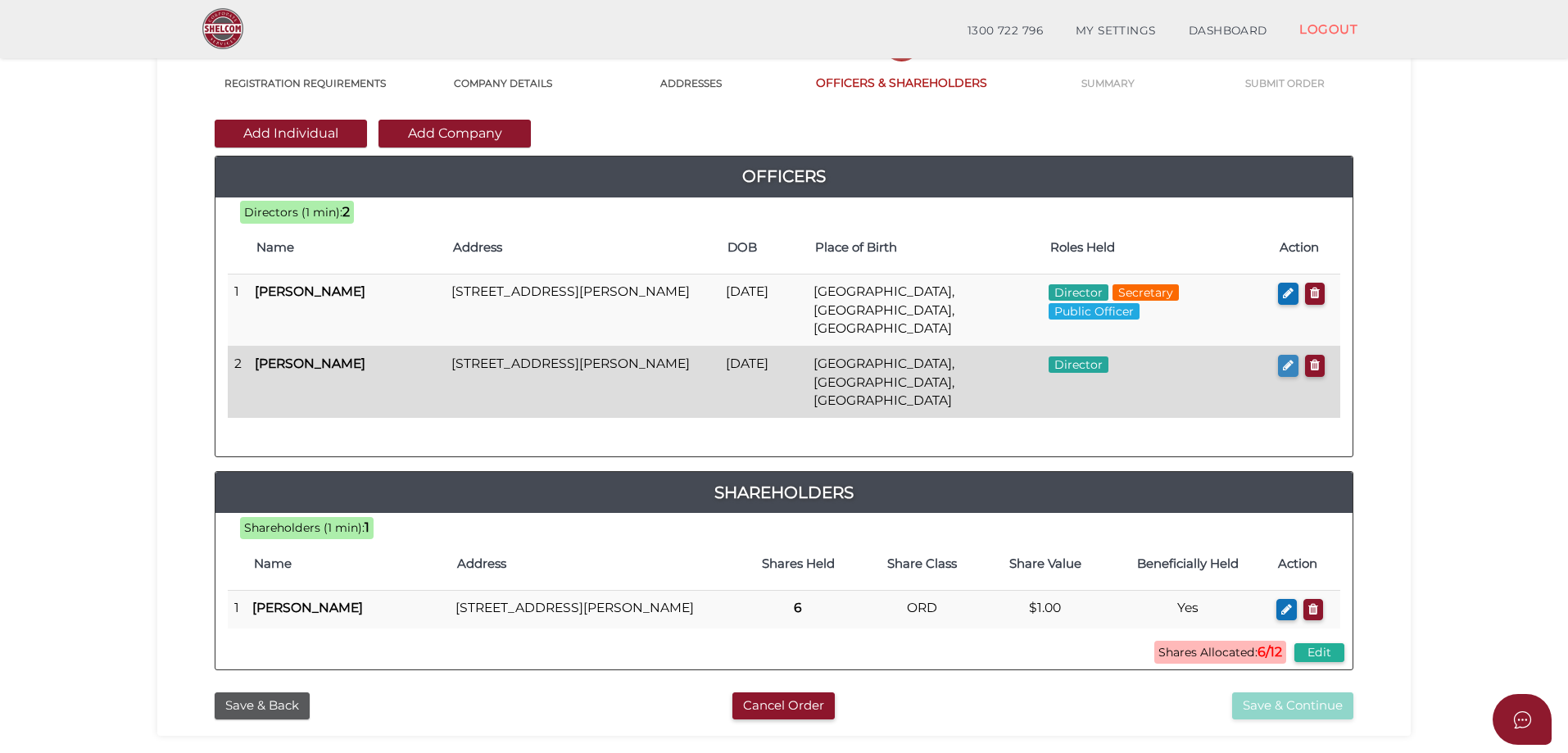
click at [1280, 355] on button "button" at bounding box center [1288, 366] width 20 height 22
checkbox input "true"
type input "36643420030107"
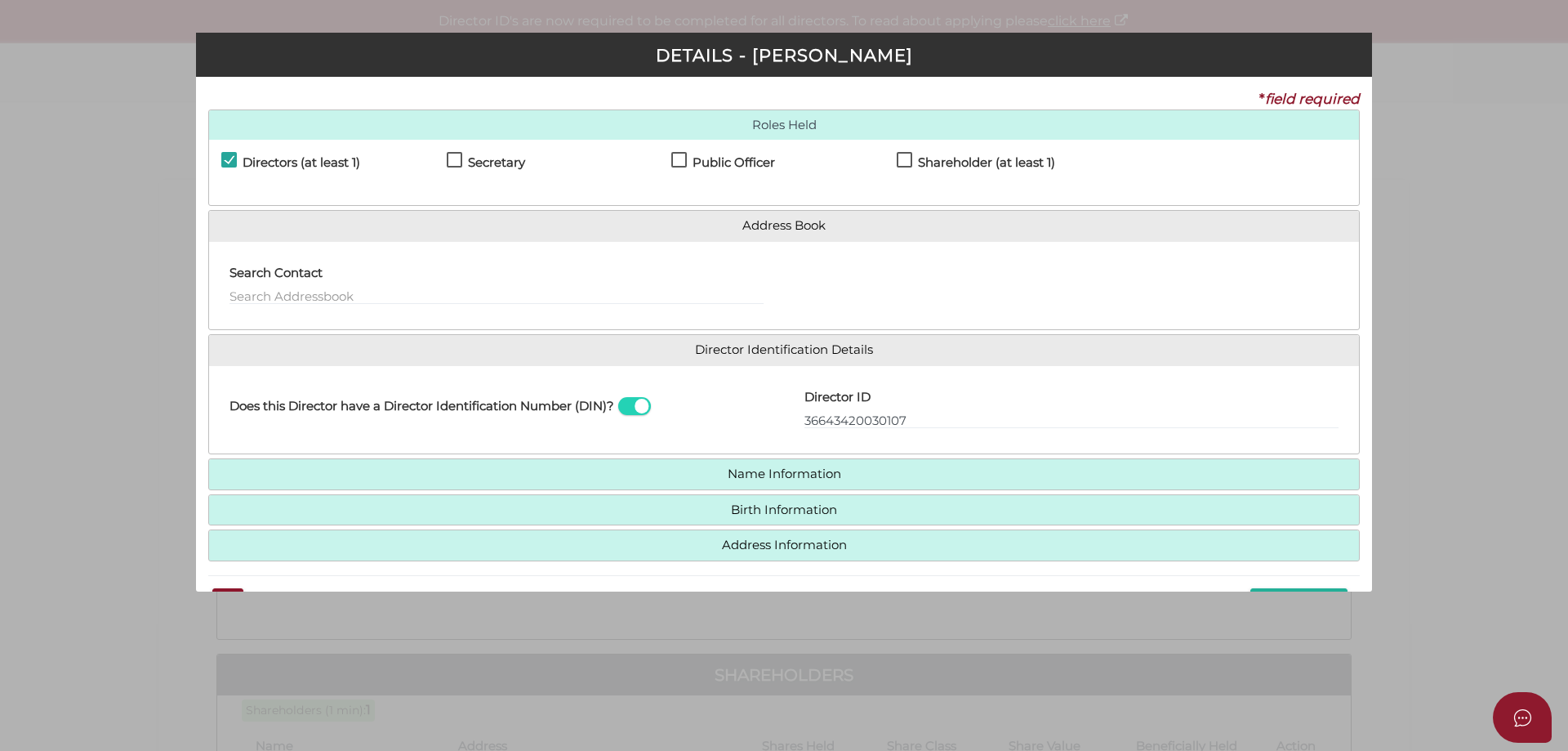
click at [1027, 157] on h4 "Shareholder (at least 1)" at bounding box center [986, 163] width 137 height 14
checkbox input "true"
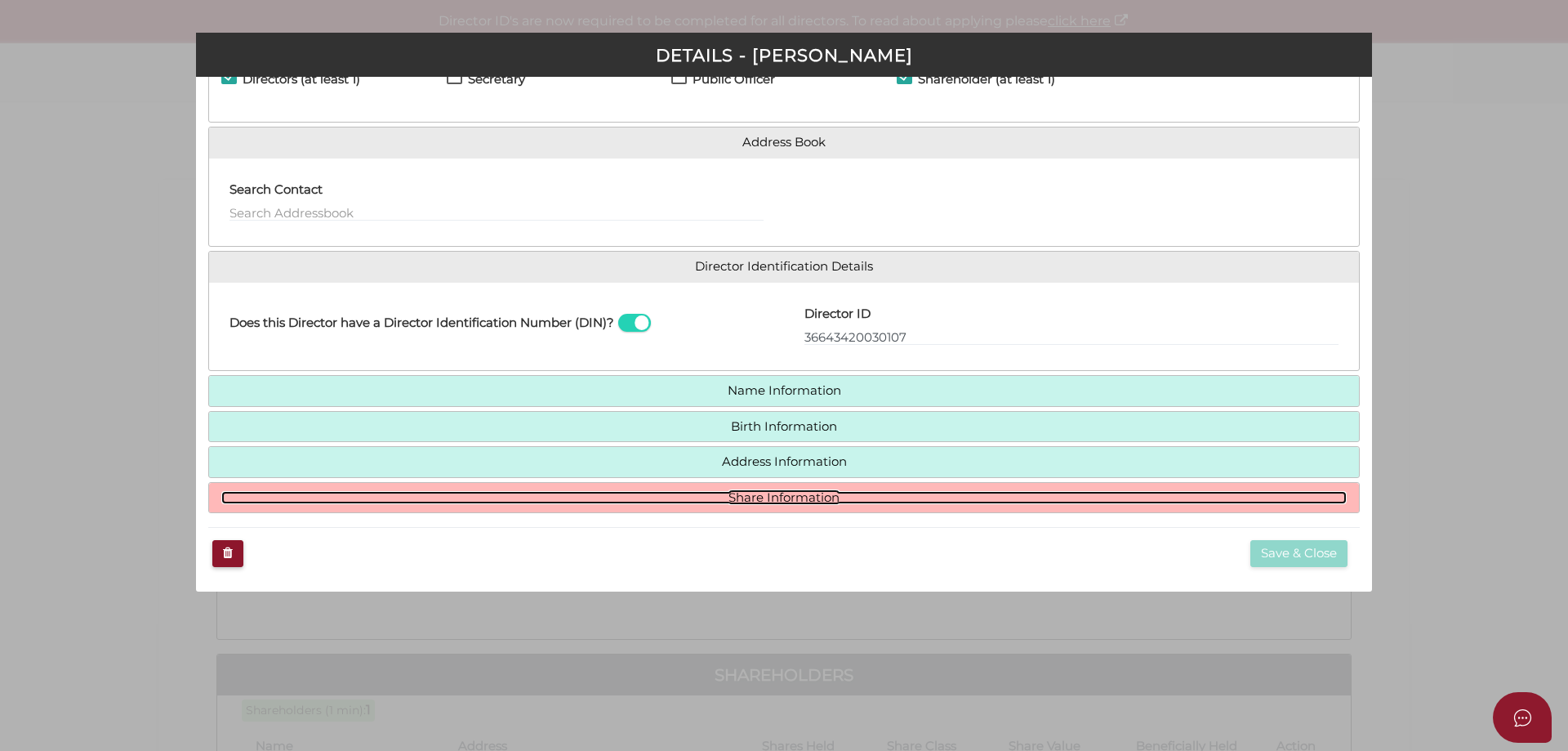
click at [804, 502] on link "Share Information" at bounding box center [784, 498] width 1125 height 14
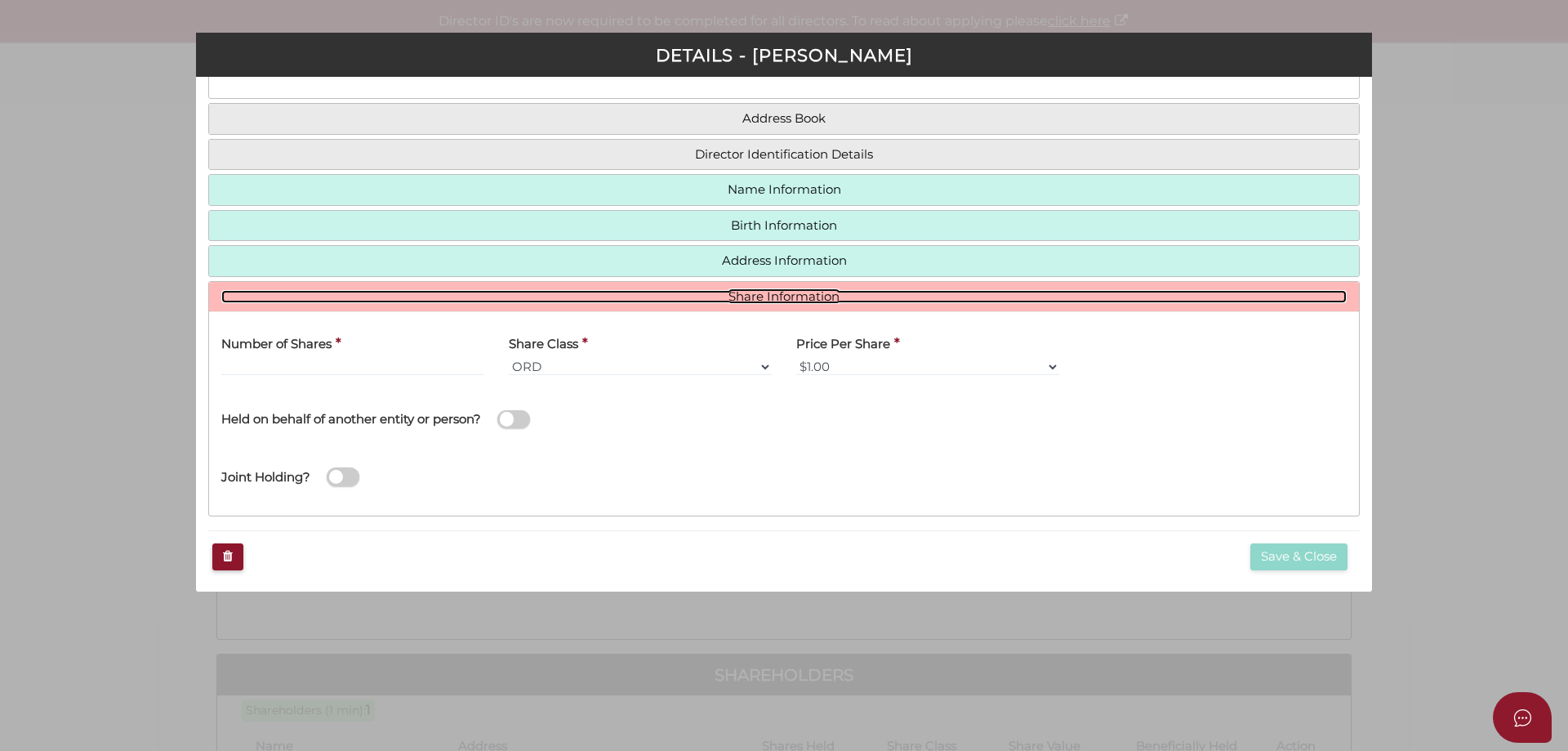
scroll to position [109, 0]
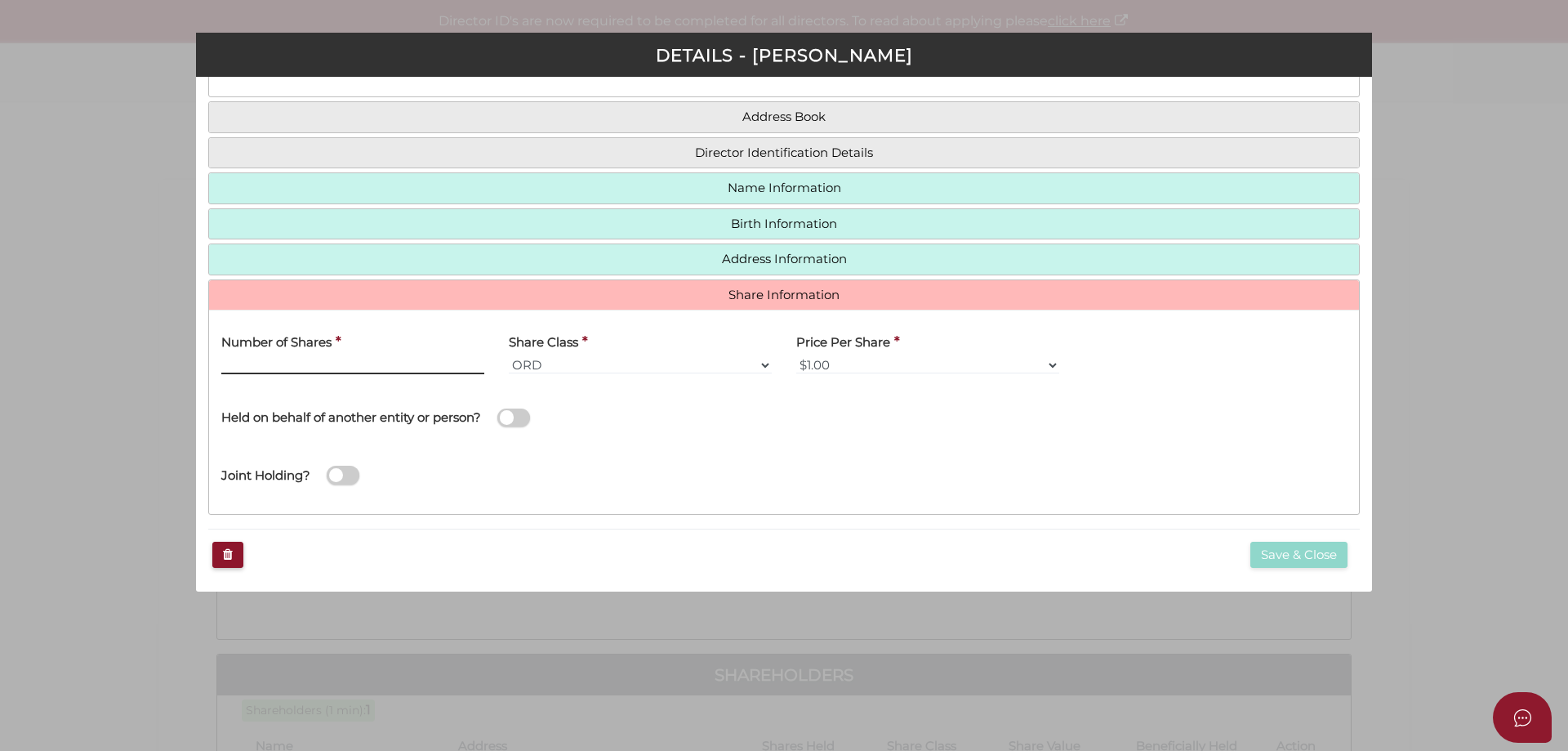
click at [299, 362] on input "Number of Shares" at bounding box center [352, 365] width 263 height 18
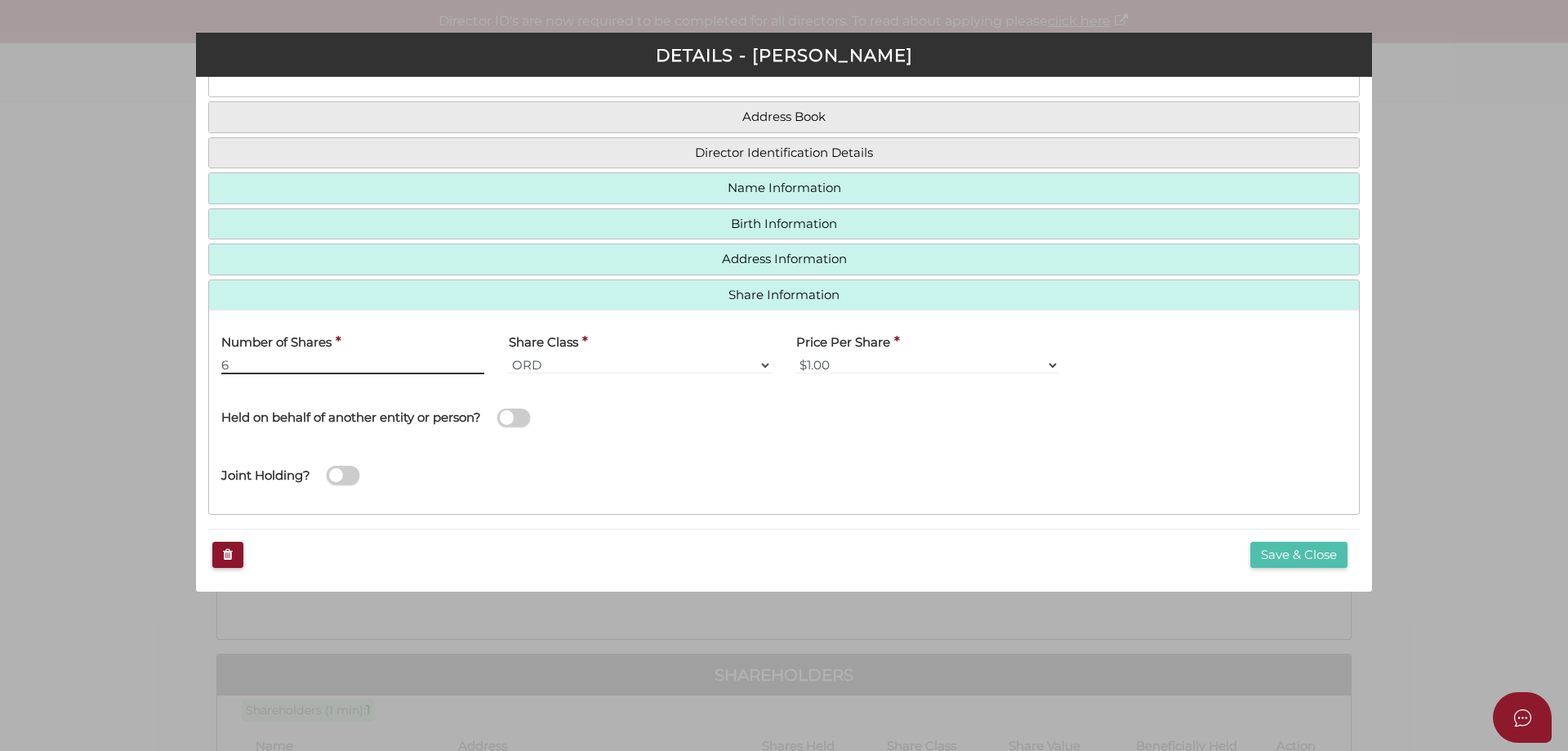
type input "6"
click at [1267, 547] on button "Save & Close" at bounding box center [1299, 555] width 97 height 27
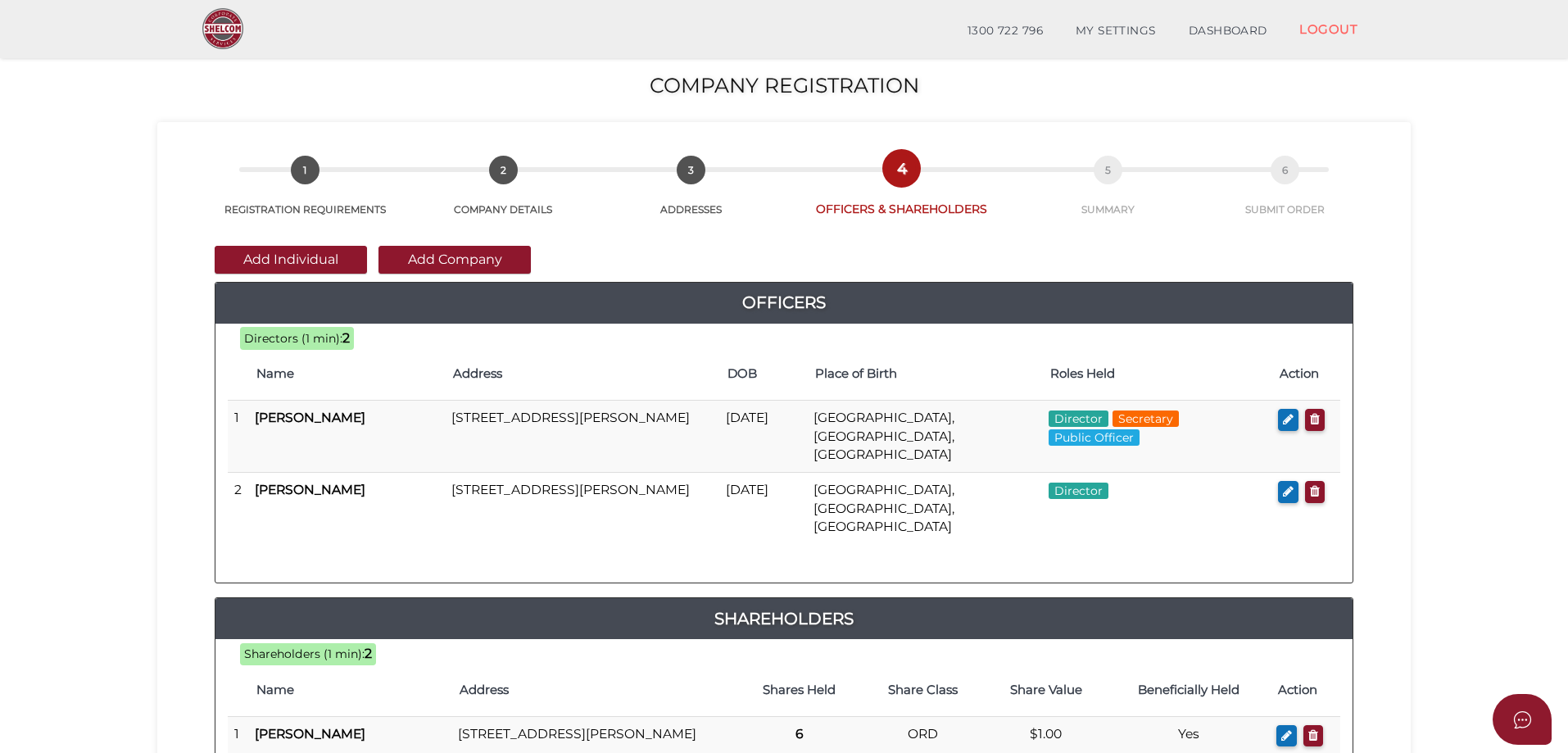
scroll to position [372, 0]
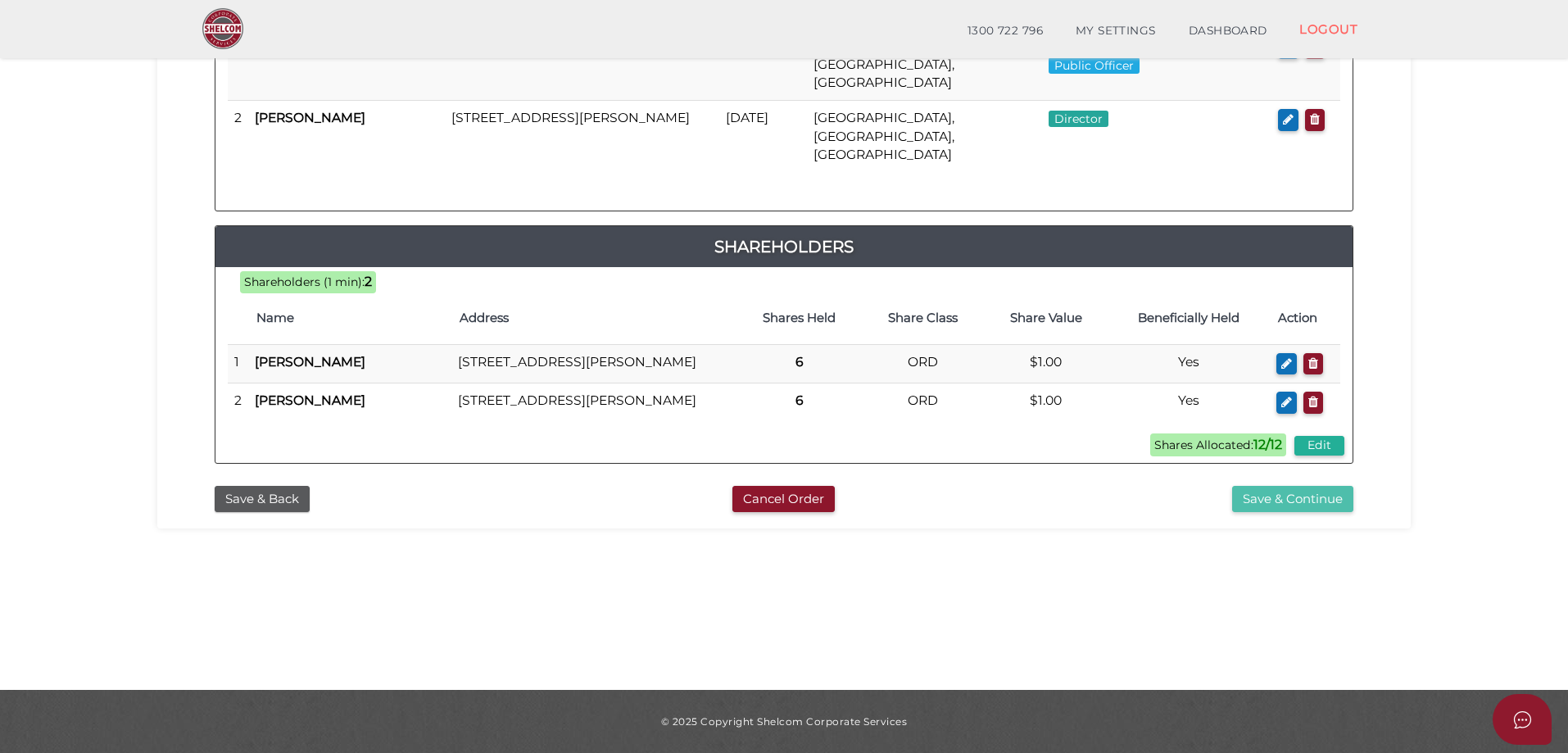
click at [1285, 489] on button "Save & Continue" at bounding box center [1292, 499] width 121 height 27
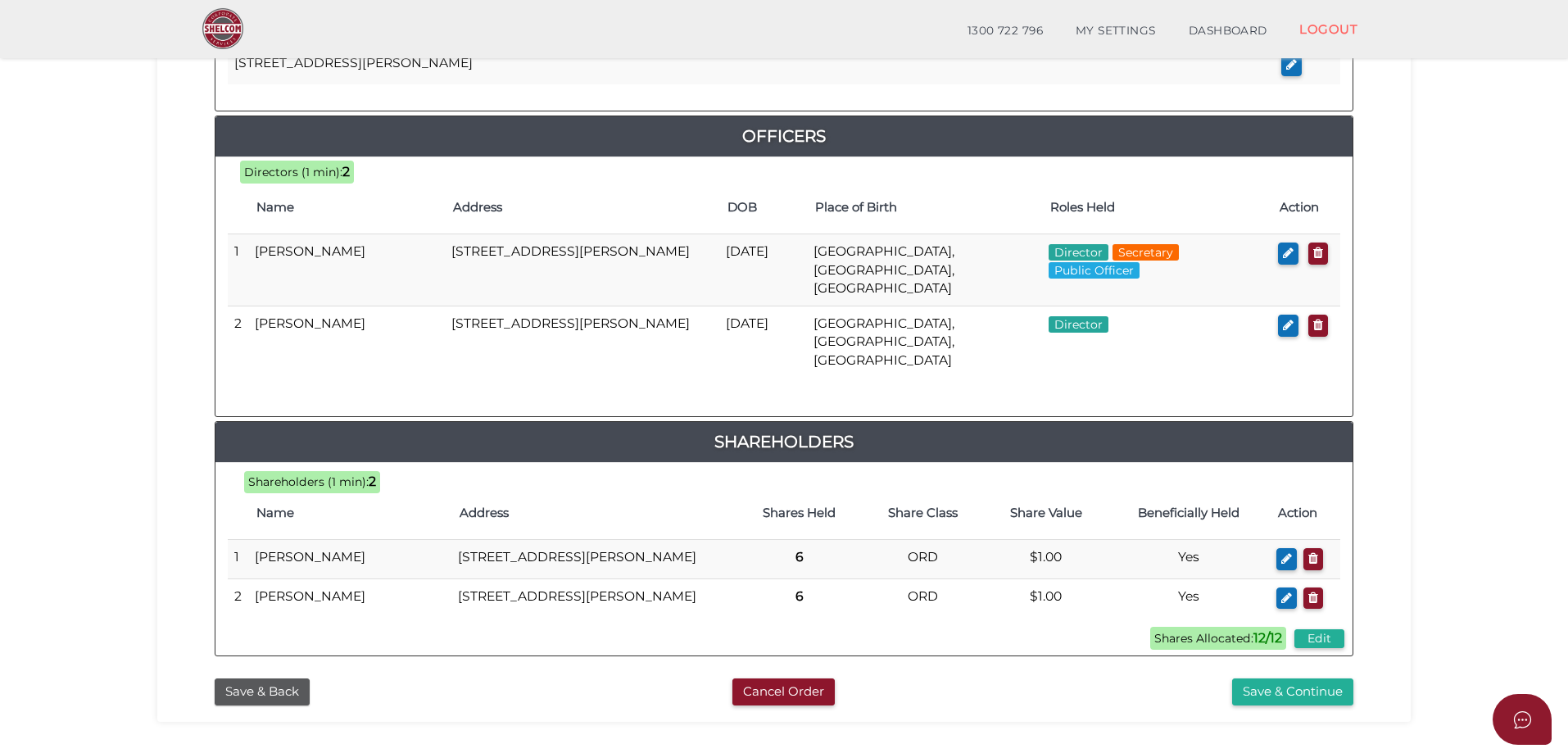
scroll to position [804, 0]
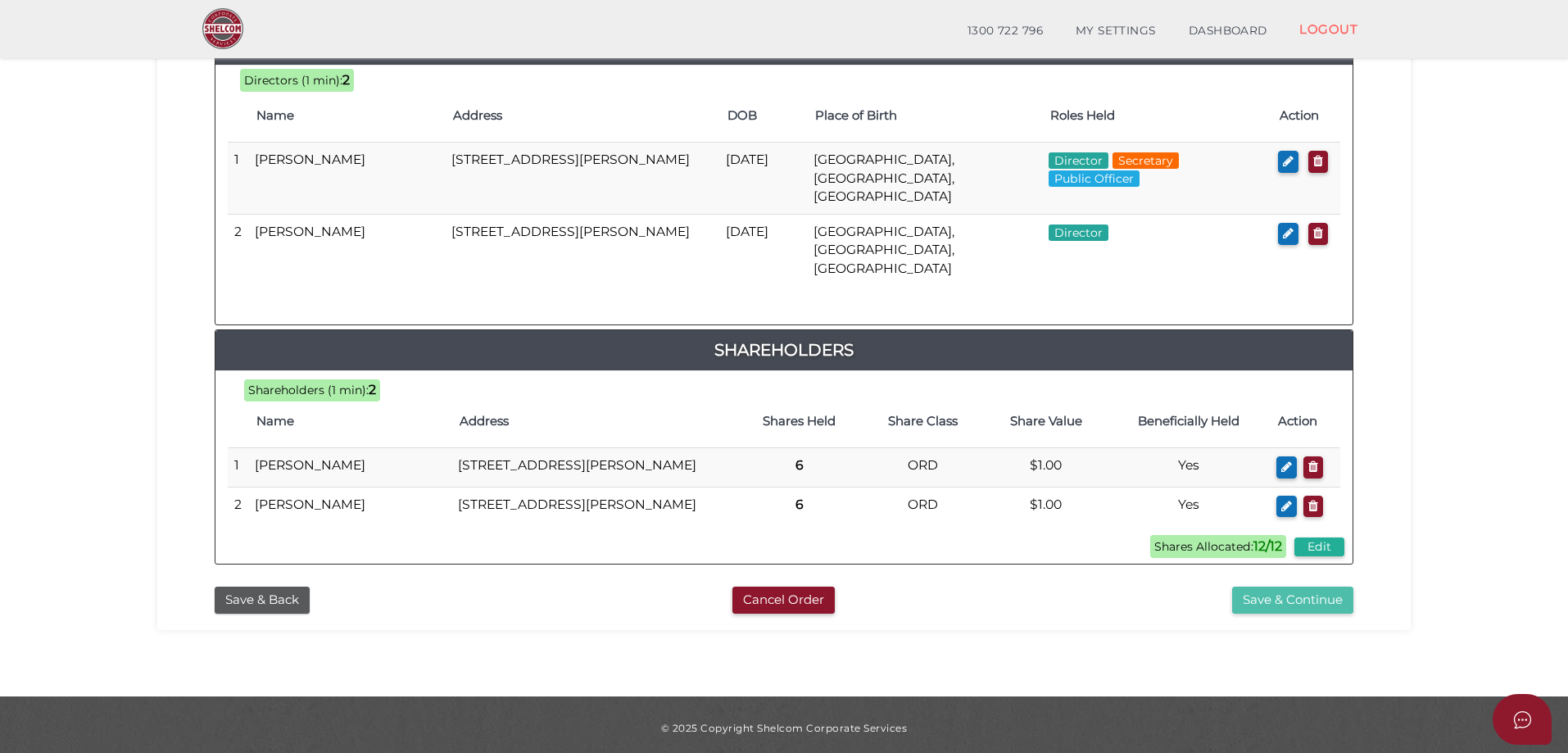
click at [1312, 593] on button "Save & Continue" at bounding box center [1292, 599] width 121 height 27
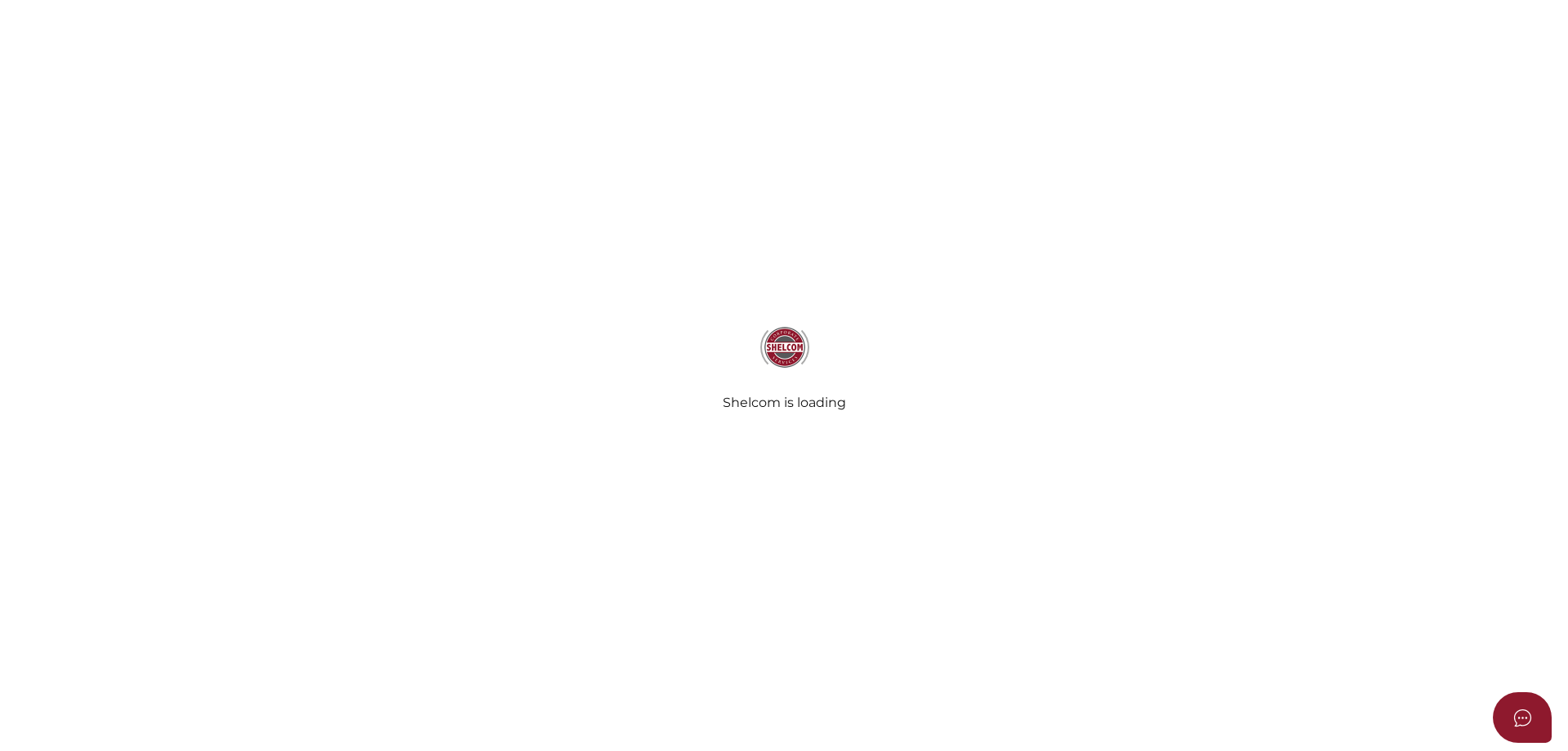
select select "Comb Binding"
select select "No"
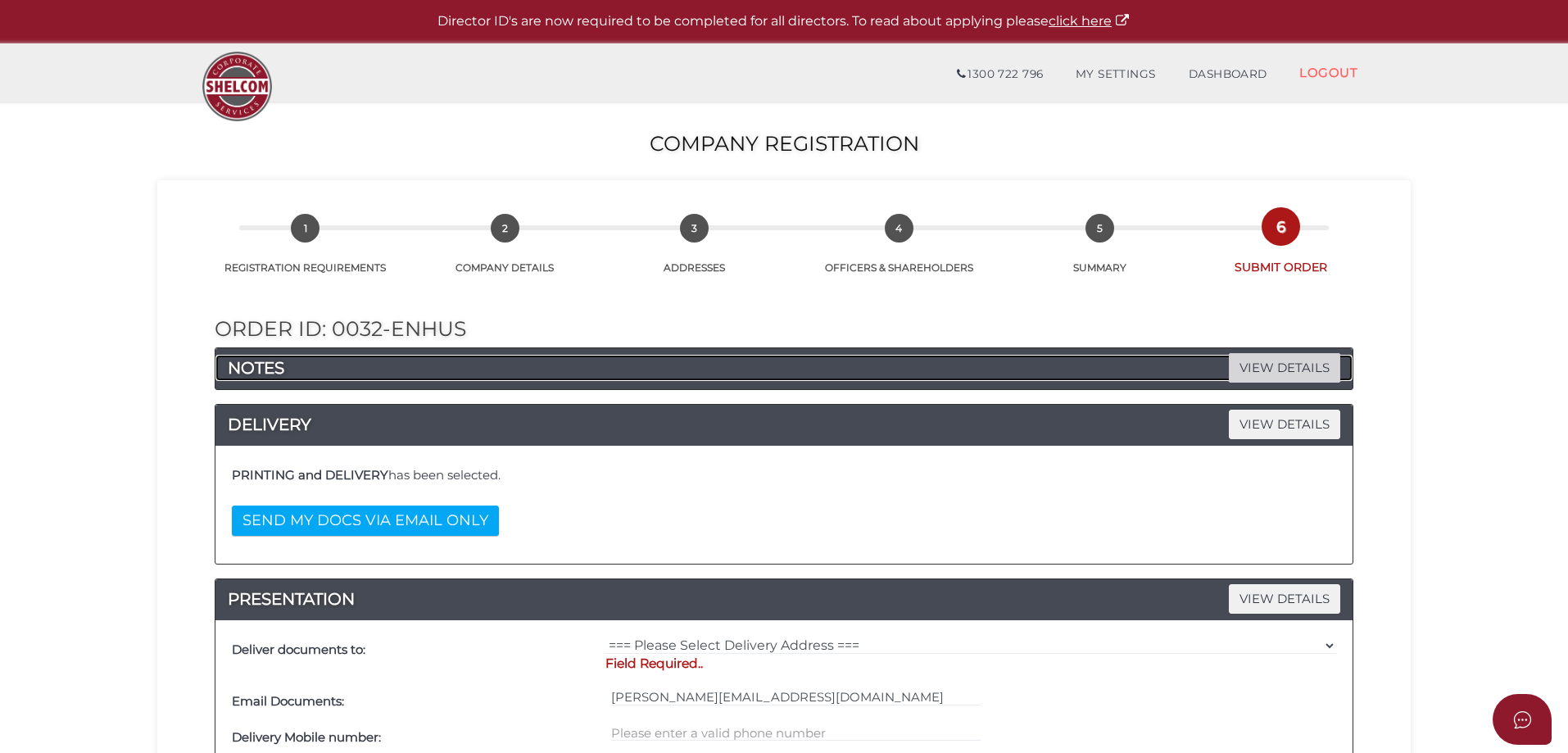
click at [1272, 357] on span "VIEW DETAILS" at bounding box center [1284, 367] width 112 height 29
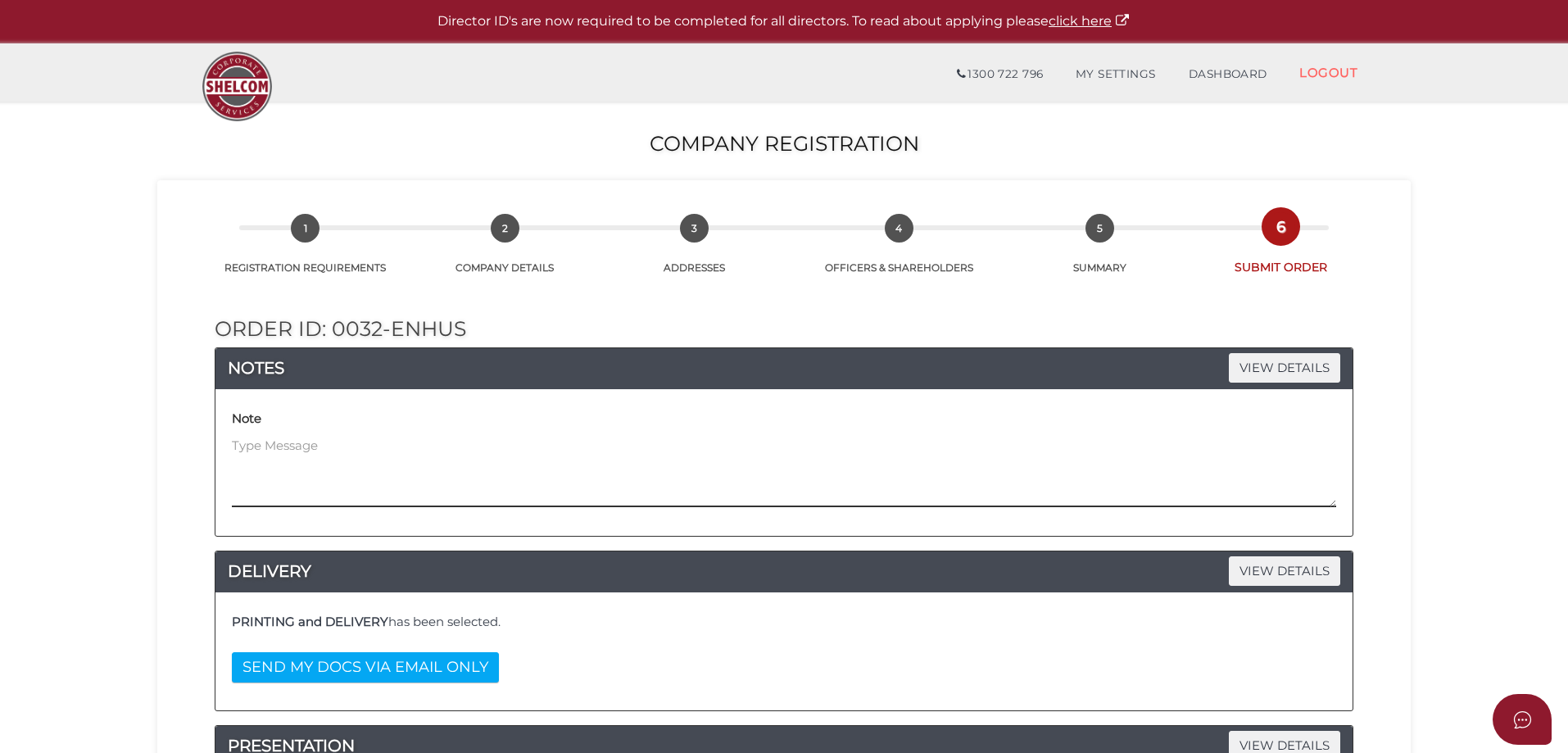
click at [663, 454] on textarea at bounding box center [784, 471] width 1105 height 71
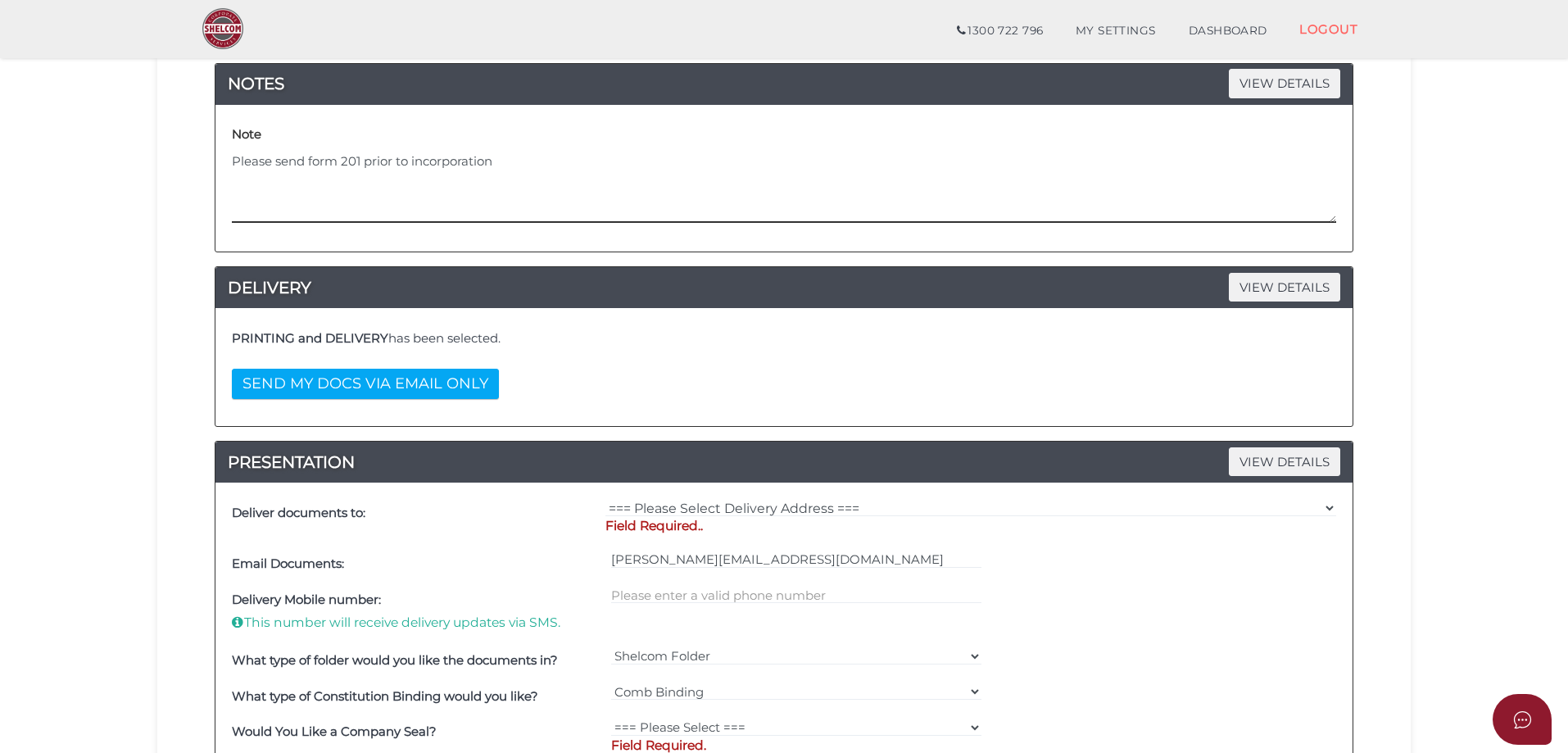
scroll to position [246, 0]
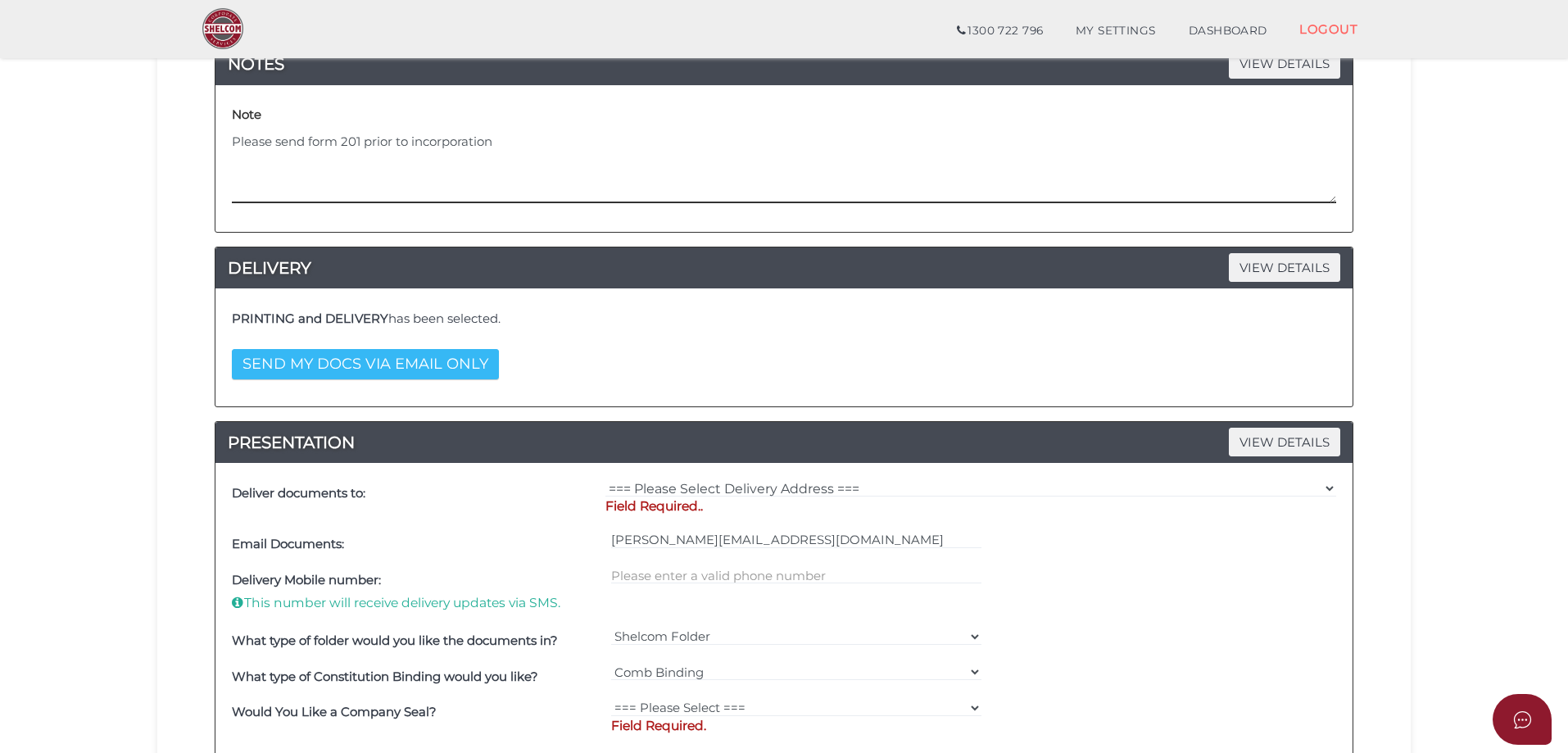
type textarea "Please send form 201 prior to incorporation"
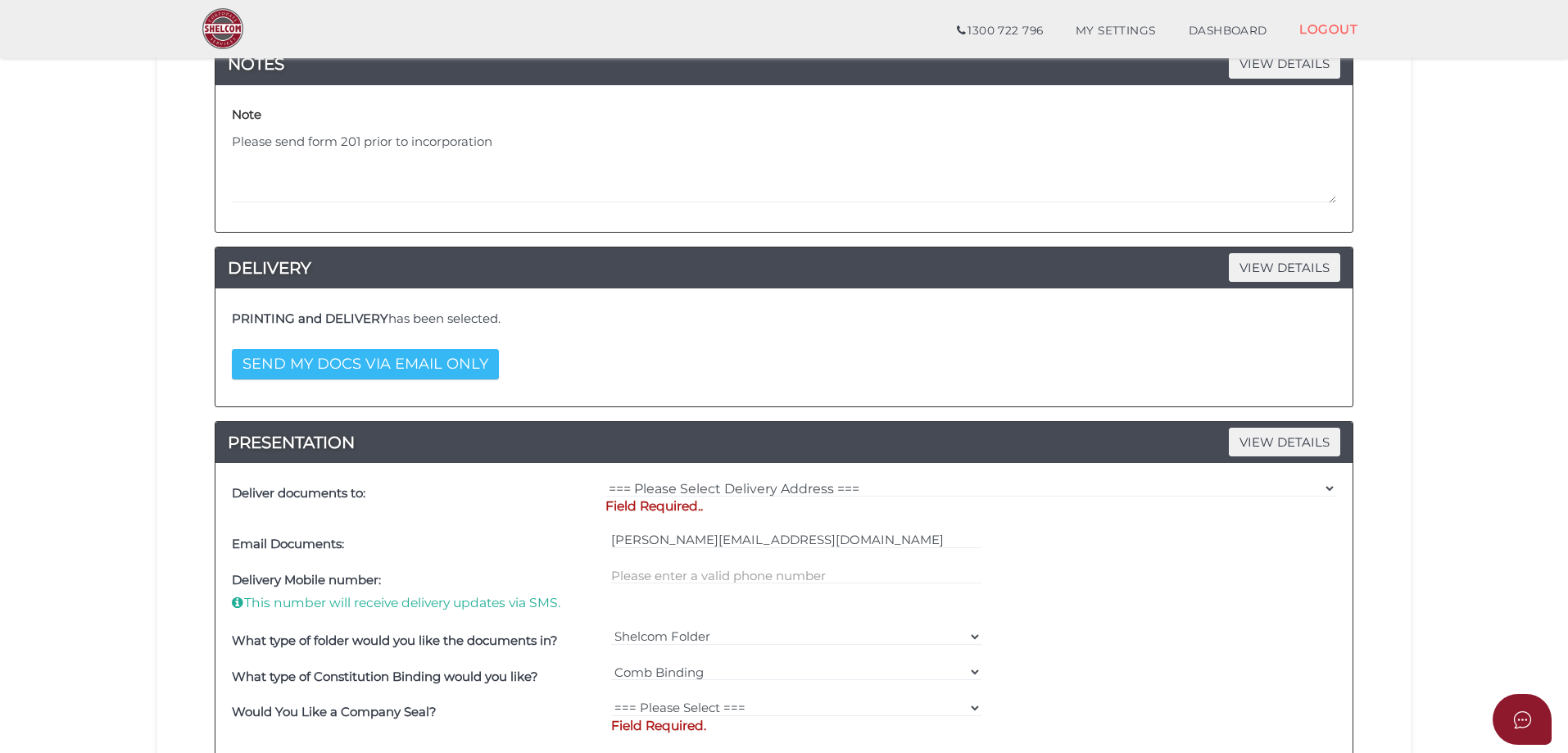
click at [420, 371] on button "SEND MY DOCS VIA EMAIL ONLY" at bounding box center [366, 364] width 267 height 31
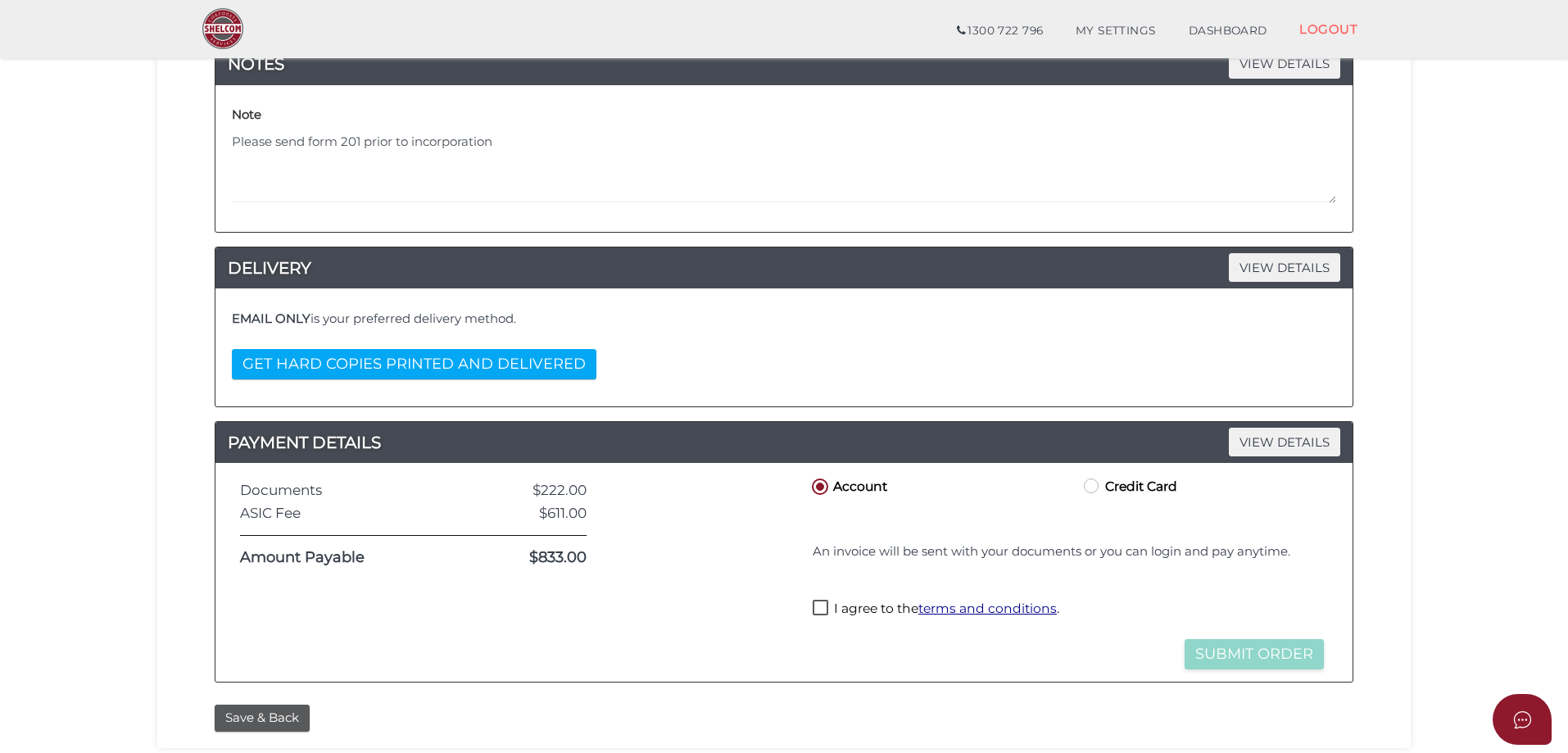
click at [1110, 496] on label "Credit Card" at bounding box center [1128, 485] width 97 height 20
radio input "true"
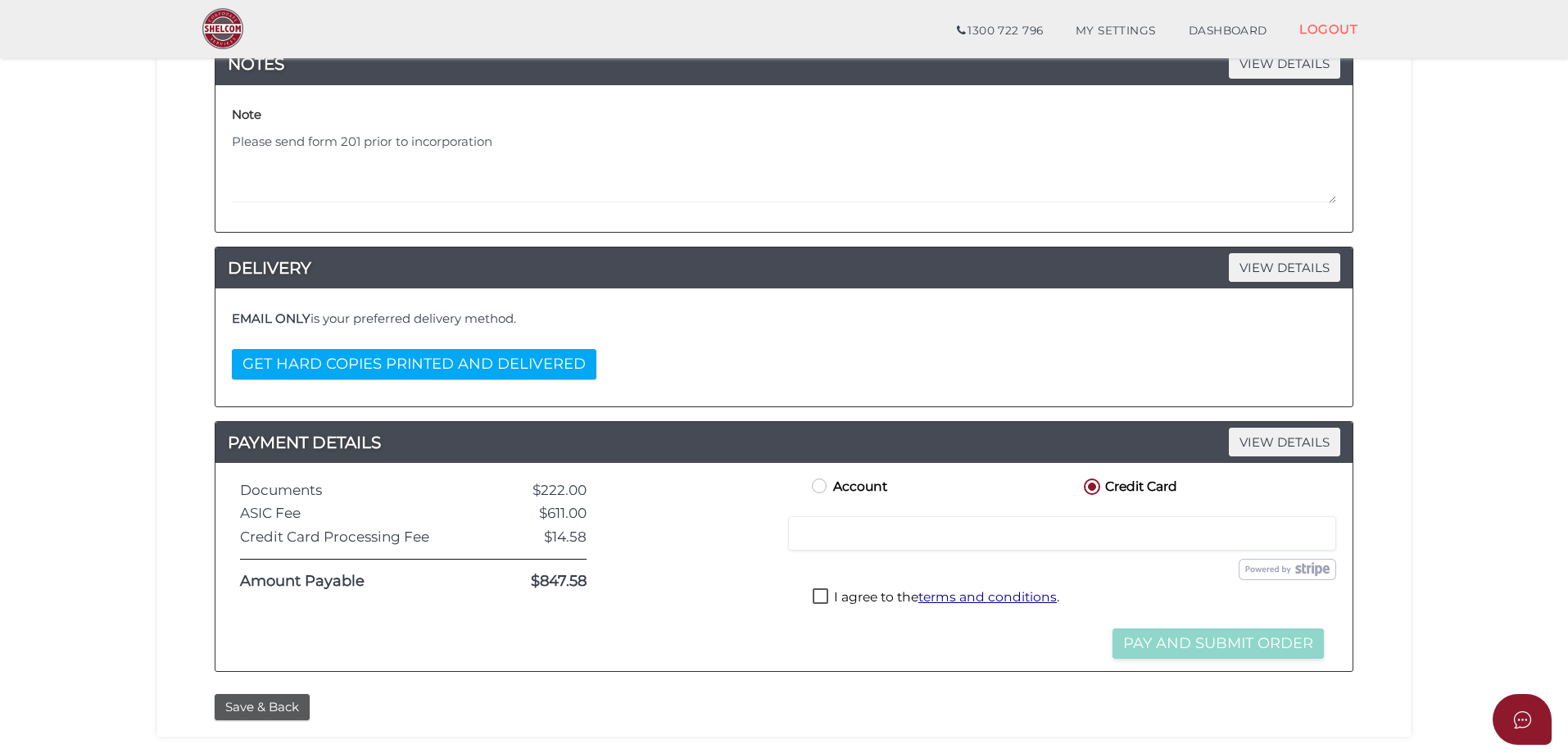
click at [1038, 544] on div at bounding box center [1062, 533] width 548 height 34
click at [852, 594] on label "I agree to the terms and conditions ." at bounding box center [935, 598] width 247 height 20
checkbox input "true"
click at [1280, 637] on button "Pay and Submit Order" at bounding box center [1218, 643] width 211 height 31
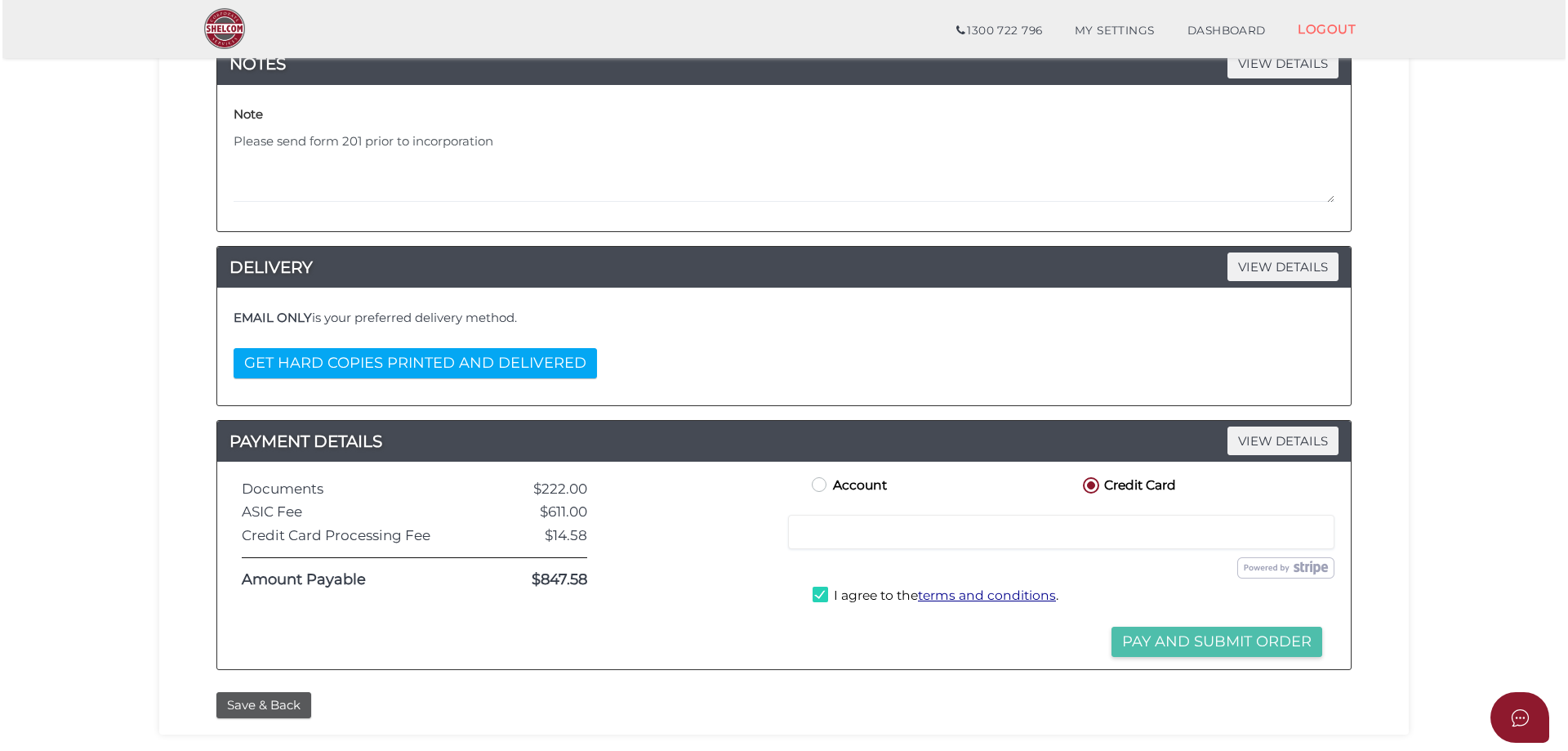
scroll to position [0, 0]
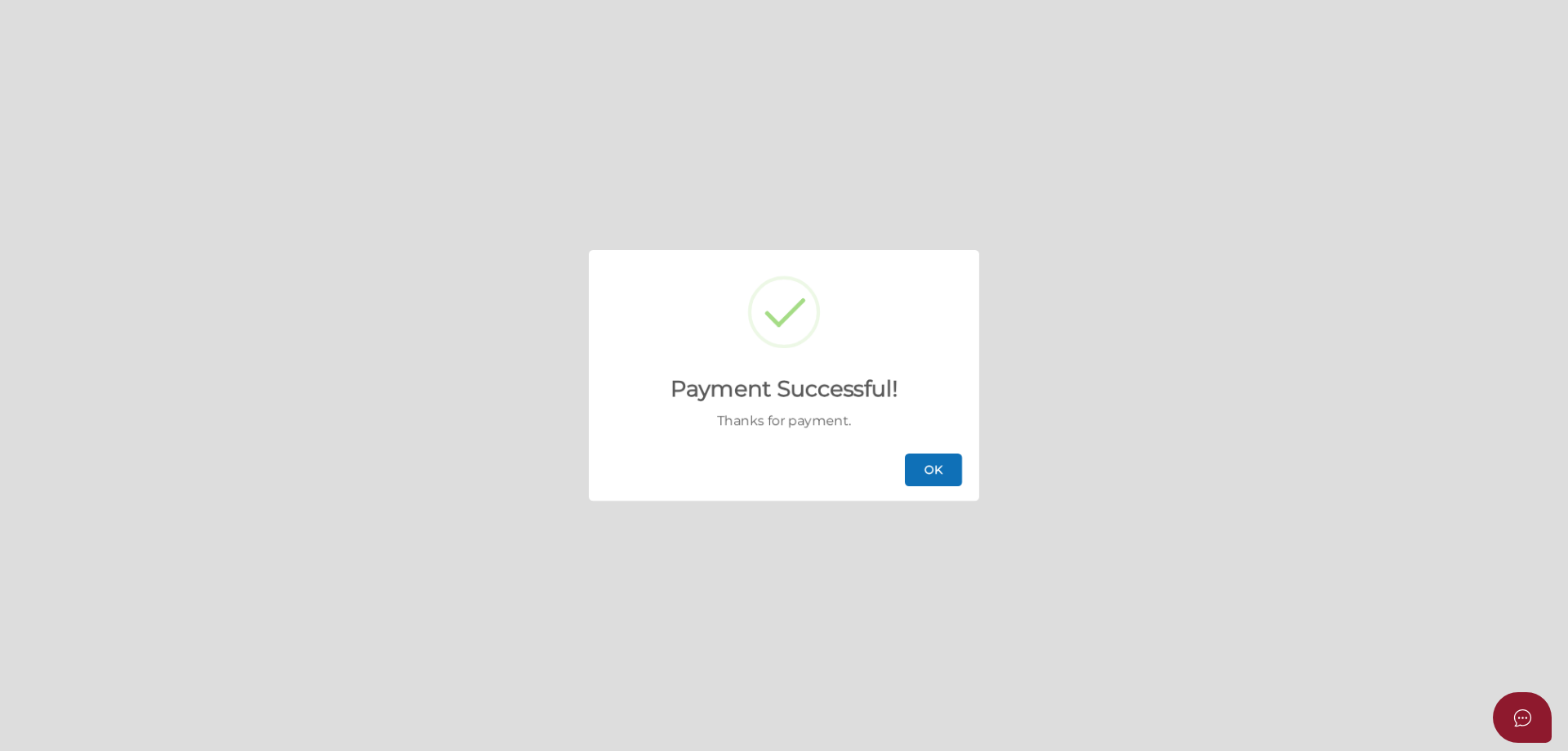
click at [956, 468] on button "OK" at bounding box center [933, 470] width 57 height 33
